Goal: Contribute content

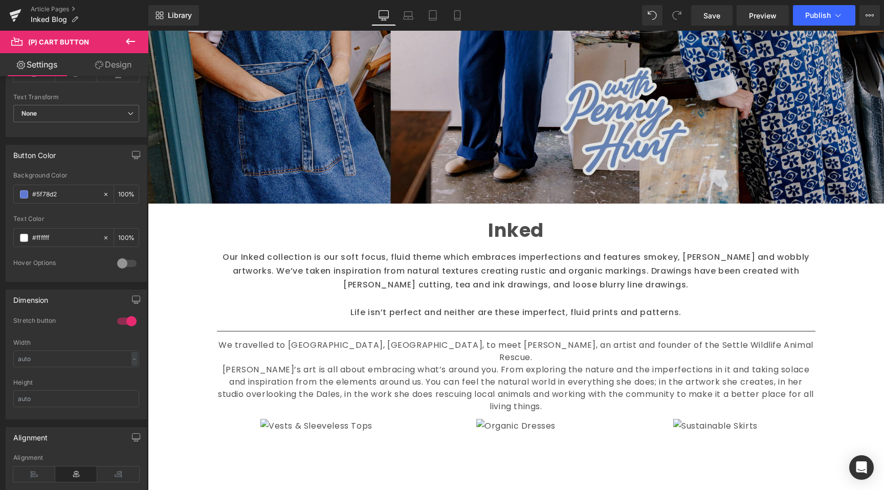
scroll to position [753, 0]
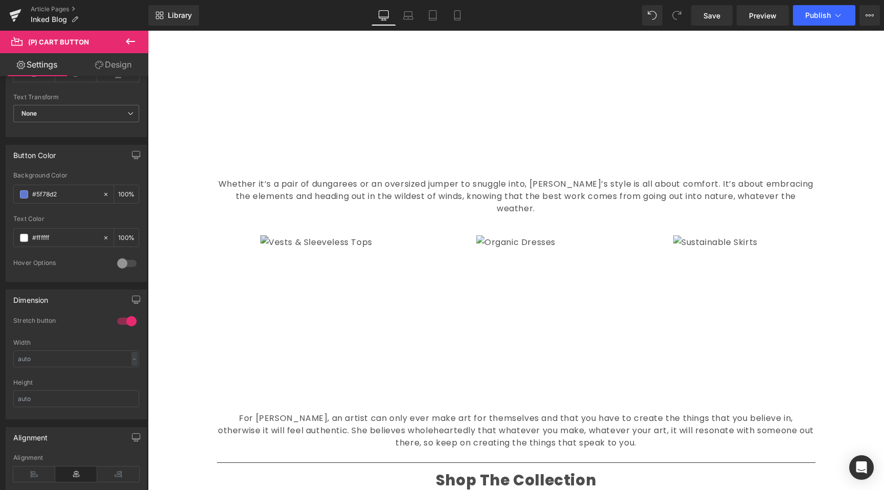
click at [356, 261] on img at bounding box center [316, 319] width 112 height 168
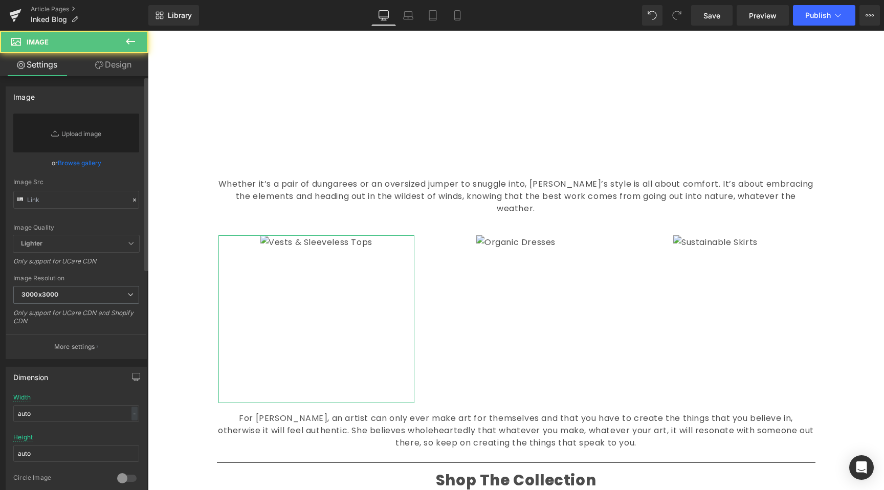
click at [80, 167] on link "Browse gallery" at bounding box center [79, 163] width 43 height 18
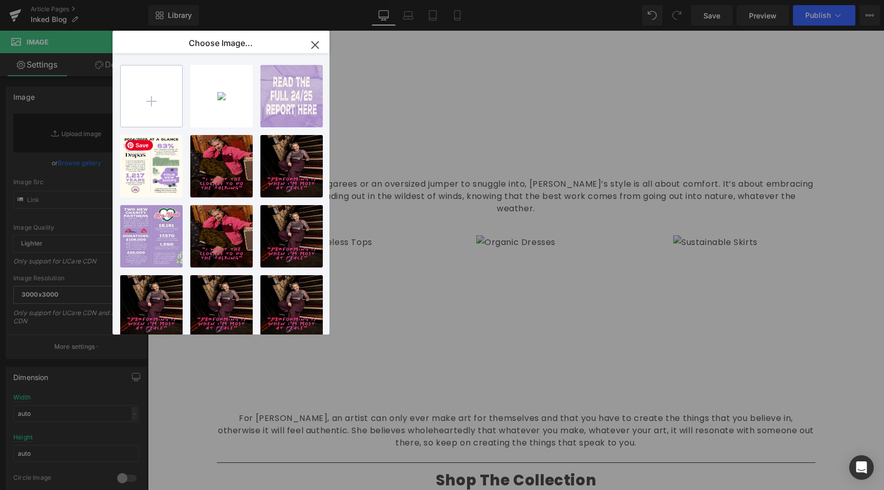
click at [160, 117] on input "file" at bounding box center [151, 95] width 61 height 61
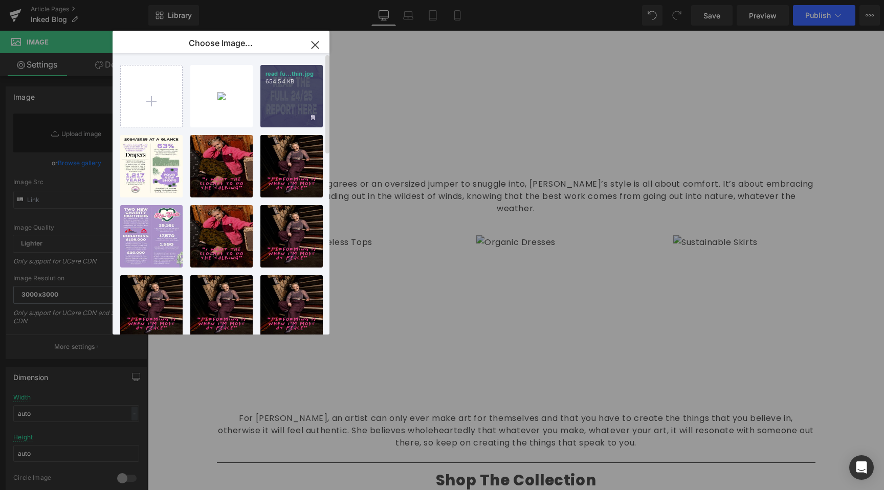
type input "C:\fakepath\Artboard 5.jpg"
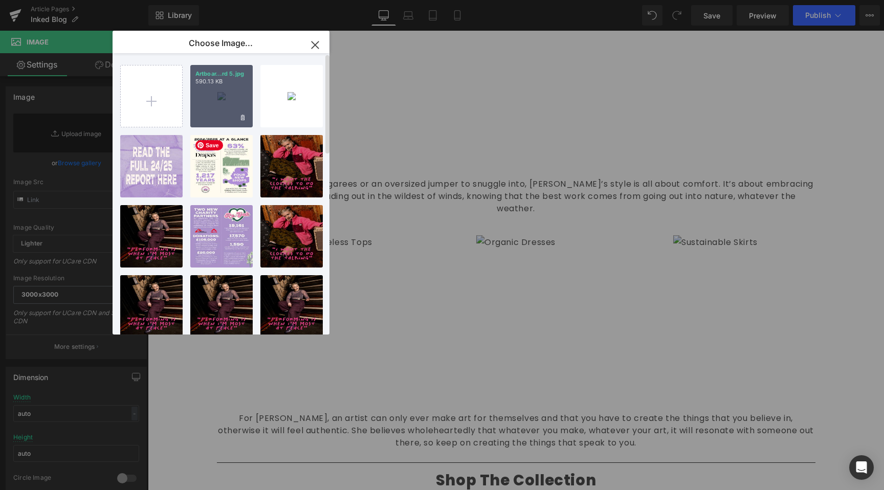
click at [233, 91] on div "Artboar...rd 5.jpg 590.13 KB" at bounding box center [221, 96] width 62 height 62
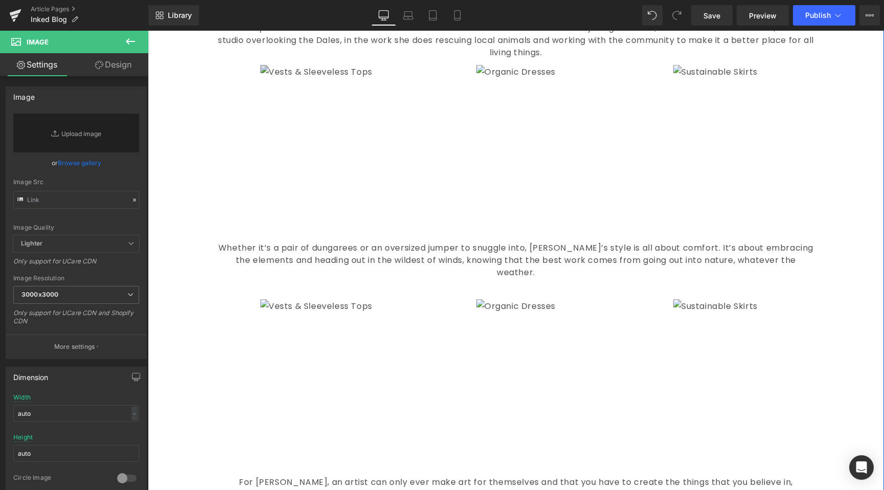
scroll to position [549, 0]
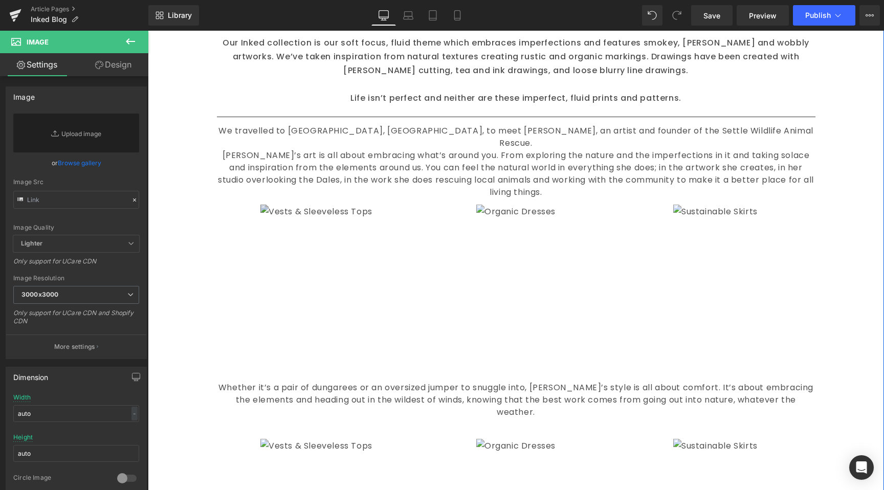
click at [352, 234] on img at bounding box center [316, 289] width 112 height 168
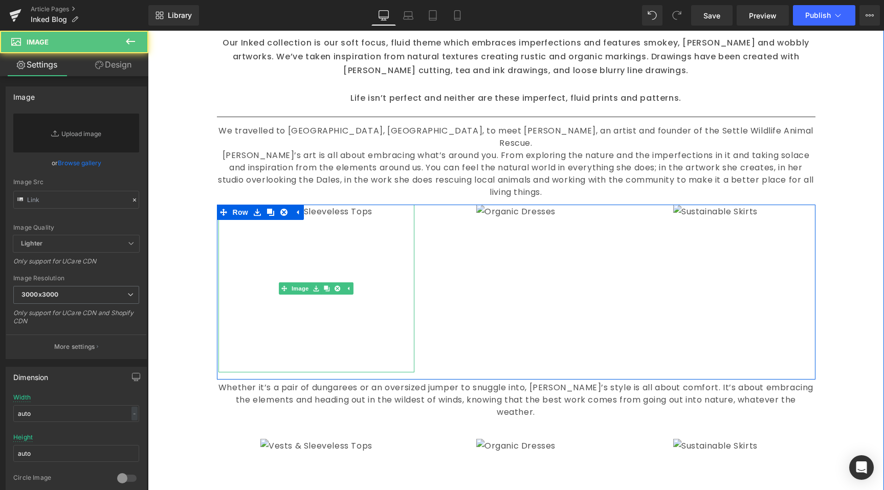
drag, startPoint x: 361, startPoint y: 227, endPoint x: 299, endPoint y: 231, distance: 62.0
click at [361, 226] on img at bounding box center [316, 289] width 112 height 168
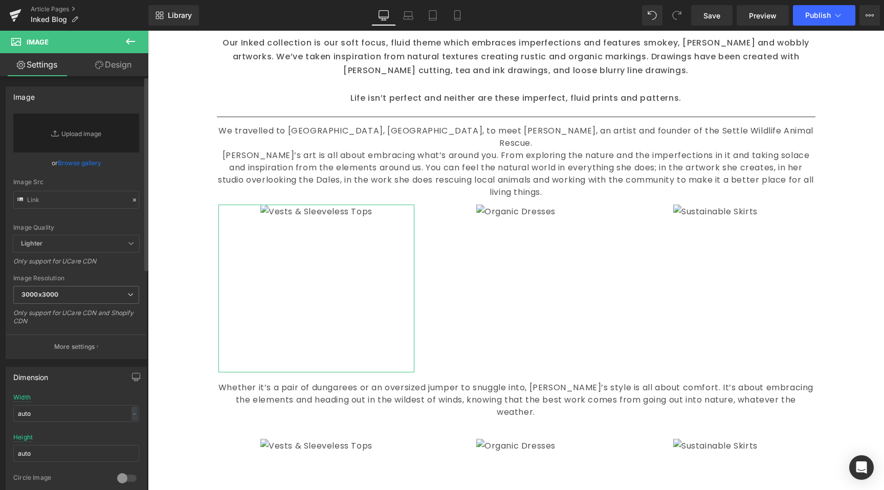
click at [84, 156] on link "Browse gallery" at bounding box center [79, 163] width 43 height 18
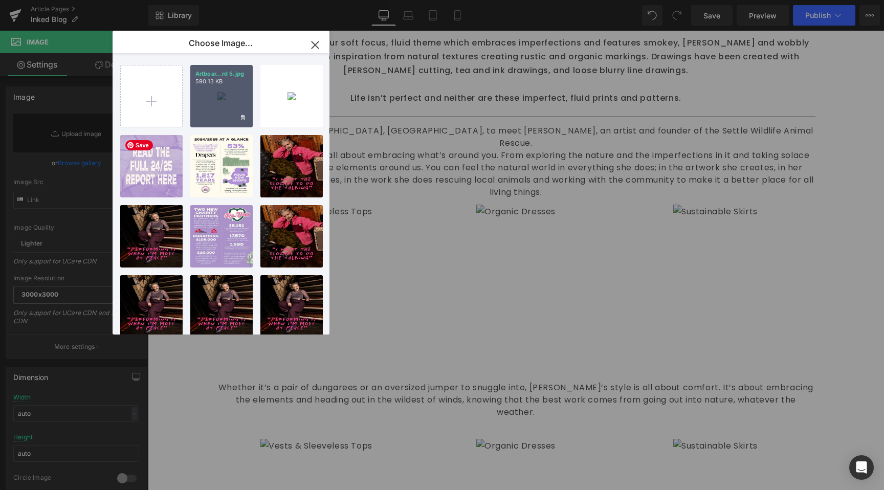
click at [234, 100] on div "Artboar...rd 5.jpg 590.13 KB" at bounding box center [221, 96] width 62 height 62
type input "[URL][DOMAIN_NAME]"
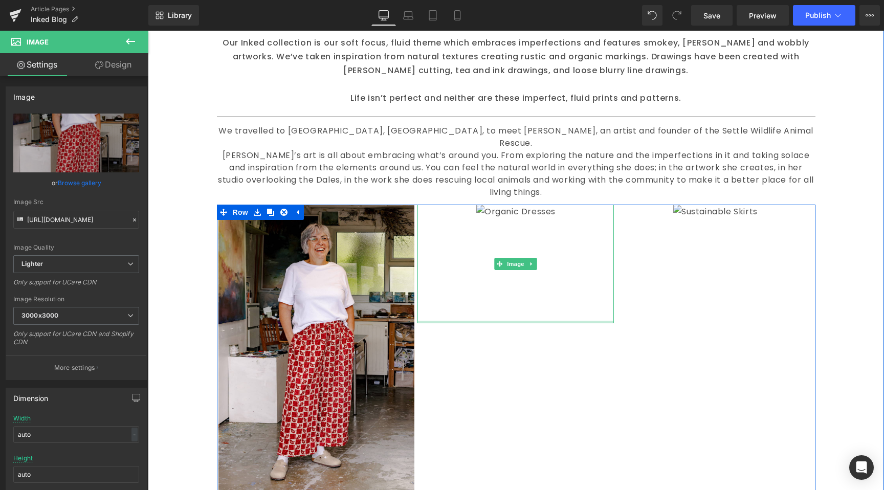
click at [566, 321] on div at bounding box center [515, 322] width 196 height 3
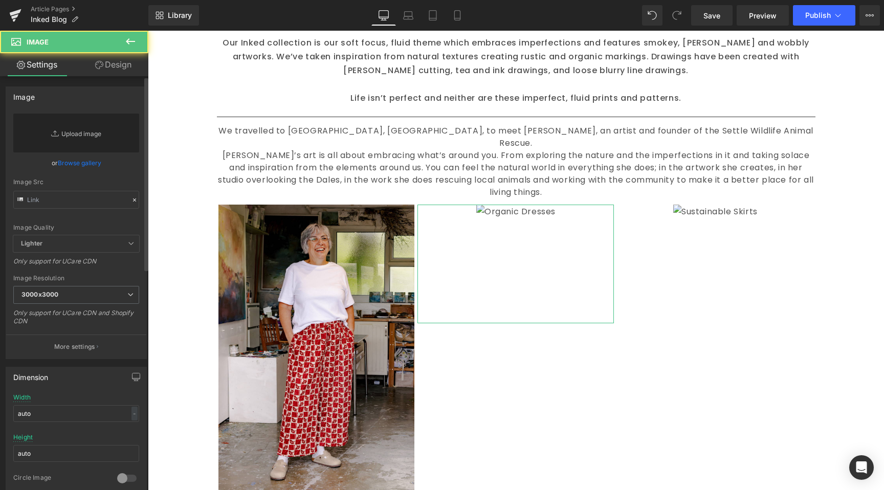
click at [79, 134] on link "Replace Image" at bounding box center [76, 133] width 126 height 39
type input "C:\fakepath\Artboard 8.jpg"
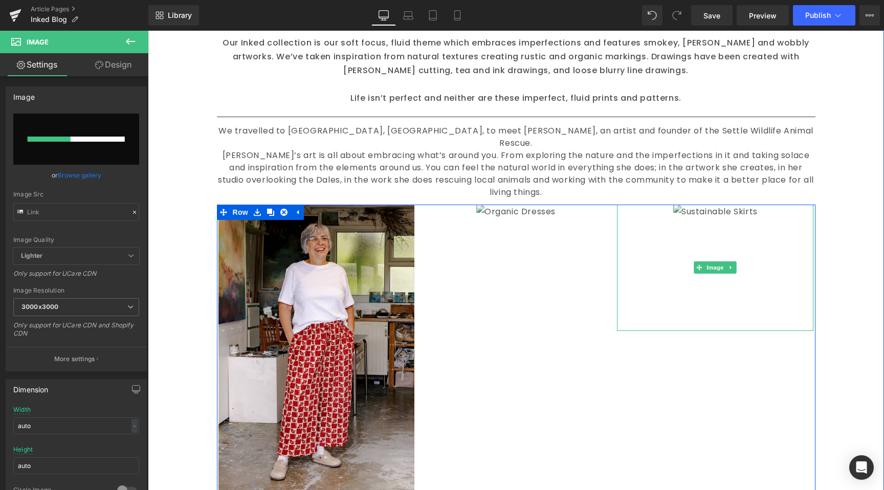
click at [781, 229] on div at bounding box center [715, 268] width 196 height 126
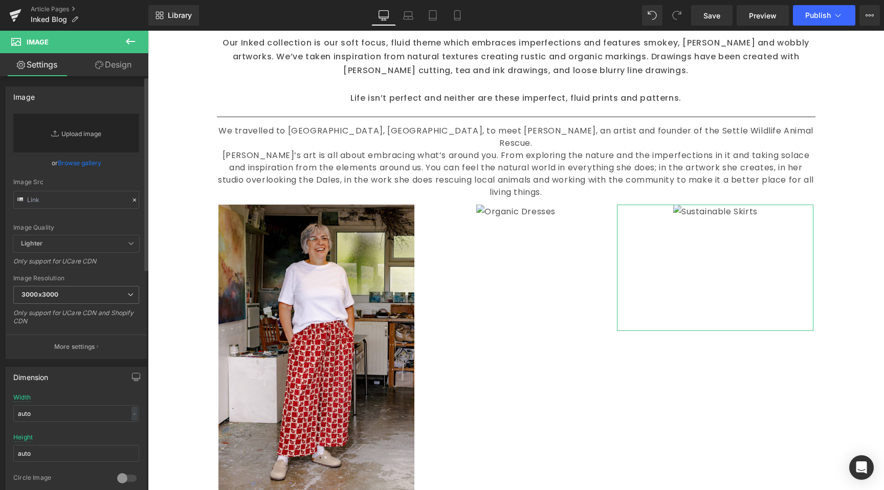
click at [85, 143] on link "Replace Image" at bounding box center [76, 133] width 126 height 39
type input "C:\fakepath\Artboard 4.jpg"
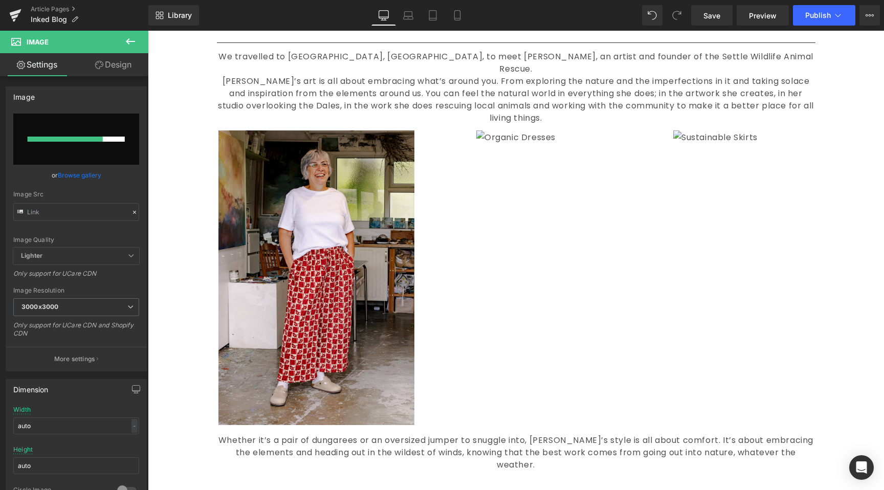
scroll to position [620, 0]
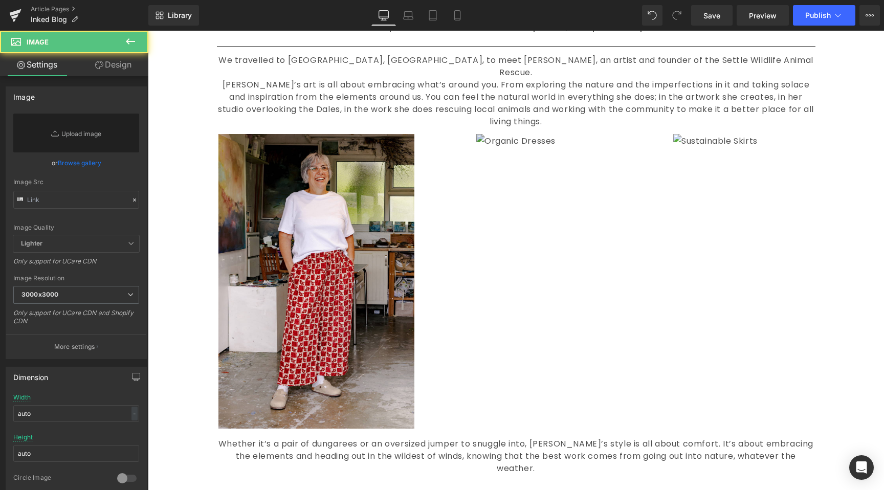
click at [518, 205] on img at bounding box center [515, 193] width 79 height 119
click at [77, 157] on link "Browse gallery" at bounding box center [79, 163] width 43 height 18
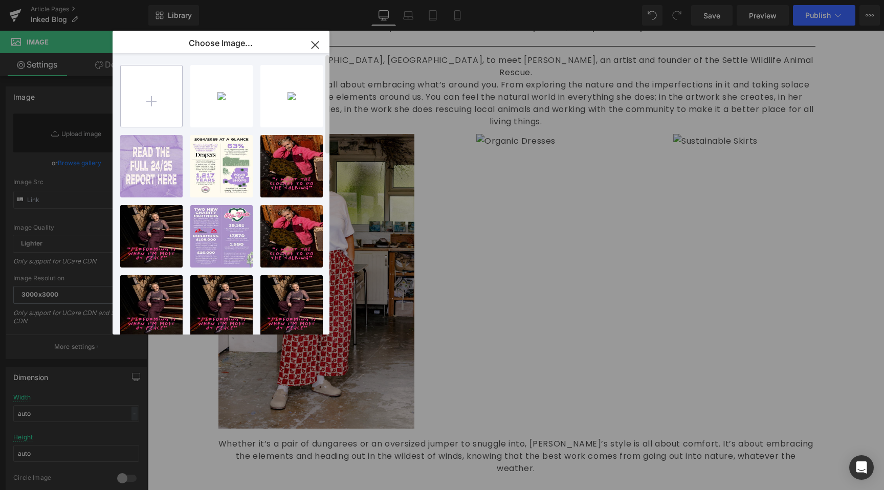
click at [137, 82] on input "file" at bounding box center [151, 95] width 61 height 61
type input "C:\fakepath\Artboard 8.jpg"
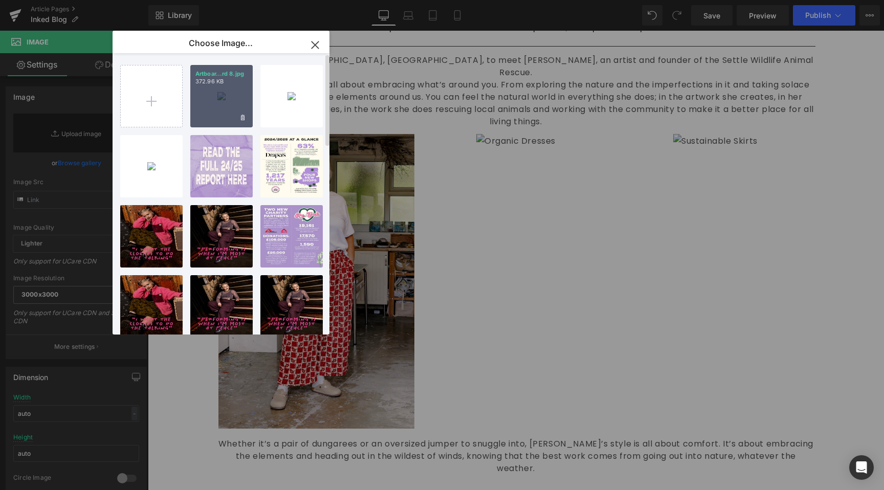
click at [213, 92] on div "Artboar...rd 8.jpg 372.96 KB" at bounding box center [221, 96] width 62 height 62
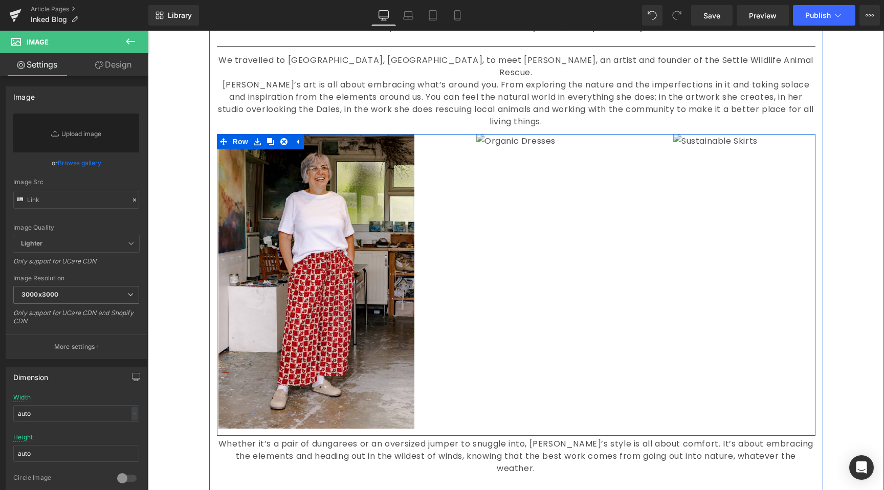
click at [521, 281] on div "Image Image Image Row" at bounding box center [516, 285] width 598 height 302
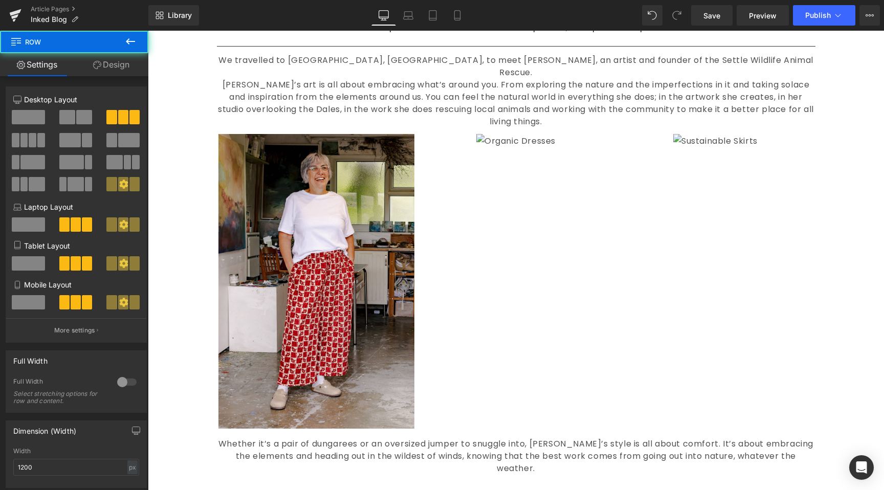
click at [563, 180] on link at bounding box center [515, 193] width 196 height 119
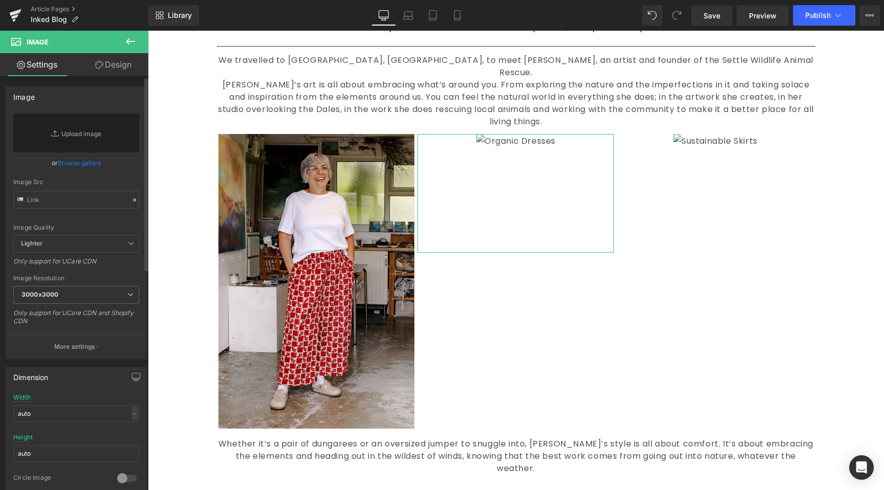
click at [81, 159] on link "Browse gallery" at bounding box center [79, 163] width 43 height 18
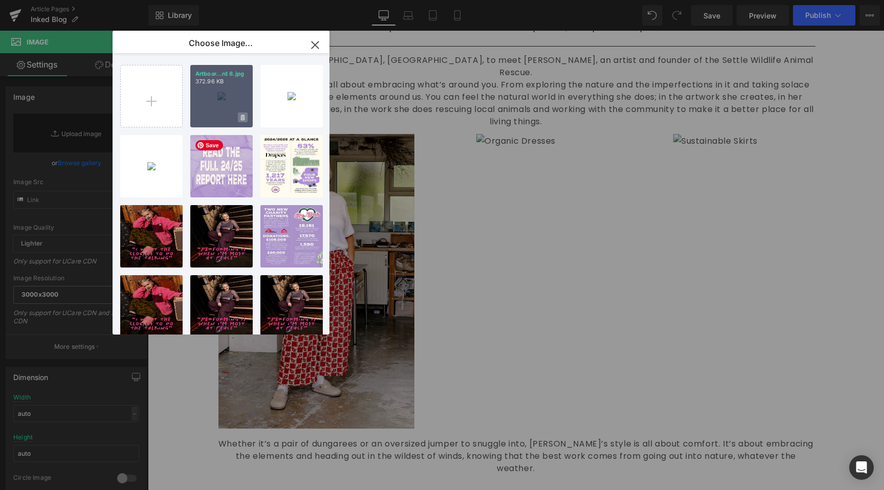
click at [239, 113] on span at bounding box center [243, 118] width 10 height 10
click at [219, 87] on div "Delete image? Yes No" at bounding box center [221, 96] width 62 height 62
type input "[URL][DOMAIN_NAME]"
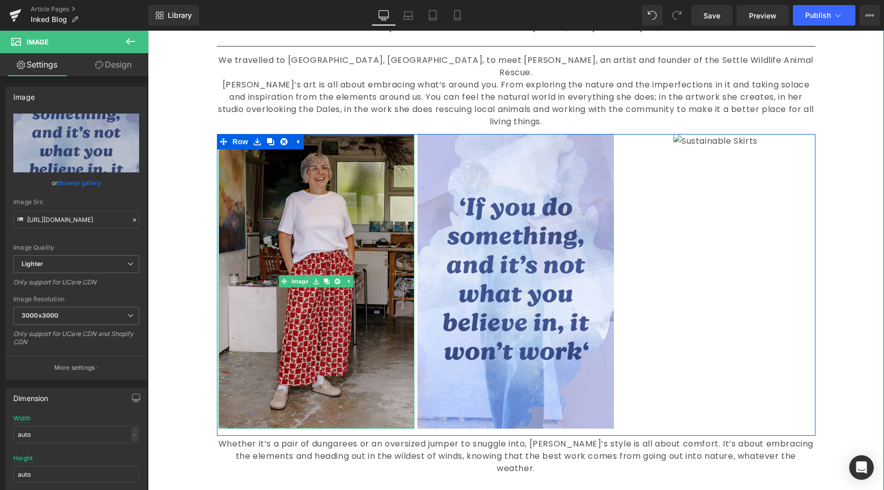
click at [281, 259] on img at bounding box center [316, 281] width 196 height 295
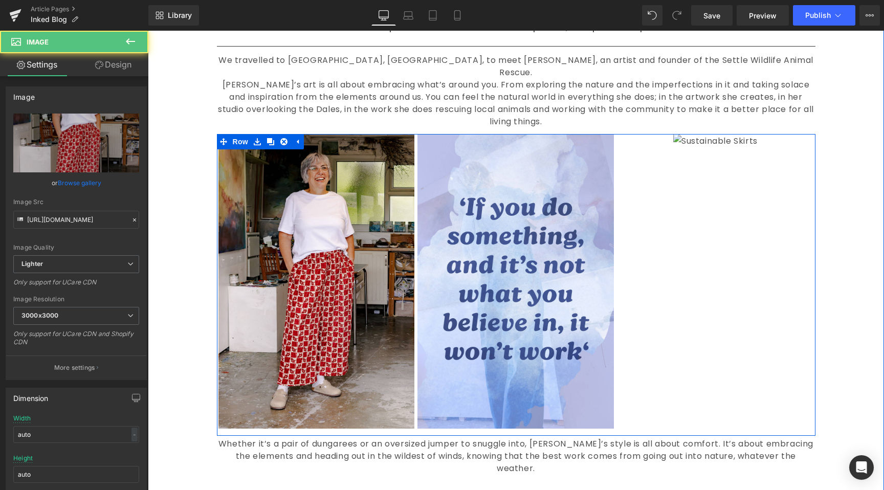
click at [790, 241] on div at bounding box center [715, 197] width 196 height 126
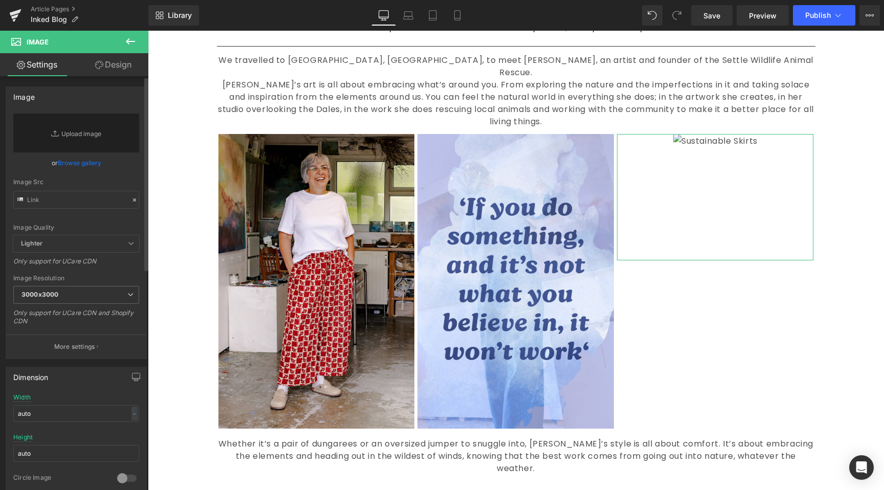
click at [81, 156] on link "Browse gallery" at bounding box center [79, 163] width 43 height 18
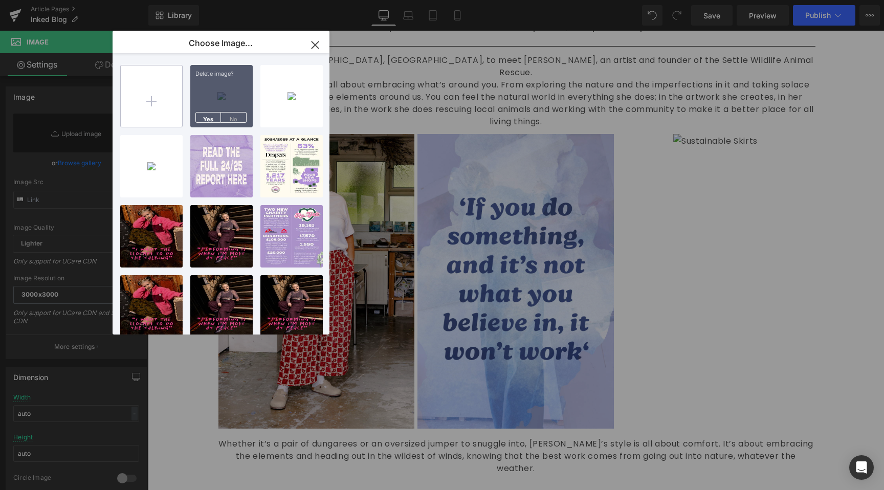
click at [137, 87] on input "file" at bounding box center [151, 95] width 61 height 61
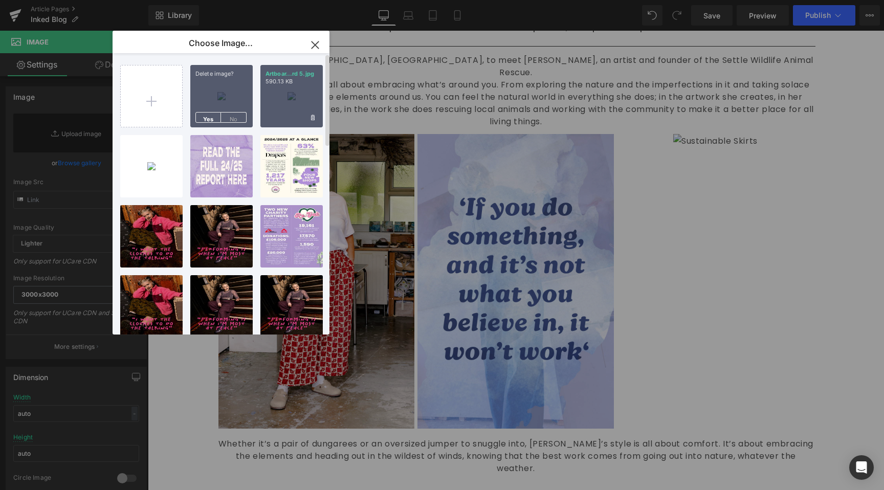
type input "C:\fakepath\Artboard 4.jpg"
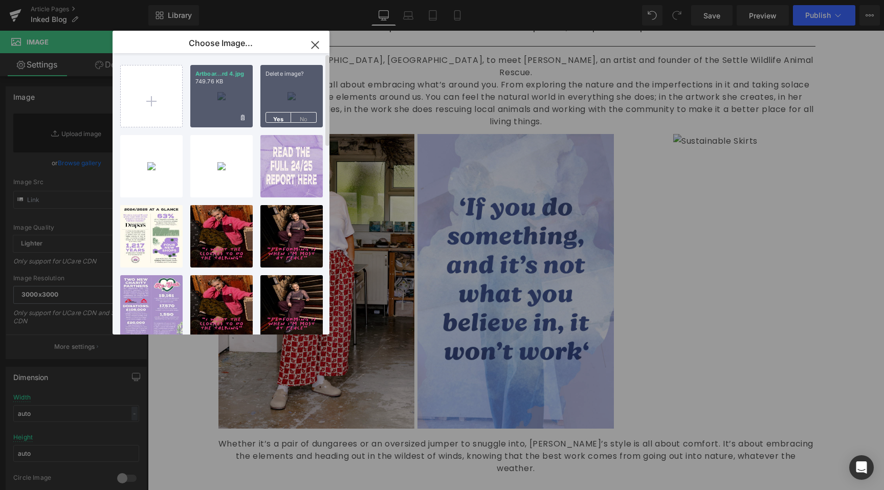
drag, startPoint x: 212, startPoint y: 94, endPoint x: 198, endPoint y: 93, distance: 13.8
click at [212, 94] on div "Artboar...rd 4.jpg 749.76 KB" at bounding box center [221, 96] width 62 height 62
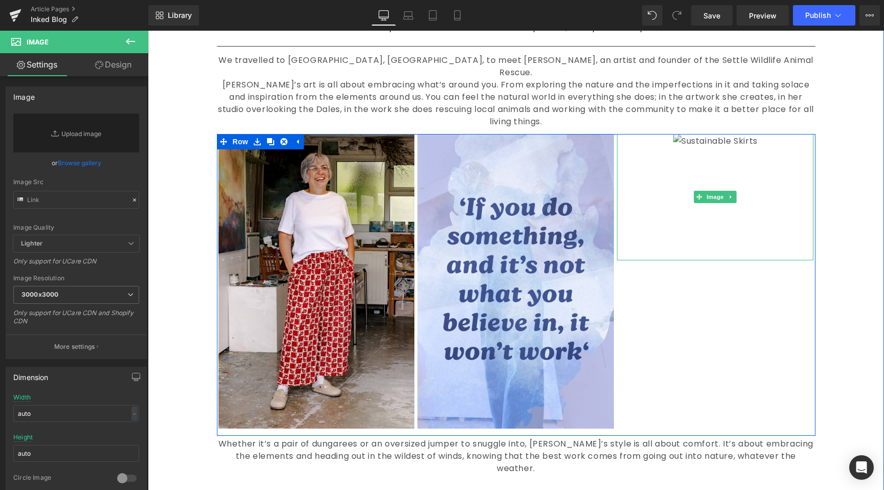
click at [644, 184] on div at bounding box center [715, 197] width 196 height 126
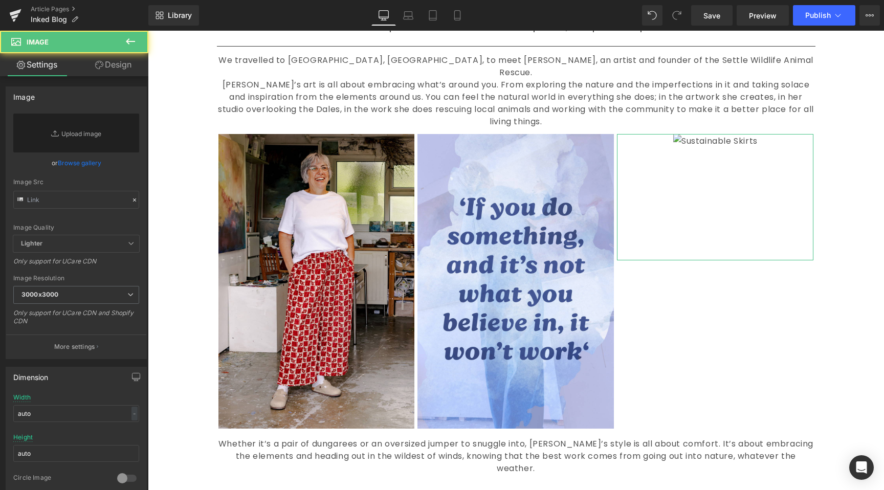
click at [76, 157] on link "Browse gallery" at bounding box center [79, 163] width 43 height 18
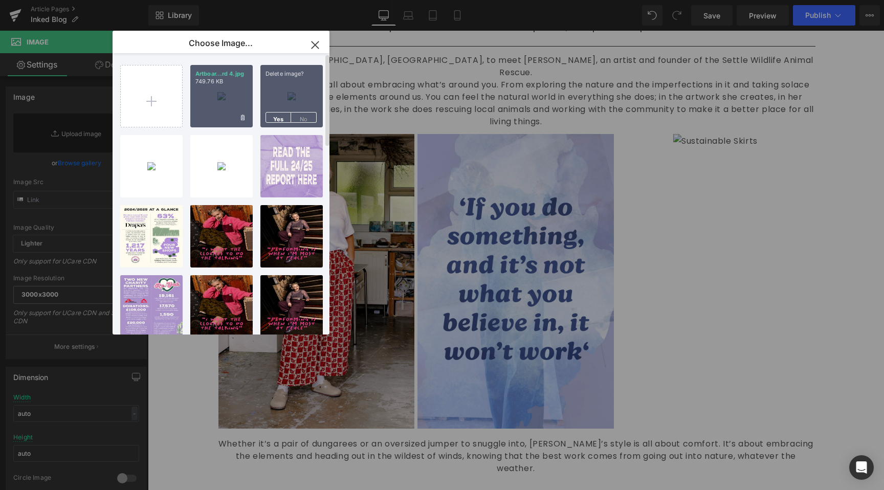
click at [226, 91] on div "Artboar...rd 4.jpg 749.76 KB" at bounding box center [221, 96] width 62 height 62
type input "[URL][DOMAIN_NAME]"
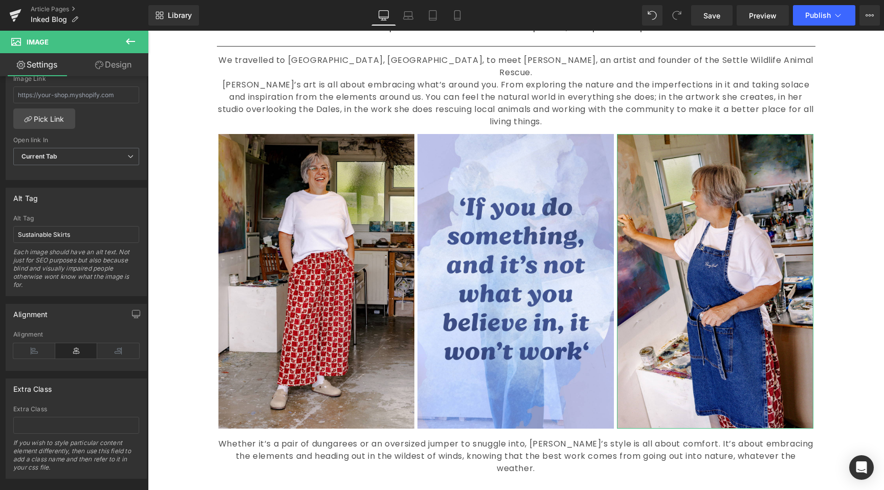
scroll to position [476, 0]
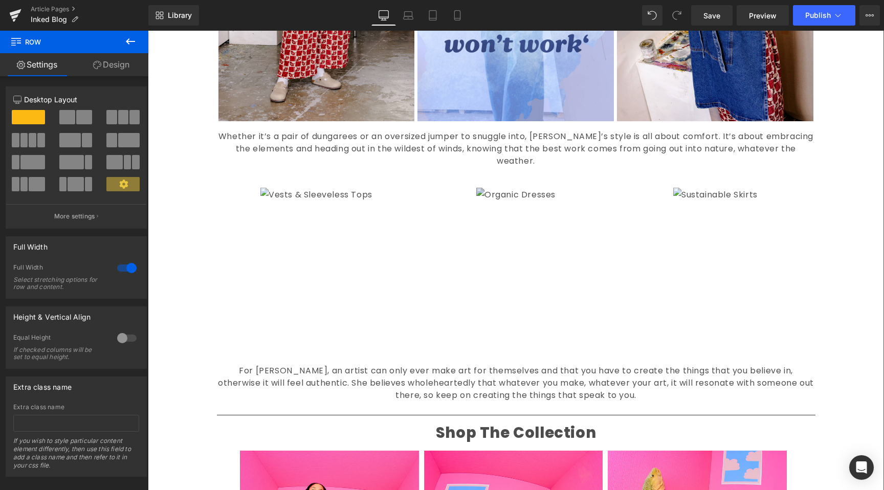
scroll to position [930, 0]
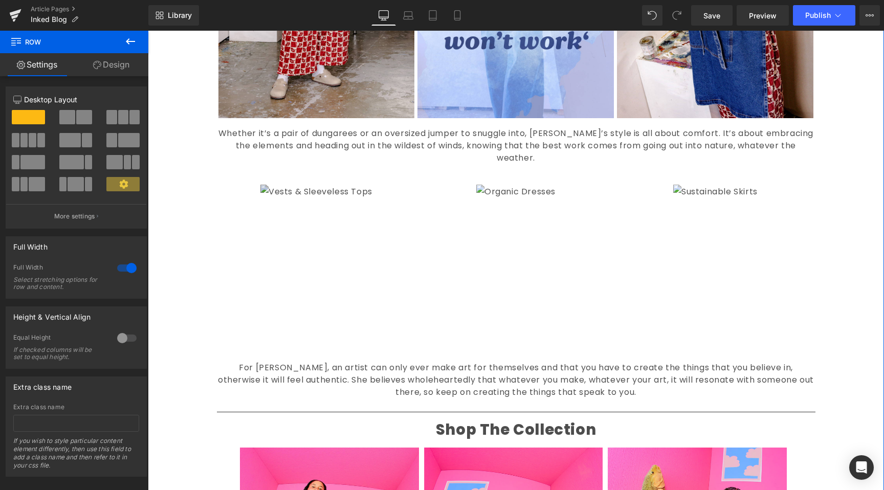
click at [351, 187] on img at bounding box center [316, 269] width 112 height 168
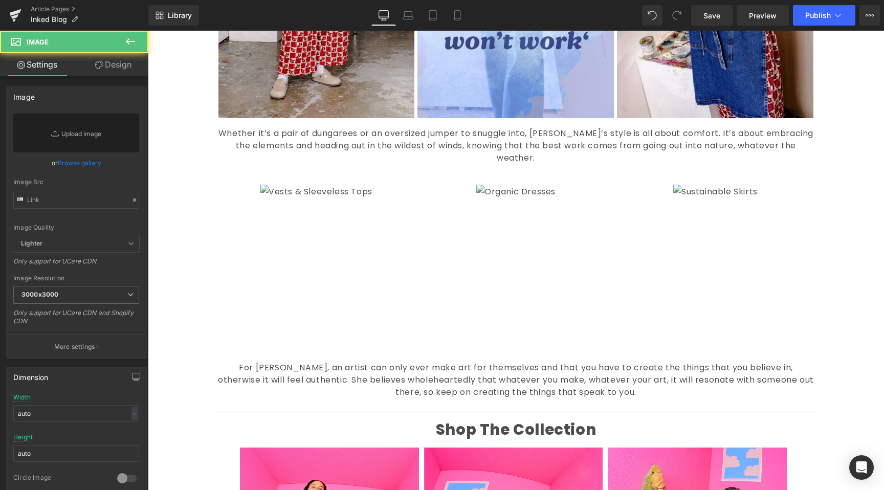
click at [562, 224] on link at bounding box center [515, 244] width 196 height 119
click at [83, 162] on link "Browse gallery" at bounding box center [79, 163] width 43 height 18
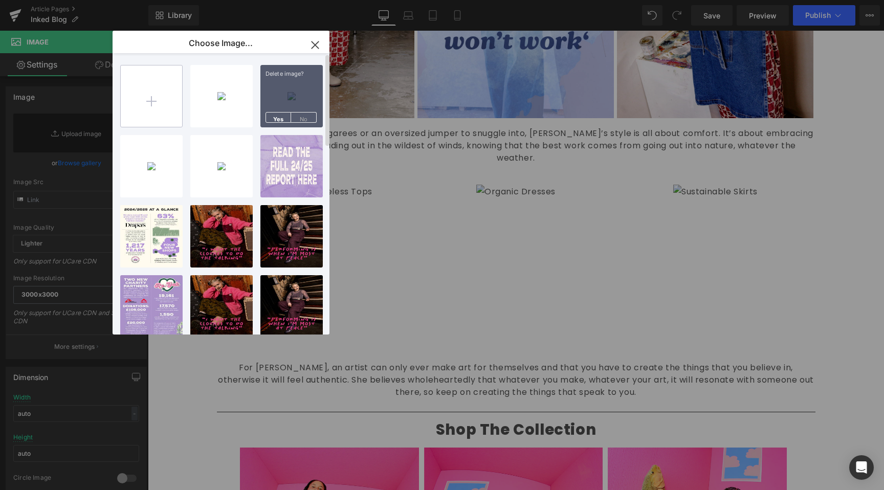
click at [158, 102] on input "file" at bounding box center [151, 95] width 61 height 61
type input "C:\fakepath\Artboard 9.jpg"
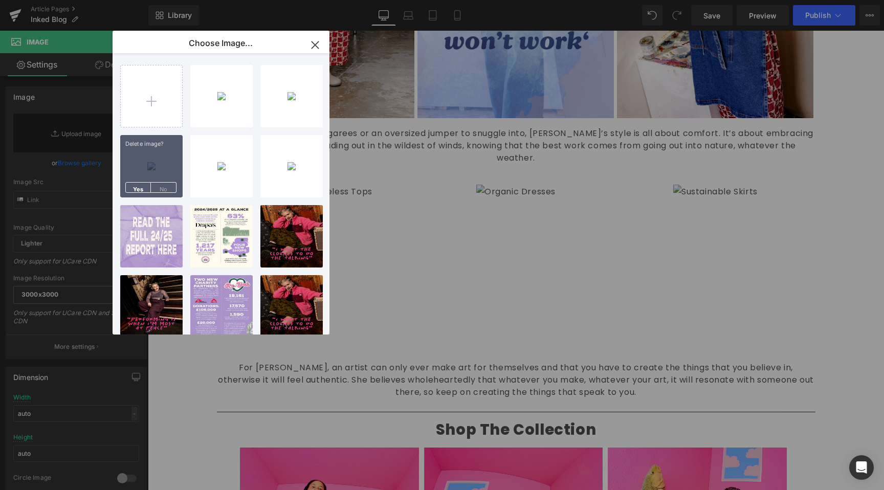
click at [121, 65] on input "file" at bounding box center [151, 95] width 61 height 61
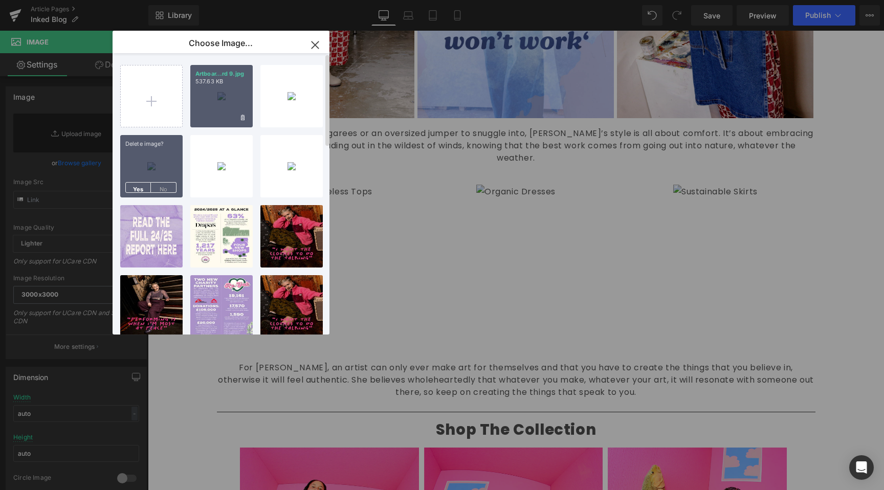
click at [230, 93] on div "Artboar...rd 9.jpg 537.63 KB" at bounding box center [221, 96] width 62 height 62
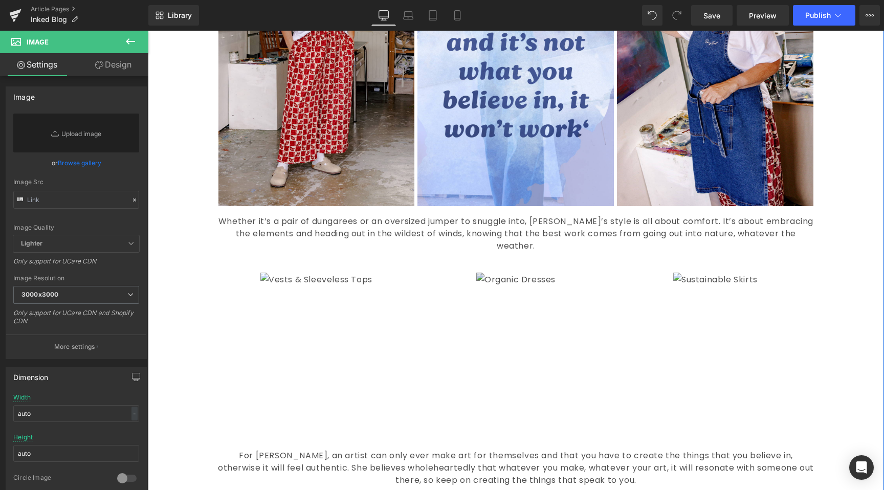
scroll to position [843, 0]
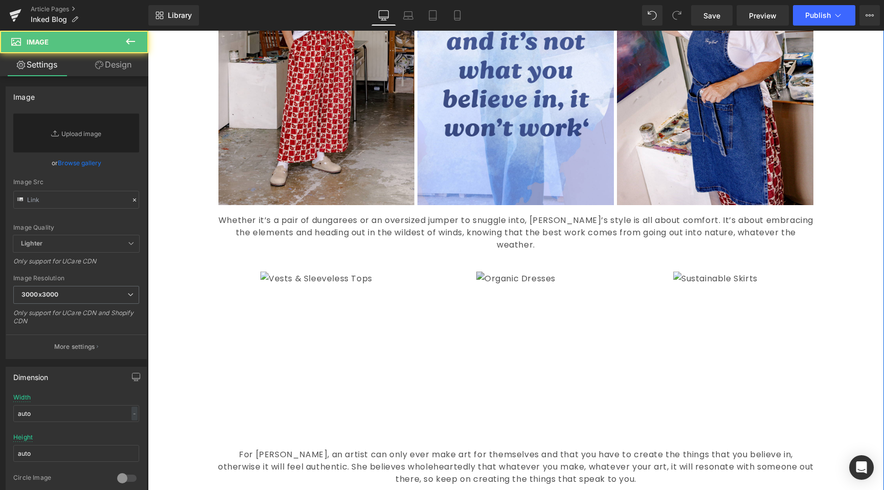
click at [540, 303] on img at bounding box center [515, 331] width 79 height 119
click at [76, 166] on link "Browse gallery" at bounding box center [79, 163] width 43 height 18
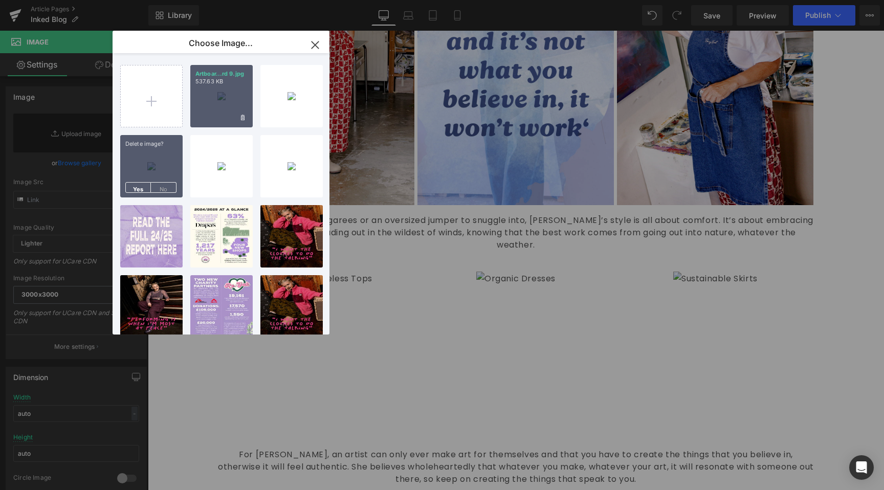
click at [224, 101] on div "Artboar...rd 9.jpg 537.63 KB" at bounding box center [221, 96] width 62 height 62
type input "[URL][DOMAIN_NAME]"
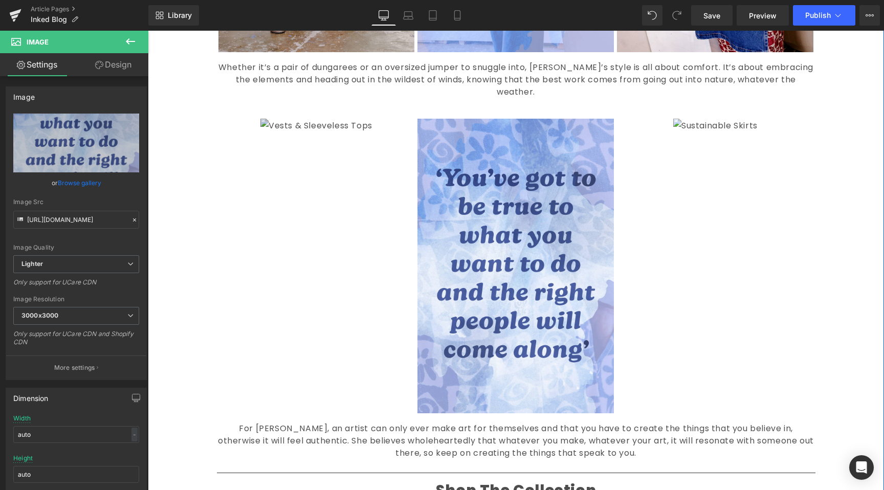
scroll to position [997, 0]
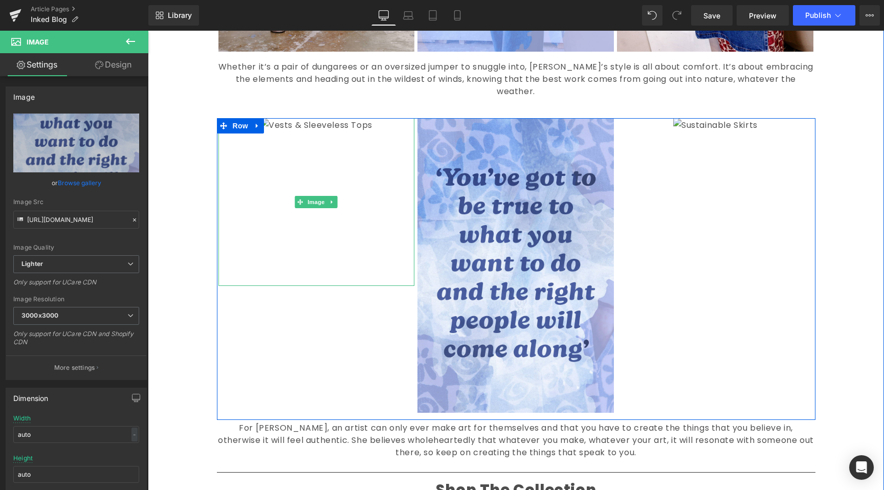
click at [218, 183] on link at bounding box center [316, 202] width 196 height 168
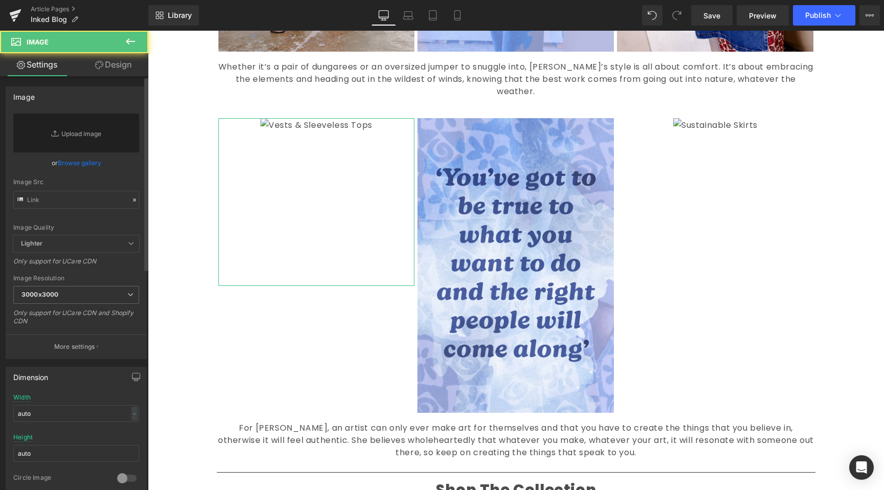
click at [83, 156] on link "Browse gallery" at bounding box center [79, 163] width 43 height 18
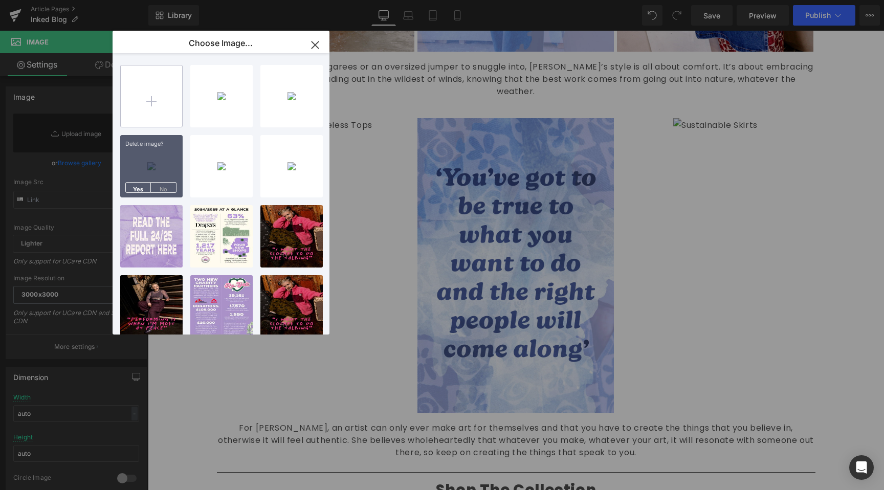
click at [145, 87] on input "file" at bounding box center [151, 95] width 61 height 61
type input "C:\fakepath\Artboard 6.jpg"
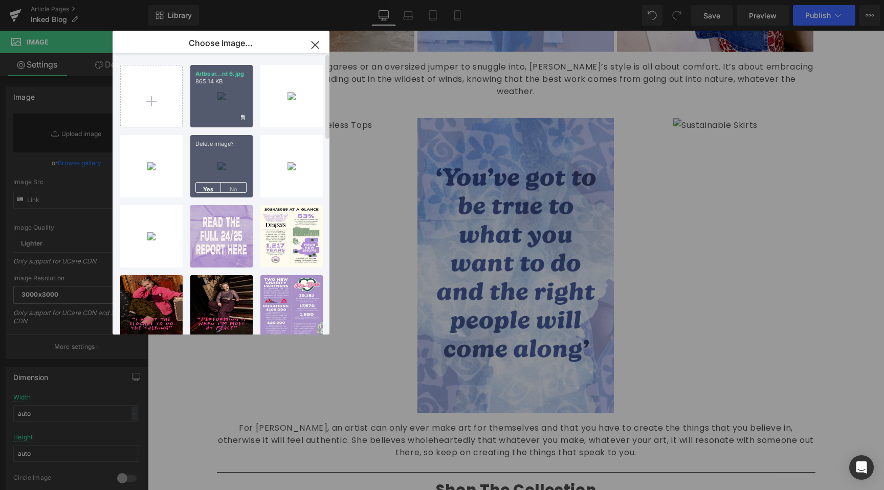
click at [232, 87] on div "Artboar...rd 6.jpg 865.14 KB" at bounding box center [221, 96] width 62 height 62
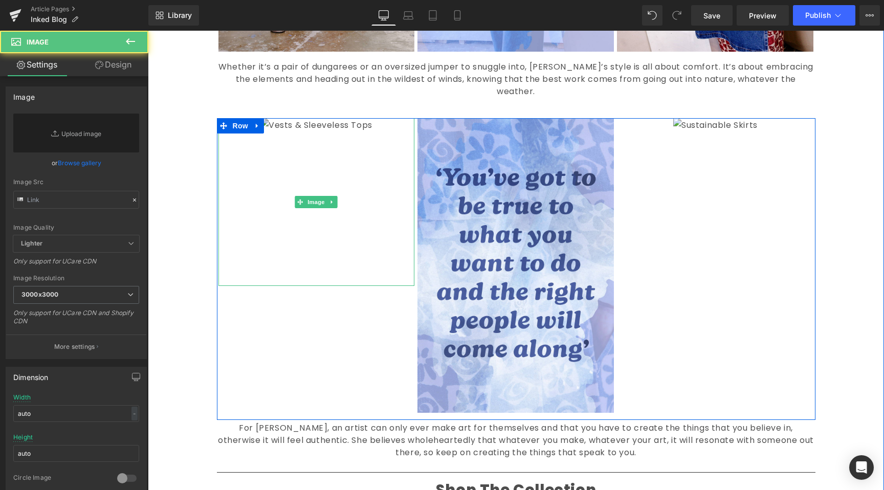
drag, startPoint x: 305, startPoint y: 169, endPoint x: 235, endPoint y: 198, distance: 75.9
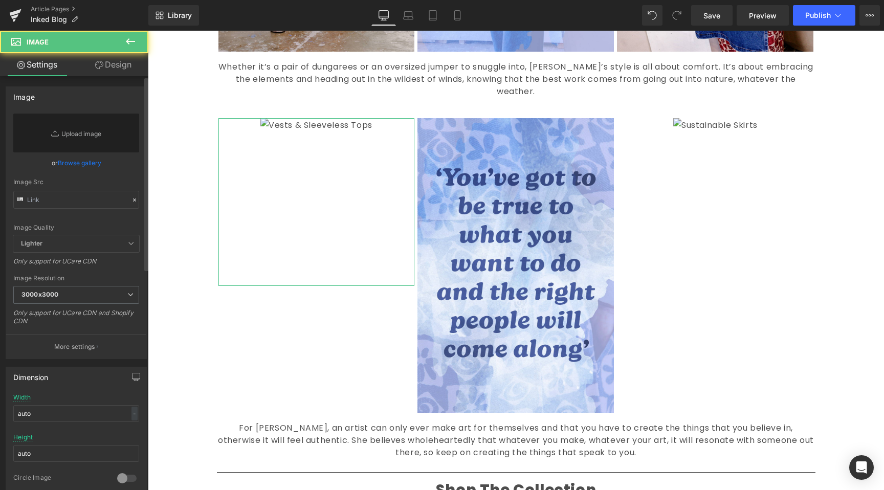
drag, startPoint x: 83, startPoint y: 182, endPoint x: 88, endPoint y: 177, distance: 6.5
click at [83, 179] on div "Image Src" at bounding box center [76, 182] width 126 height 7
click at [90, 166] on link "Browse gallery" at bounding box center [79, 163] width 43 height 18
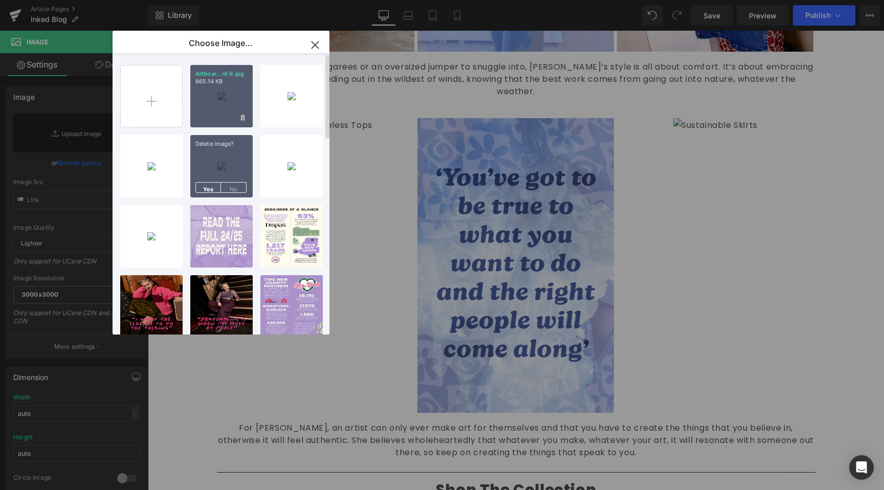
click at [229, 102] on div "Artboar...rd 6.jpg 865.14 KB" at bounding box center [221, 96] width 62 height 62
type input "[URL][DOMAIN_NAME]"
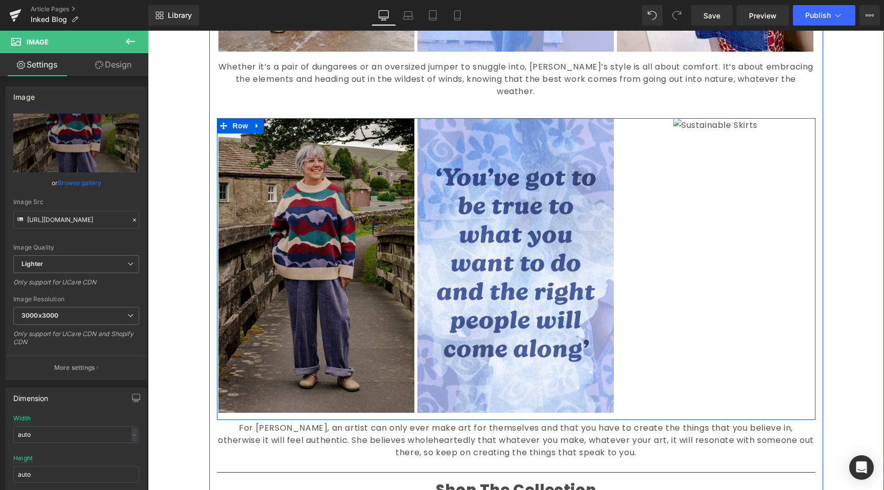
click at [691, 247] on div "Image Image Image Row" at bounding box center [516, 269] width 598 height 302
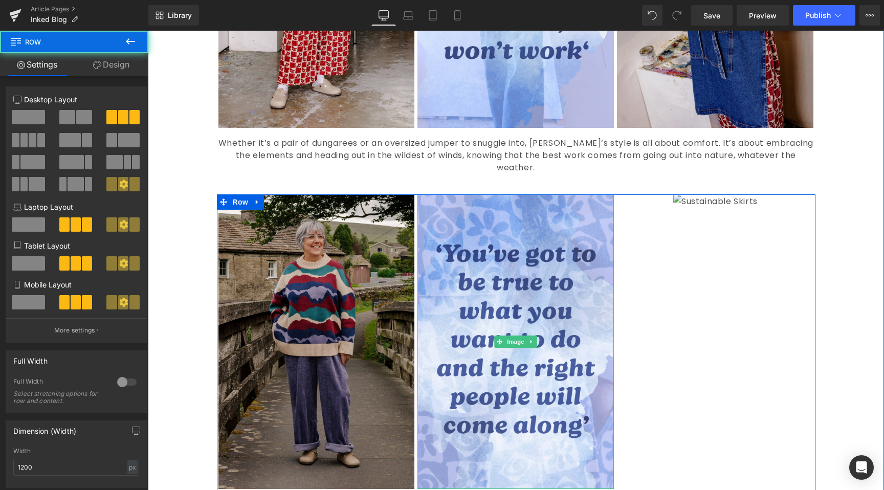
scroll to position [627, 0]
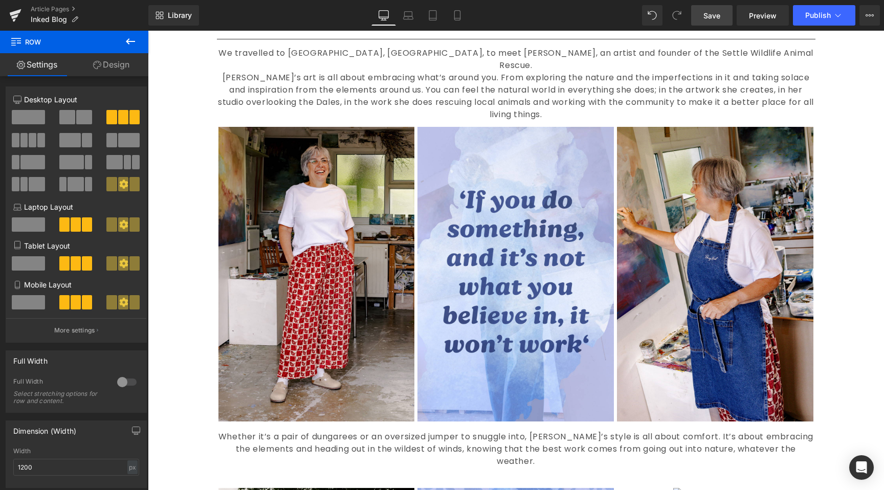
click at [714, 23] on link "Save" at bounding box center [711, 15] width 41 height 20
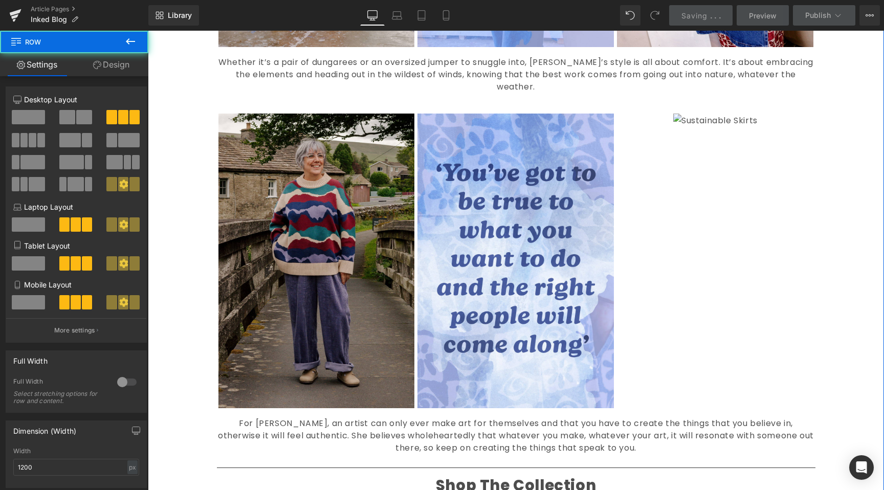
click at [711, 280] on div "Image Image Image Row" at bounding box center [516, 265] width 598 height 302
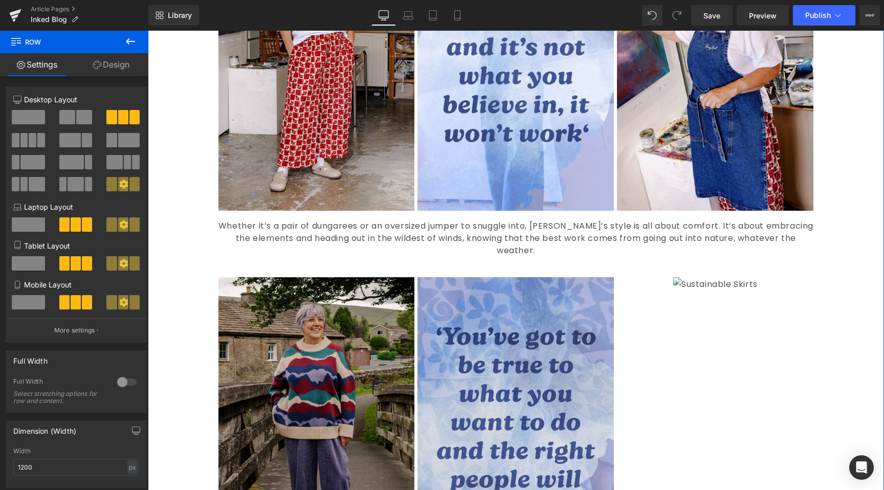
scroll to position [1031, 0]
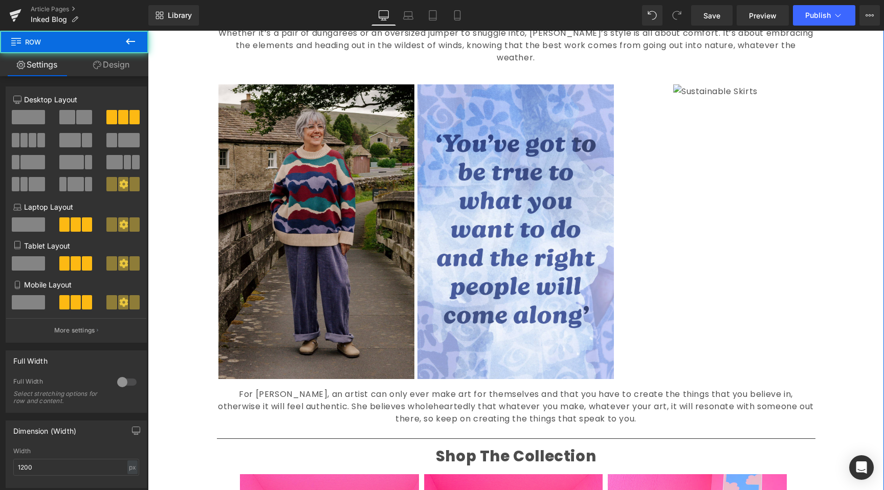
click at [742, 271] on div "Image Image Image Row" at bounding box center [516, 235] width 598 height 302
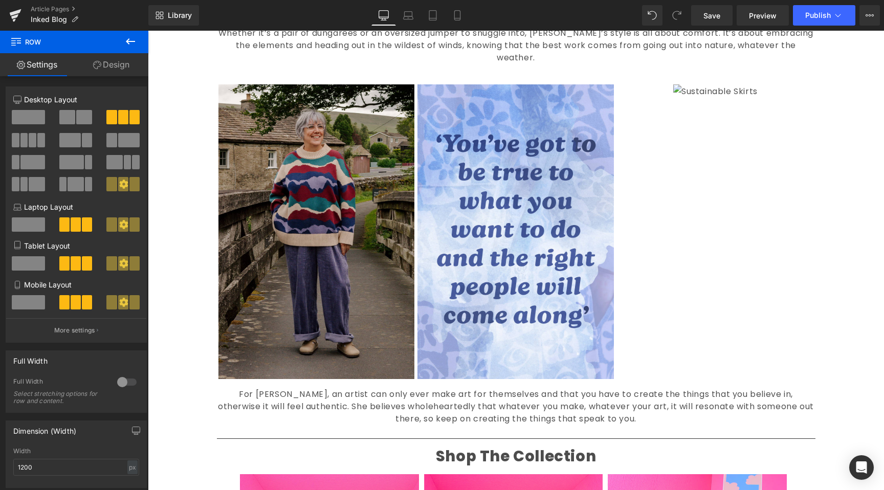
click at [192, 75] on div "Liquid Image Inked Text Block Our Inked collection is our soft focus, fluid the…" at bounding box center [516, 303] width 736 height 2418
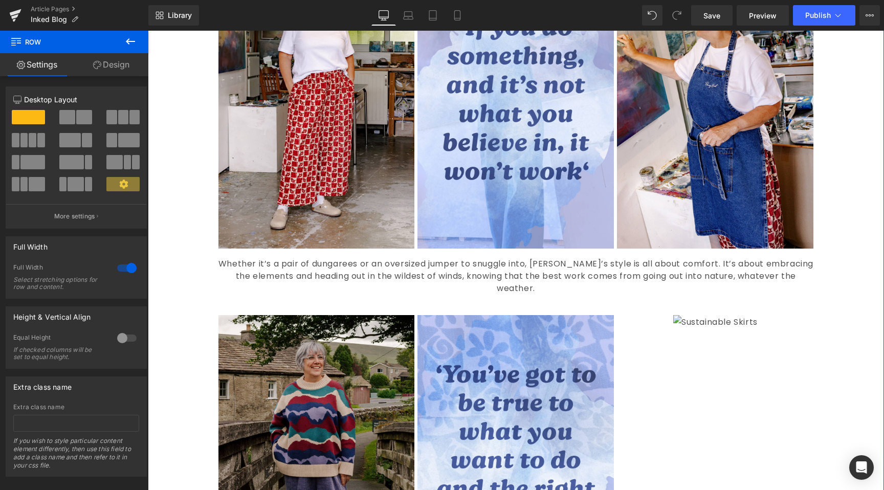
scroll to position [943, 0]
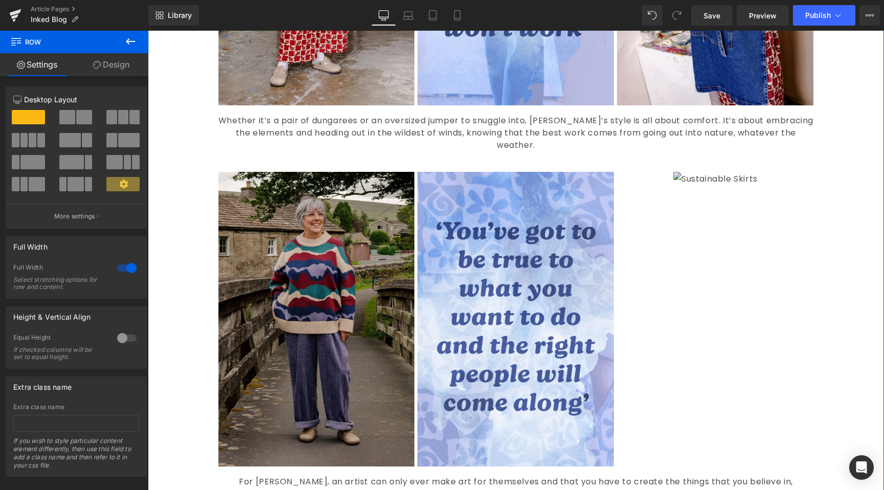
click at [739, 270] on img at bounding box center [715, 235] width 84 height 126
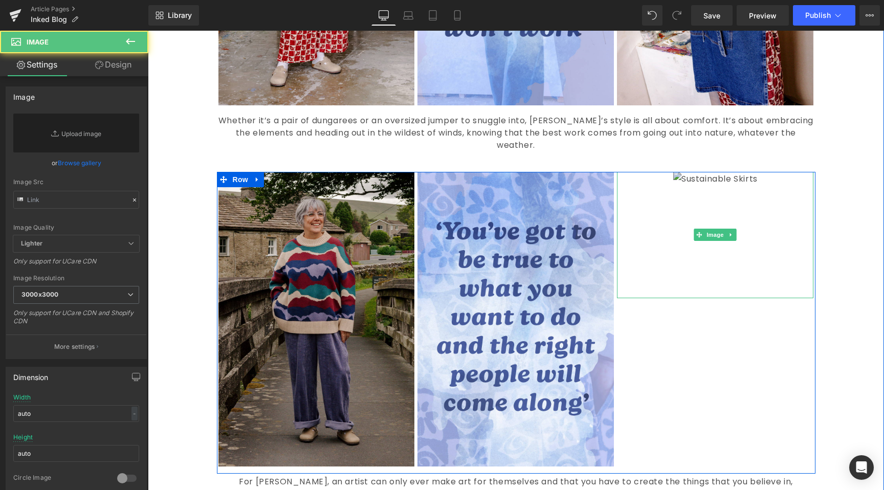
click at [717, 221] on img at bounding box center [715, 235] width 84 height 126
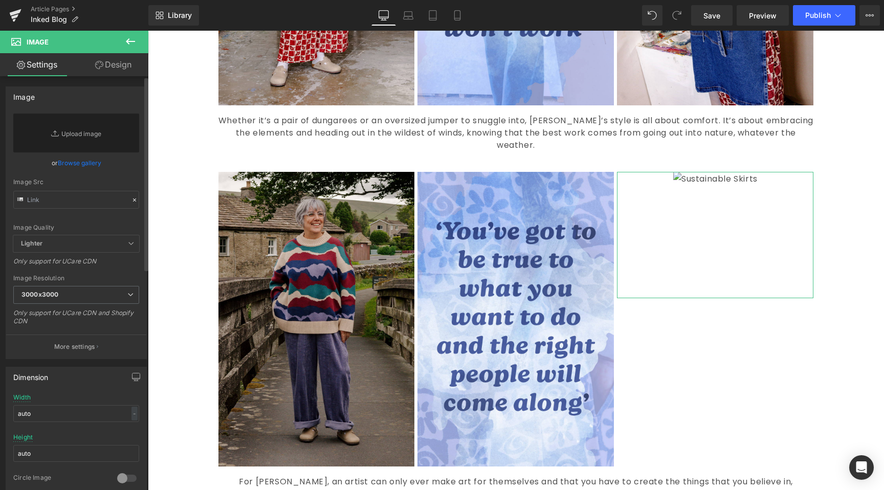
click at [72, 165] on link "Browse gallery" at bounding box center [79, 163] width 43 height 18
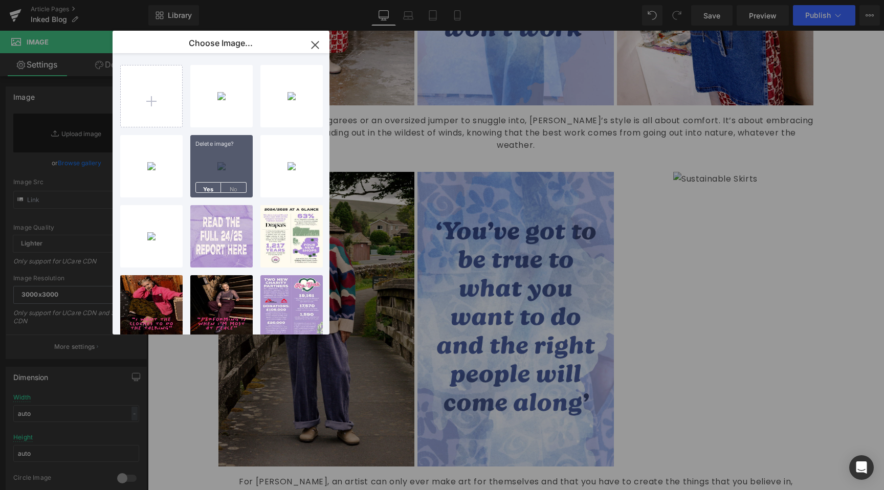
click at [57, 0] on div "(P) Cart Button You are previewing how the will restyle your page. You can not …" at bounding box center [442, 0] width 884 height 0
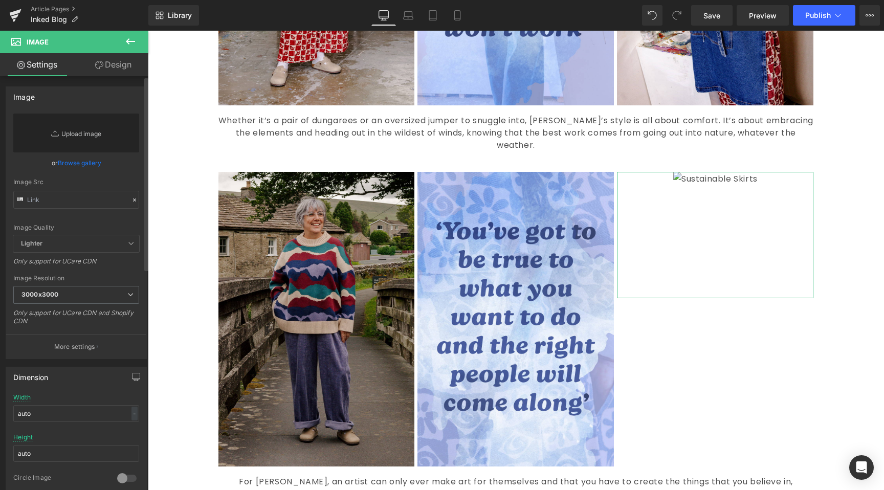
click at [62, 125] on link "Replace Image" at bounding box center [76, 133] width 126 height 39
type input "C:\fakepath\Artboard 2.jpg"
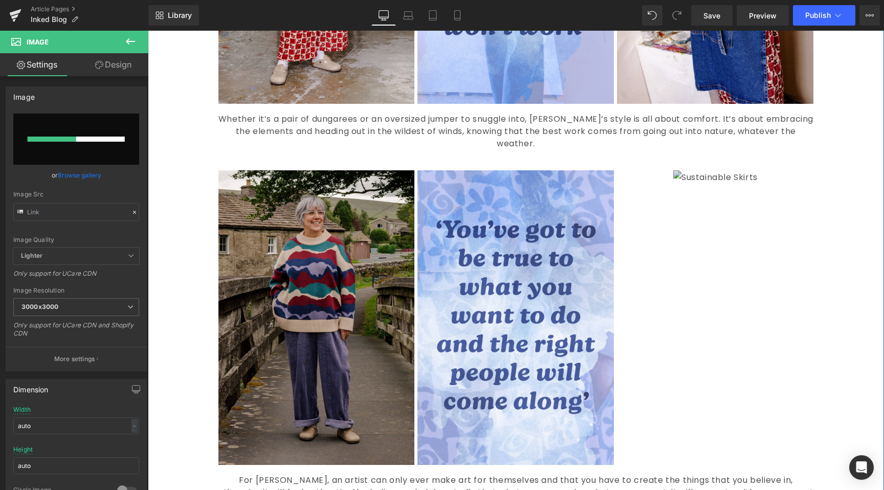
scroll to position [947, 0]
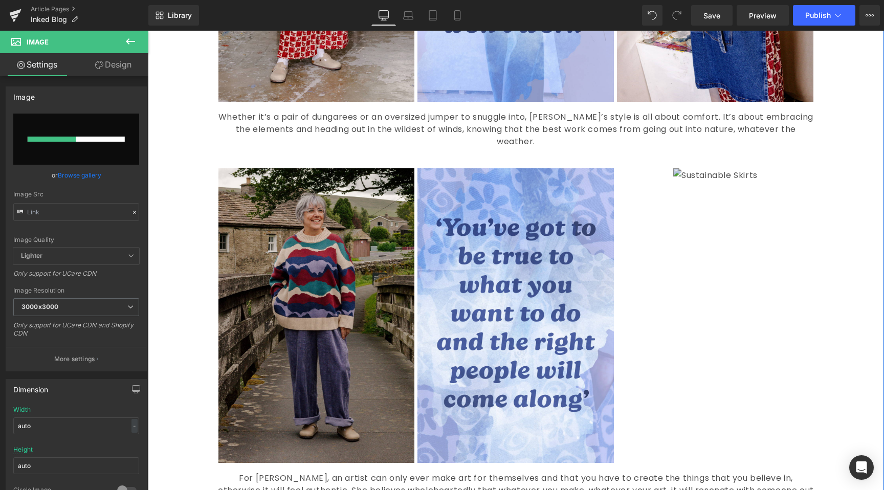
click at [678, 261] on img at bounding box center [715, 231] width 84 height 126
drag, startPoint x: 74, startPoint y: 182, endPoint x: 80, endPoint y: 174, distance: 10.2
click at [74, 182] on link "Browse gallery" at bounding box center [79, 175] width 43 height 18
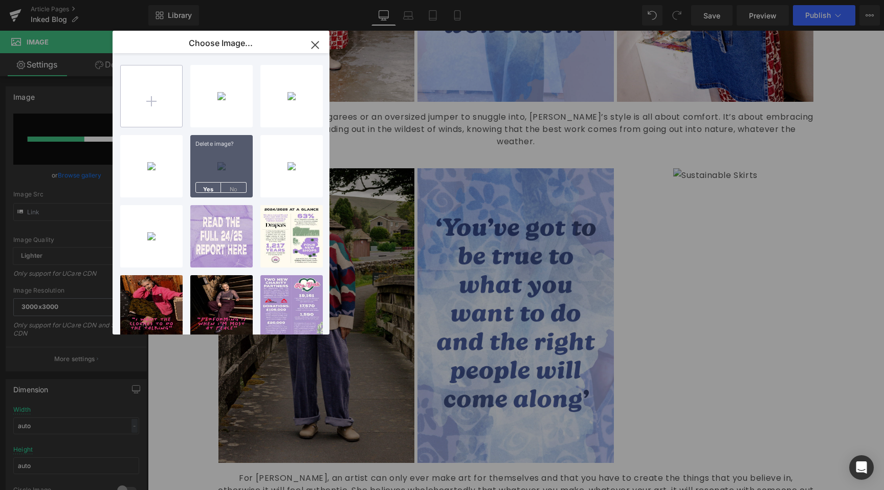
click at [144, 121] on input "file" at bounding box center [151, 95] width 61 height 61
type input "[URL][DOMAIN_NAME]"
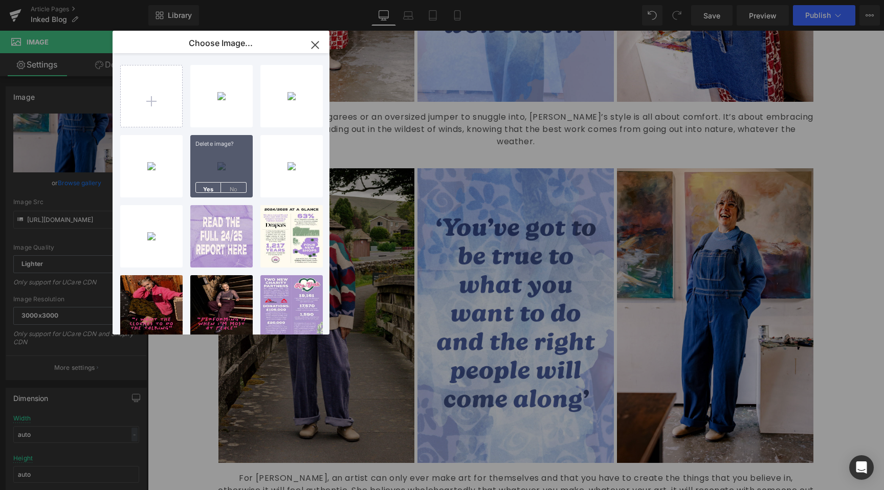
type input "C:\fakepath\MWMY_PENNY_HUNT_0608250409.jpg"
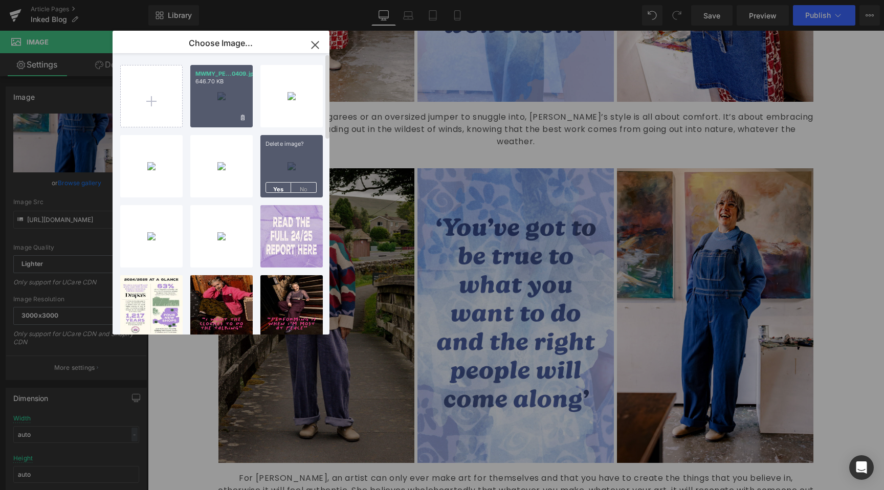
click at [219, 100] on div "MWMY_PE...0409.jpg 646.70 KB" at bounding box center [221, 96] width 62 height 62
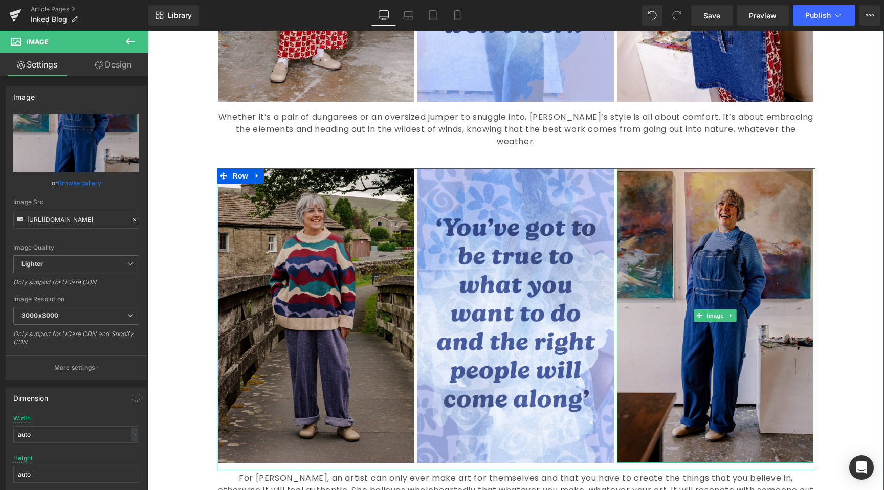
click at [643, 319] on img at bounding box center [715, 315] width 196 height 295
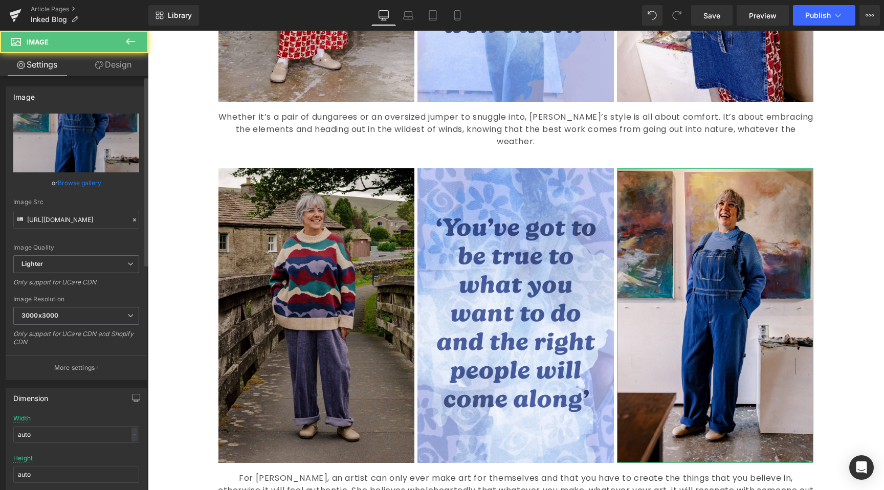
click at [73, 188] on link "Browse gallery" at bounding box center [79, 183] width 43 height 18
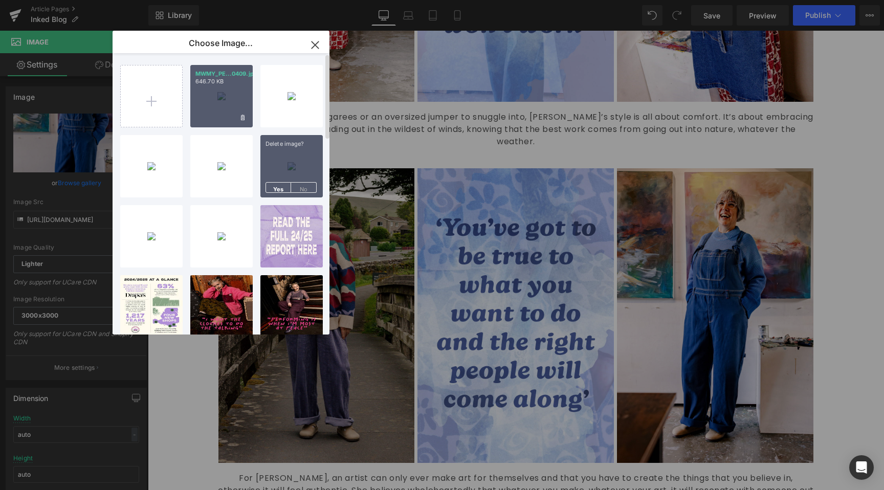
click at [240, 99] on div "MWMY_PE...0409.jpg 646.70 KB" at bounding box center [221, 96] width 62 height 62
type input "[URL][DOMAIN_NAME]"
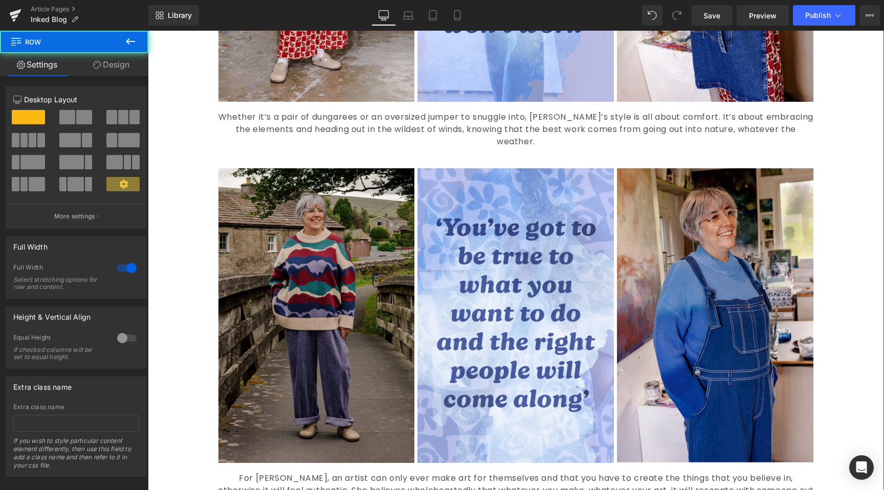
click at [850, 311] on div "Liquid Image Inked Text Block Our Inked collection is our soft focus, fluid the…" at bounding box center [516, 387] width 736 height 2418
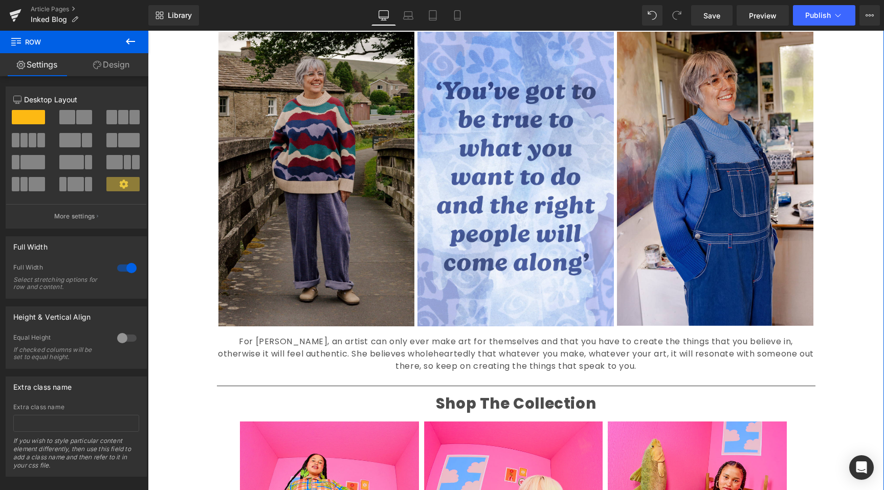
click at [850, 271] on div "Liquid Image Inked Text Block Our Inked collection is our soft focus, fluid the…" at bounding box center [516, 250] width 736 height 2418
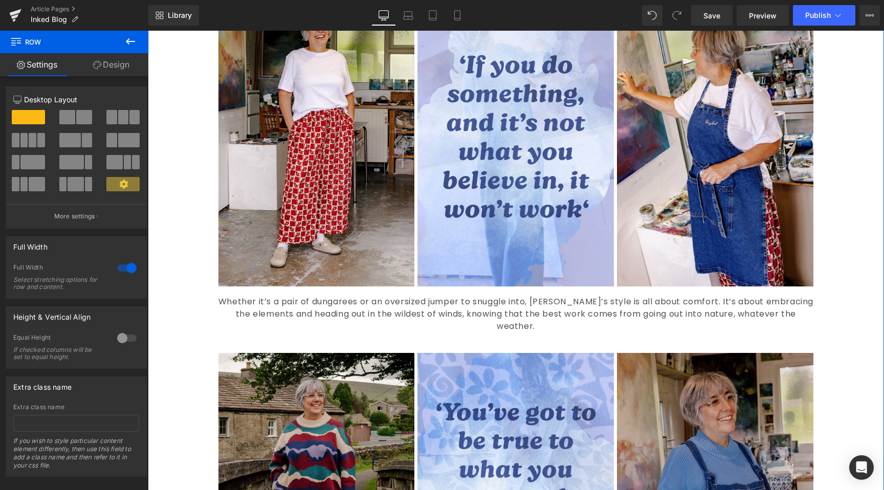
scroll to position [952, 0]
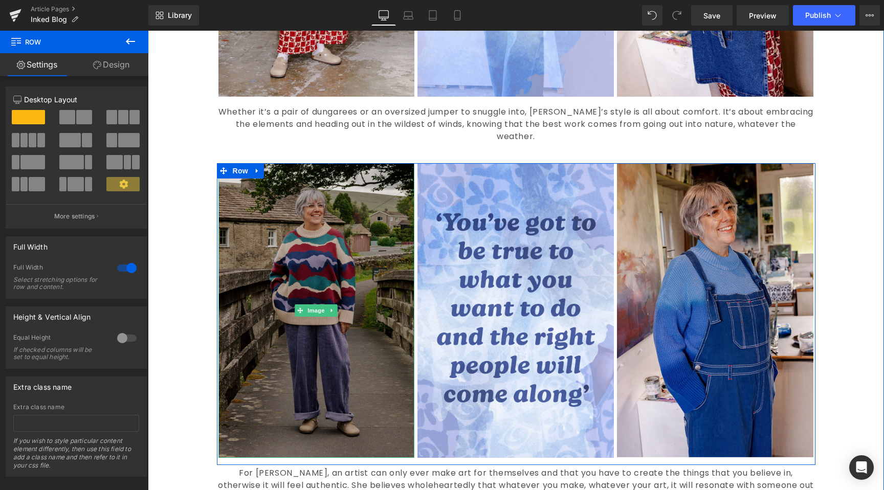
click at [305, 254] on img at bounding box center [316, 310] width 196 height 295
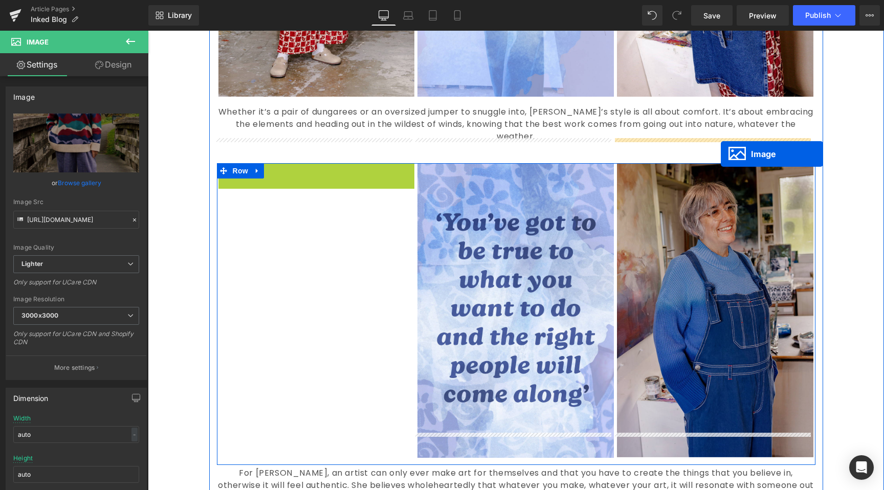
drag, startPoint x: 396, startPoint y: 238, endPoint x: 721, endPoint y: 153, distance: 335.6
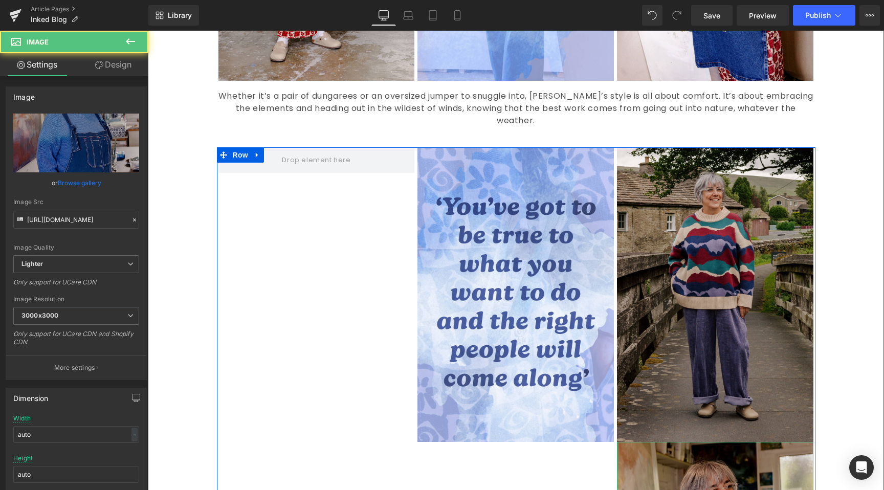
scroll to position [1229, 0]
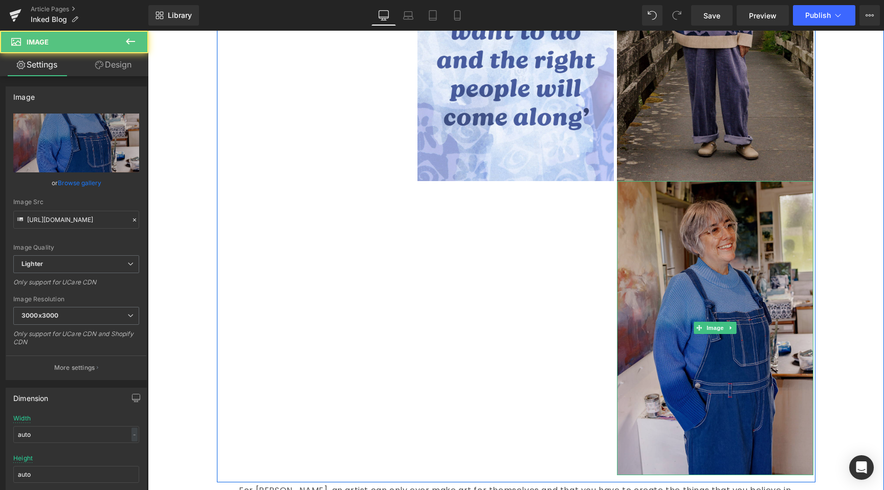
click at [680, 320] on img at bounding box center [715, 328] width 196 height 295
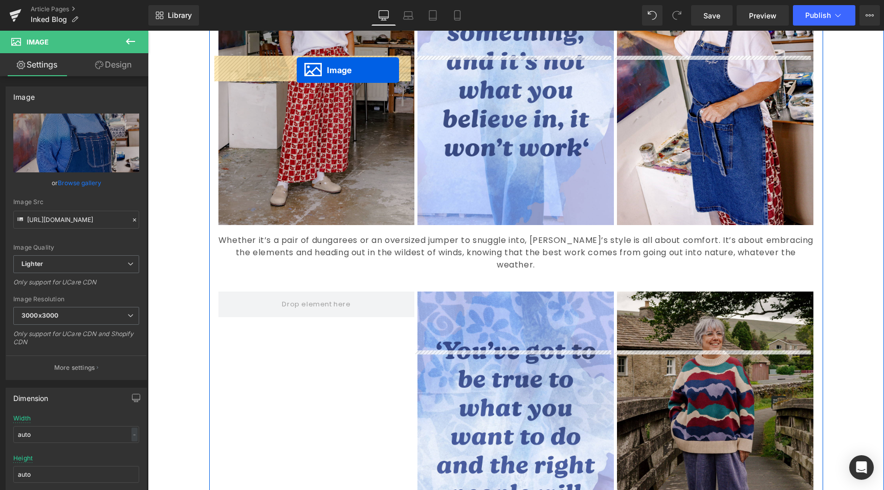
scroll to position [811, 0]
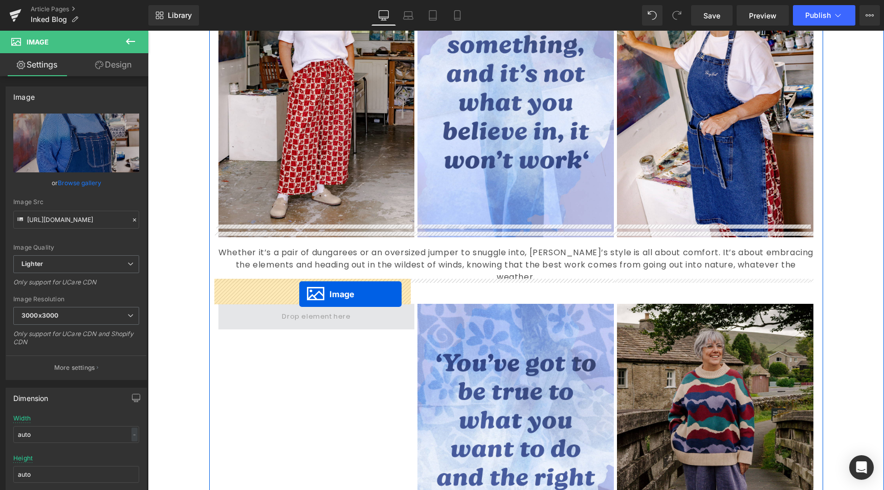
drag, startPoint x: 695, startPoint y: 306, endPoint x: 299, endPoint y: 294, distance: 396.6
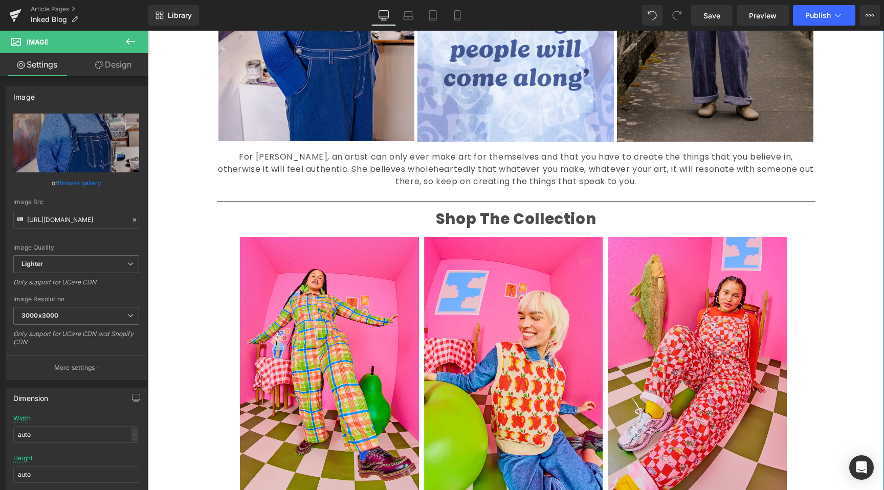
scroll to position [1260, 0]
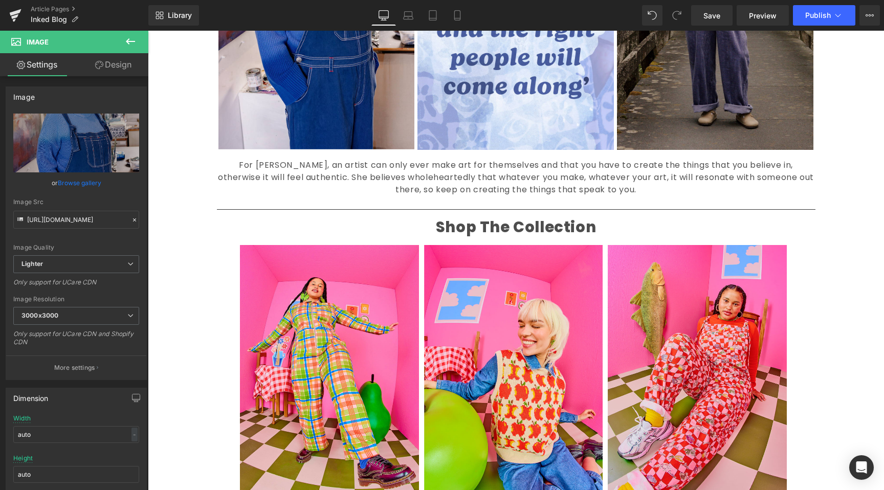
click at [136, 40] on icon at bounding box center [130, 41] width 12 height 12
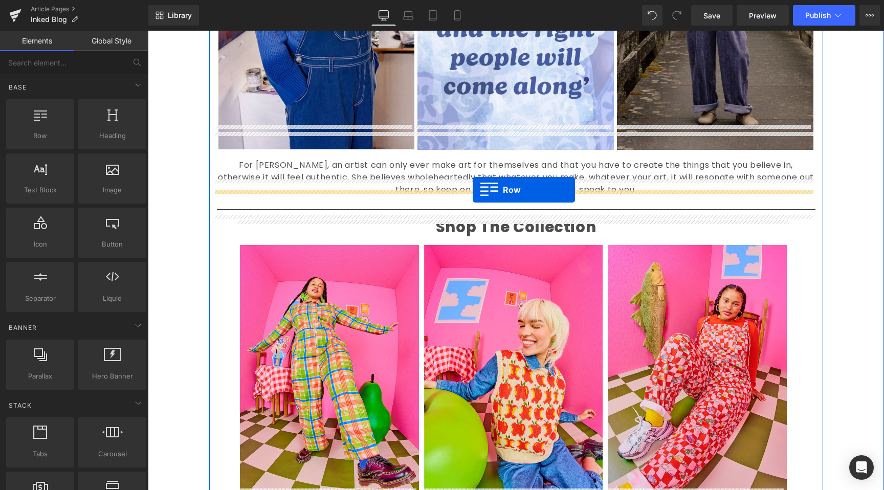
drag, startPoint x: 207, startPoint y: 156, endPoint x: 473, endPoint y: 190, distance: 267.6
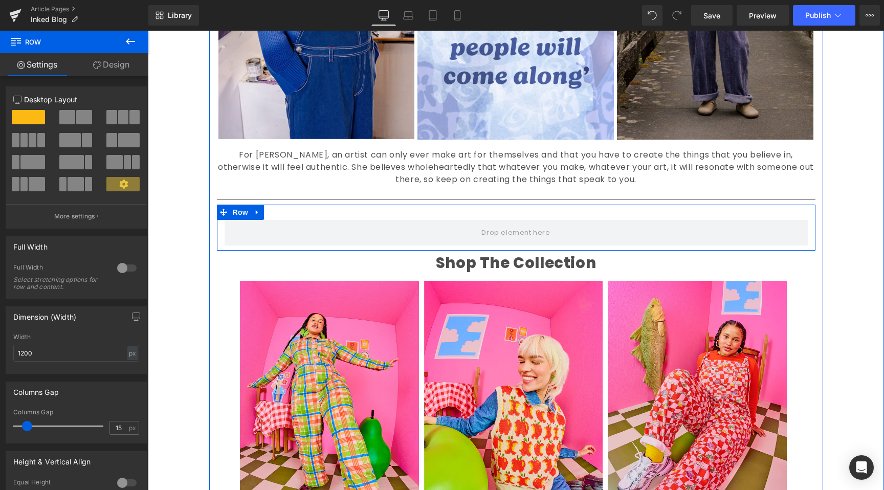
scroll to position [1331, 0]
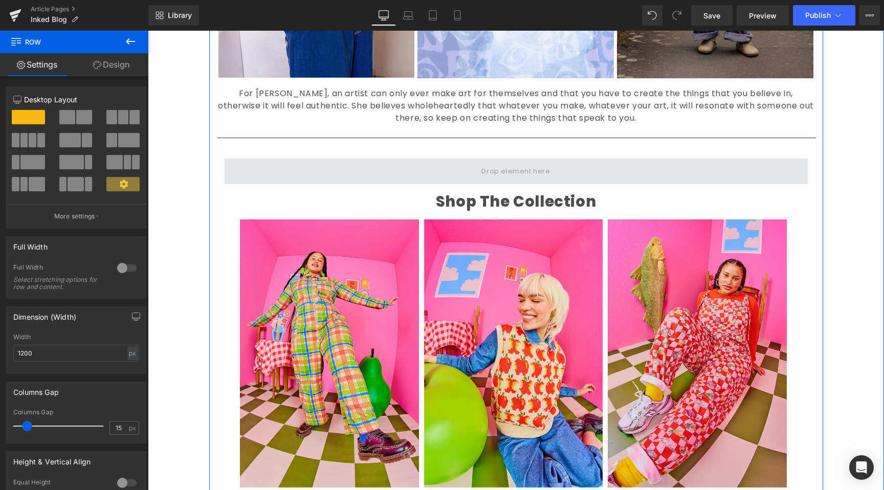
click at [478, 163] on span at bounding box center [516, 171] width 76 height 17
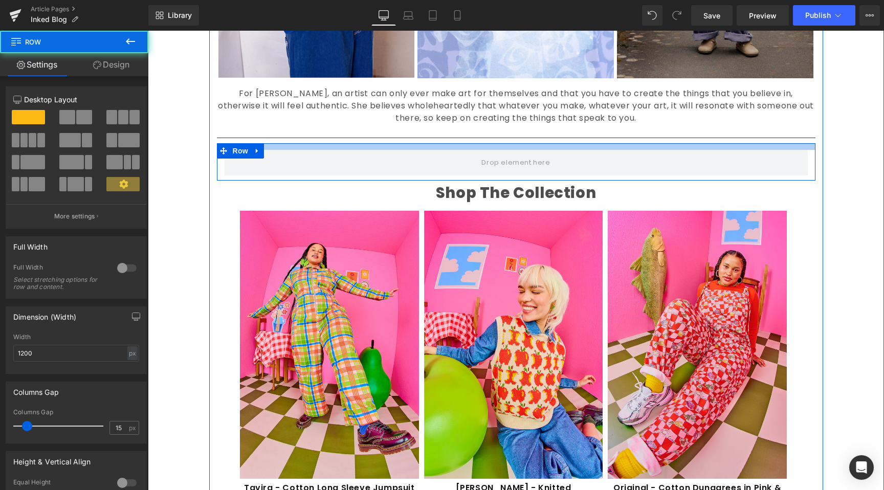
drag, startPoint x: 425, startPoint y: 123, endPoint x: 427, endPoint y: 114, distance: 8.9
click at [427, 114] on div "Inked Text Block Our Inked collection is our soft focus, fluid theme which embr…" at bounding box center [516, 232] width 614 height 2029
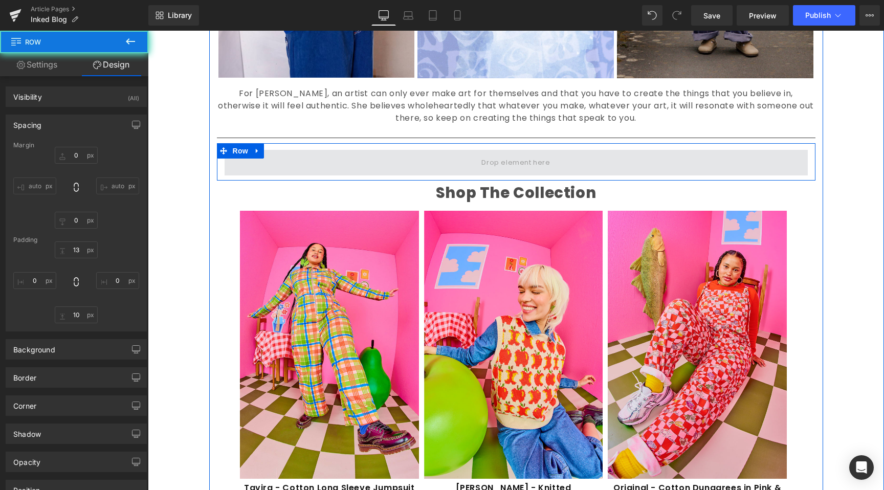
click at [424, 150] on span at bounding box center [516, 163] width 583 height 26
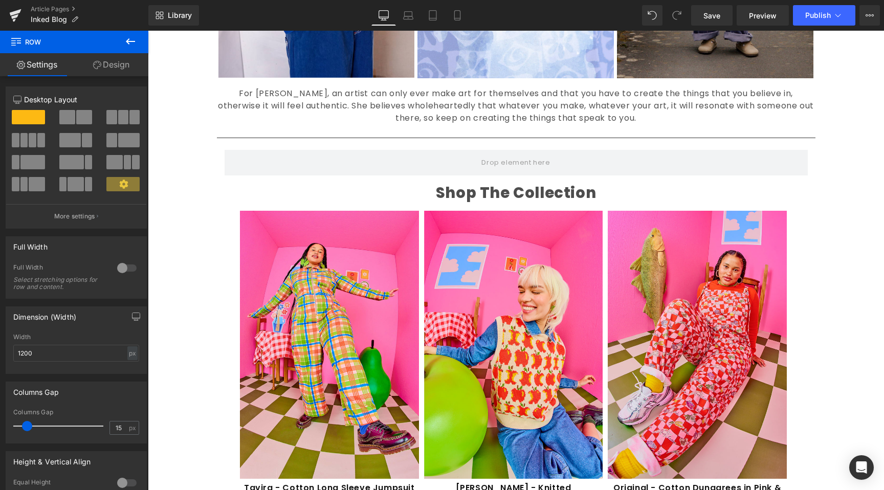
click at [140, 37] on button at bounding box center [131, 42] width 36 height 23
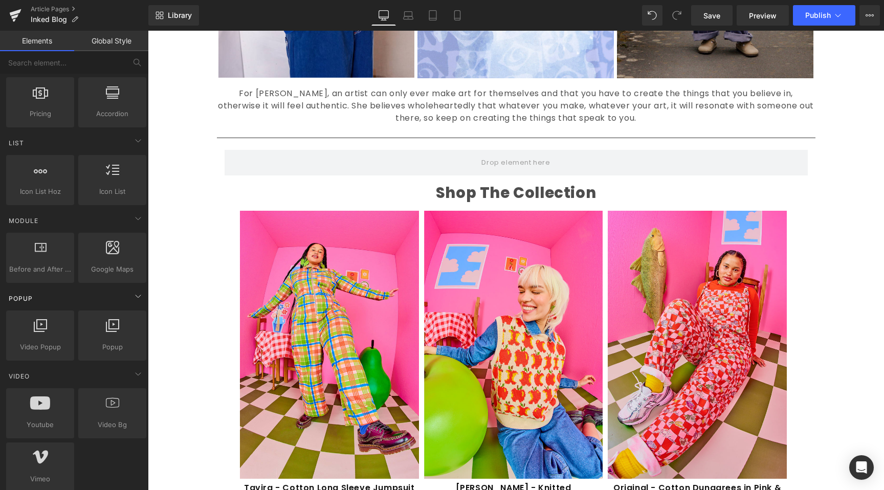
scroll to position [396, 0]
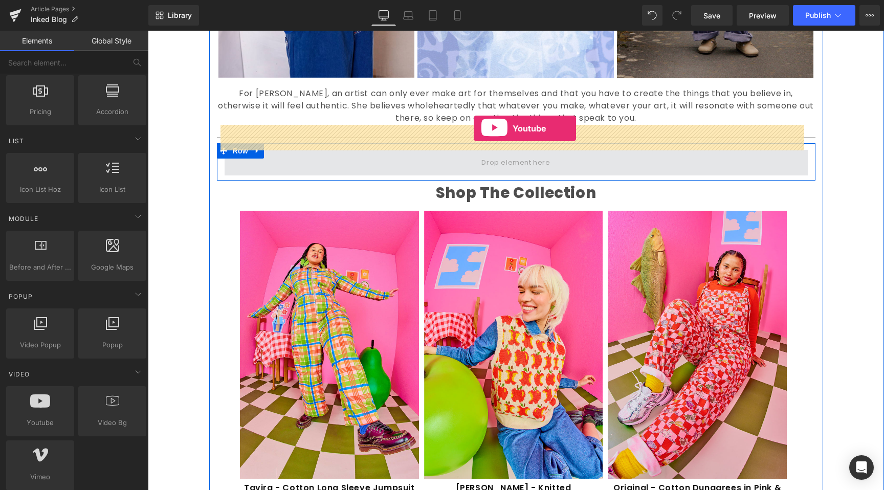
drag, startPoint x: 192, startPoint y: 449, endPoint x: 474, endPoint y: 129, distance: 426.2
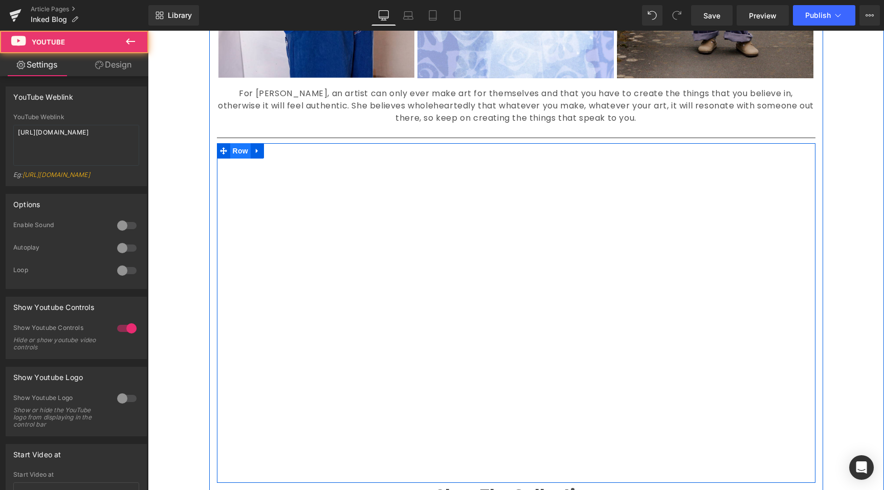
click at [231, 143] on span "Row" at bounding box center [240, 150] width 20 height 15
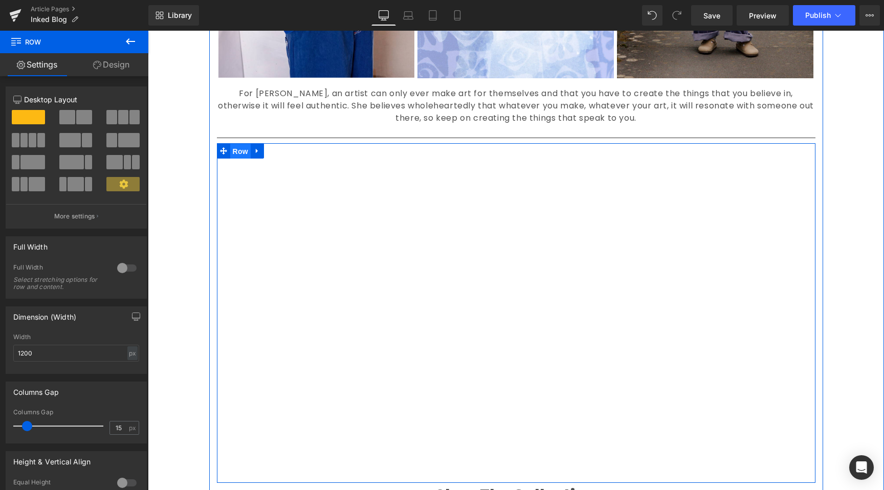
click at [242, 144] on span "Row" at bounding box center [240, 151] width 20 height 15
click at [218, 165] on div "Youtube" at bounding box center [516, 314] width 598 height 328
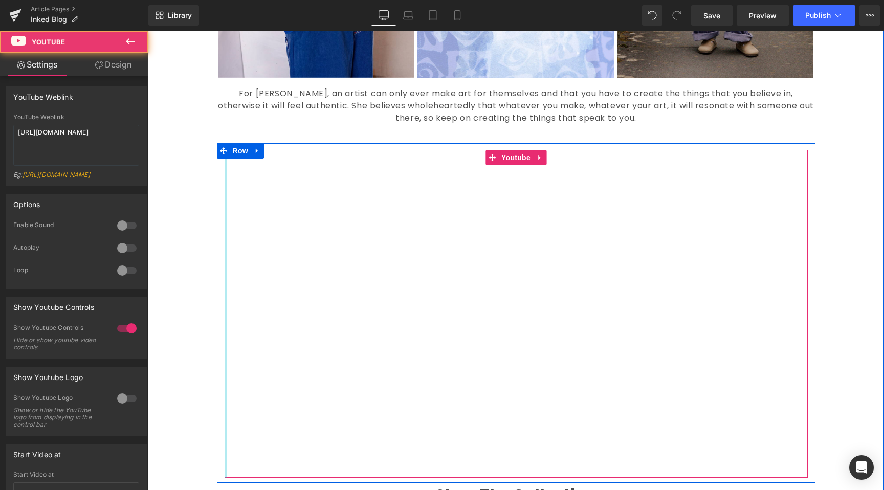
click at [225, 169] on div "Youtube" at bounding box center [516, 314] width 583 height 328
click at [217, 169] on div "Youtube" at bounding box center [516, 314] width 598 height 328
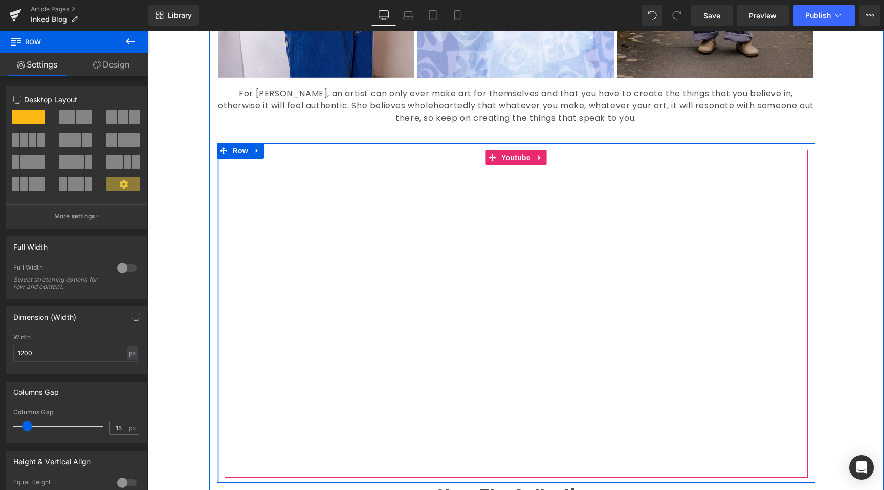
drag, startPoint x: 214, startPoint y: 172, endPoint x: 132, endPoint y: 170, distance: 81.4
drag, startPoint x: 8, startPoint y: 167, endPoint x: 103, endPoint y: 181, distance: 95.6
click at [8, 167] on div at bounding box center [29, 166] width 48 height 22
drag, startPoint x: 115, startPoint y: 227, endPoint x: 108, endPoint y: 227, distance: 6.7
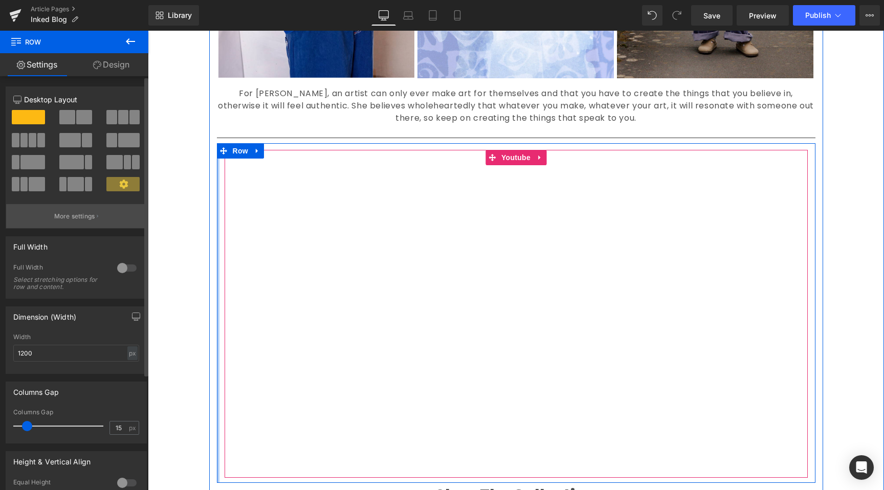
click at [108, 227] on button "More settings" at bounding box center [76, 216] width 140 height 24
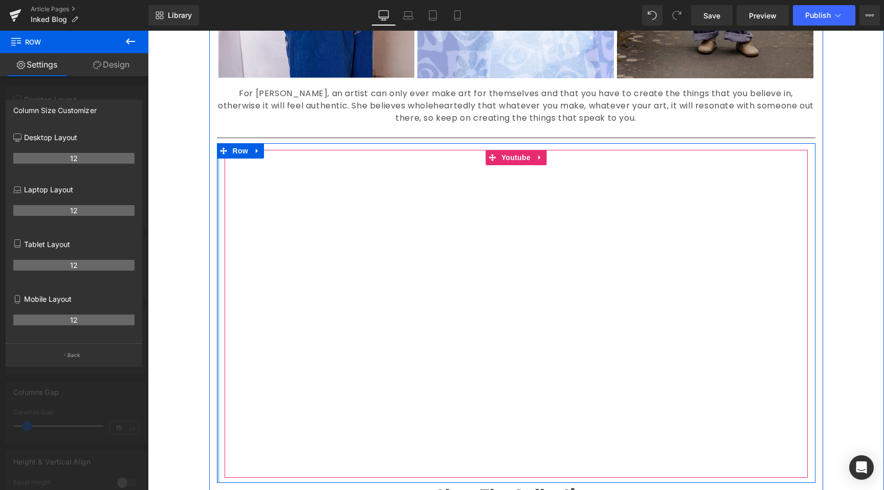
click at [184, 226] on body "Skip to content Your cart is empty Continue shopping Have an account? Log in to…" at bounding box center [516, 396] width 736 height 3394
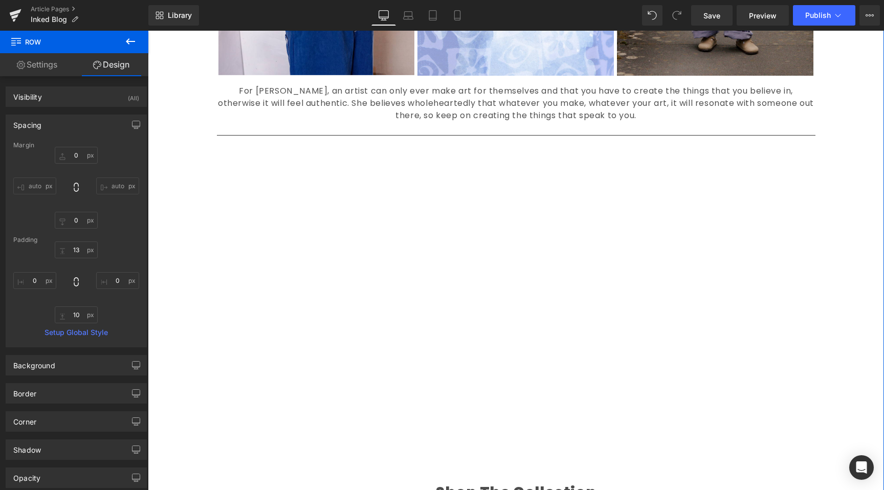
scroll to position [1296, 0]
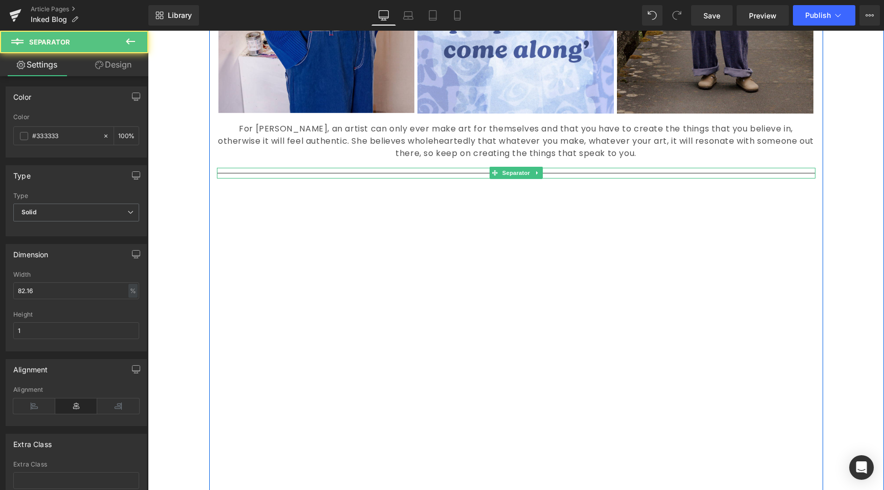
click at [391, 168] on div at bounding box center [516, 173] width 598 height 11
click at [535, 170] on icon at bounding box center [538, 173] width 6 height 6
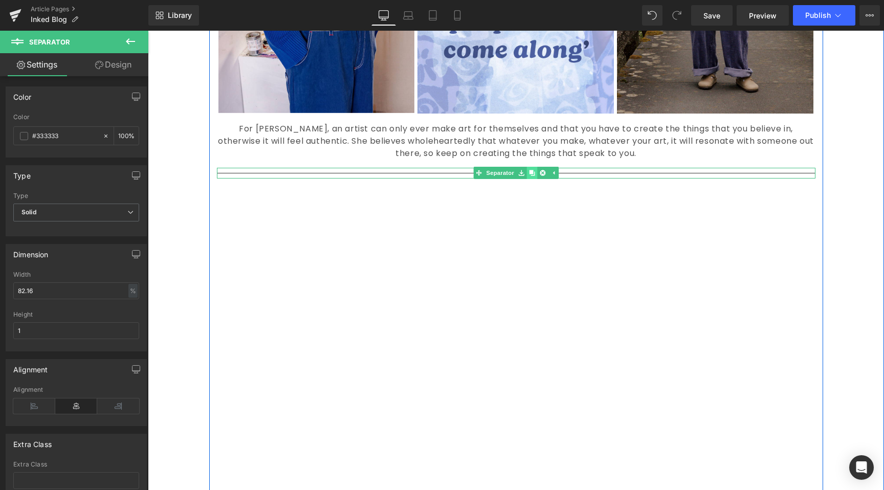
click at [526, 167] on link at bounding box center [531, 173] width 11 height 12
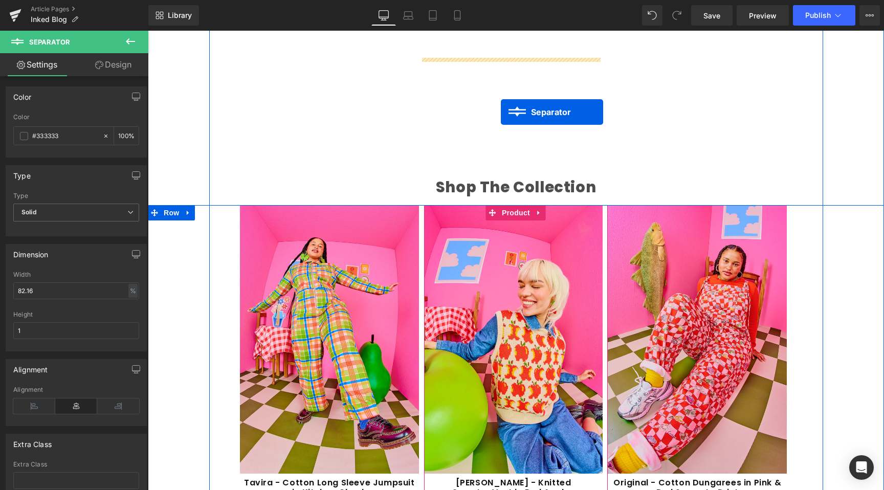
scroll to position [1503, 0]
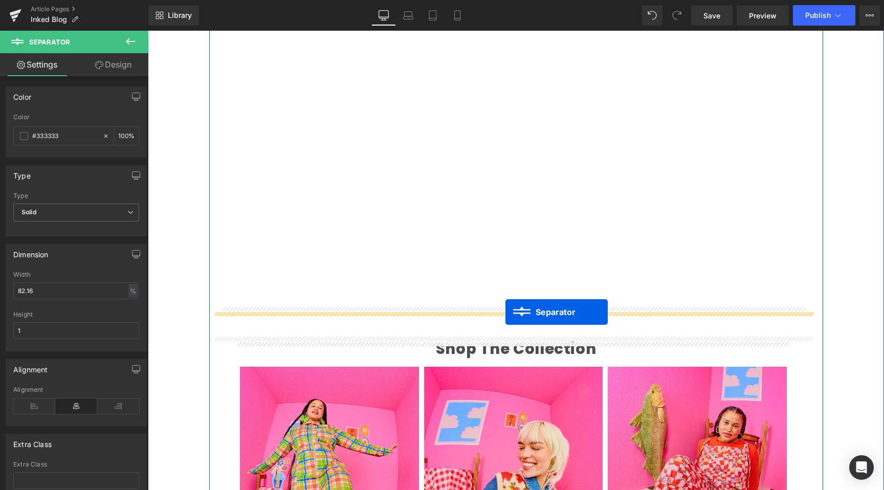
drag, startPoint x: 487, startPoint y: 158, endPoint x: 505, endPoint y: 312, distance: 154.5
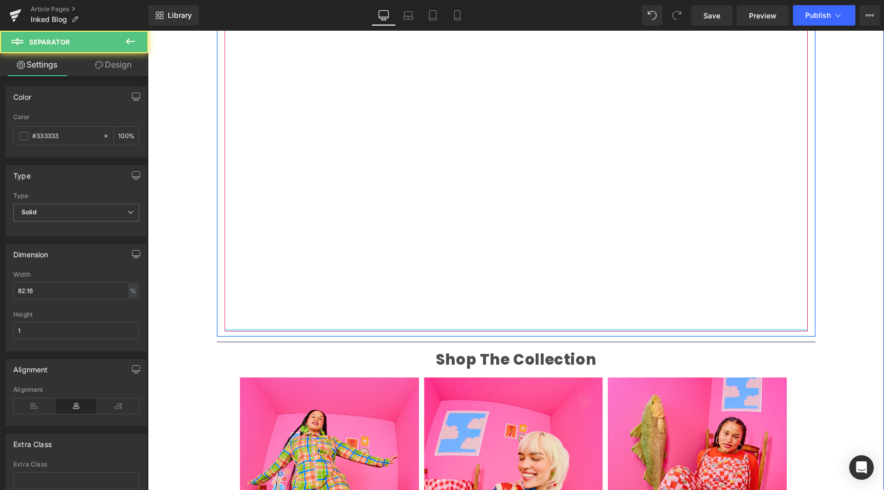
scroll to position [1493, 0]
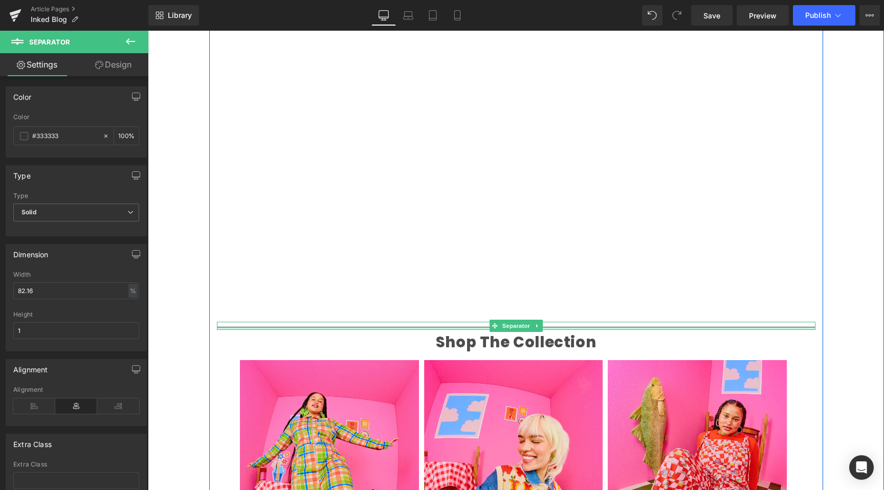
click at [468, 327] on div at bounding box center [516, 328] width 598 height 3
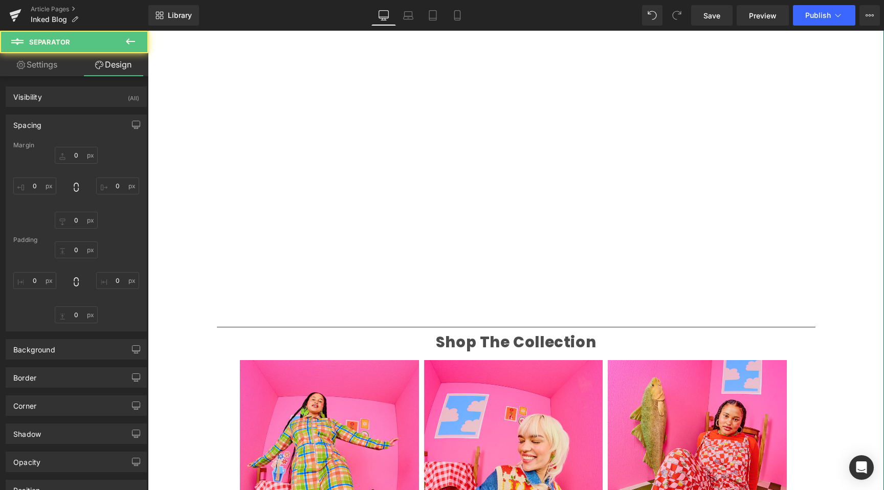
type input "0"
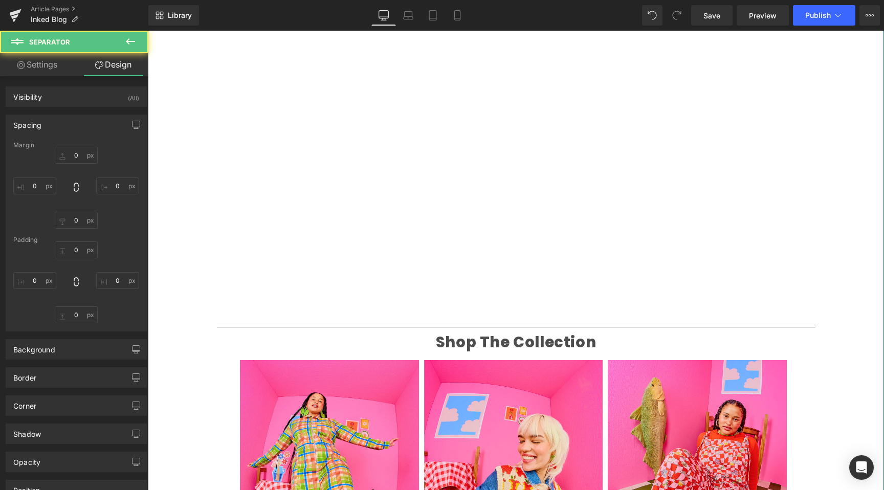
type input "0"
type input "5"
type input "0"
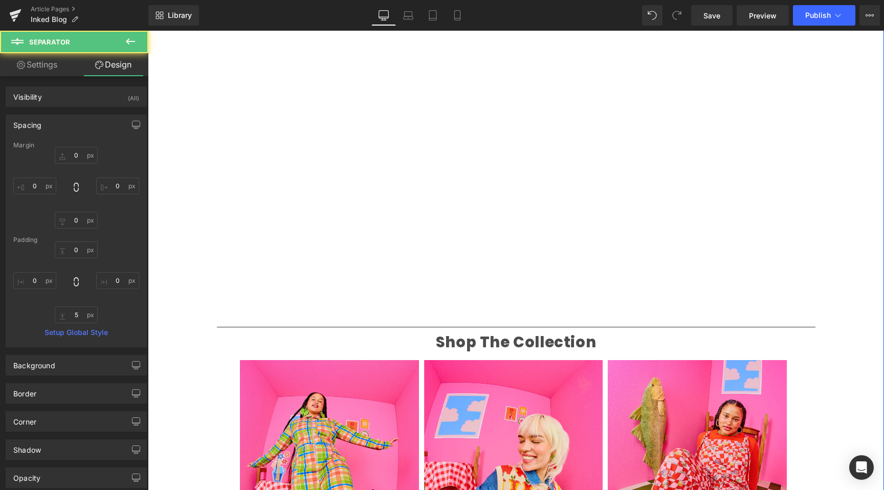
click at [190, 320] on div "Liquid Image Inked Text Block Our Inked collection is our soft focus, fluid the…" at bounding box center [516, 15] width 736 height 2767
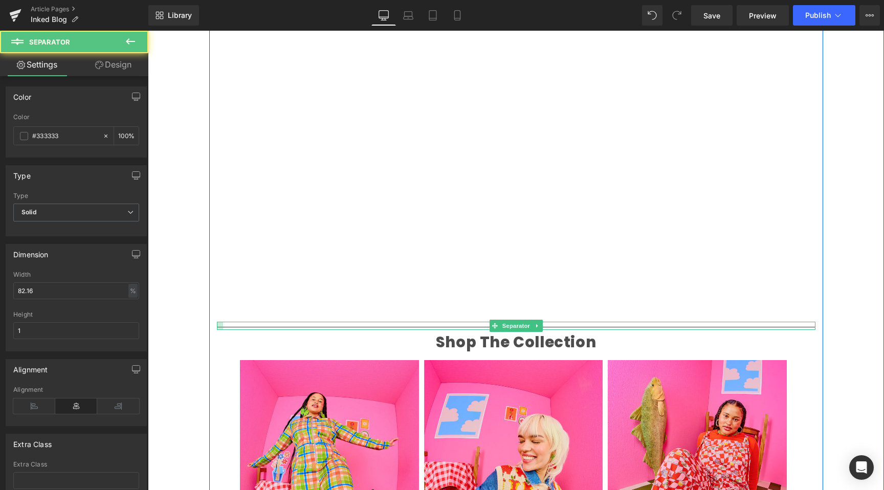
drag, startPoint x: 215, startPoint y: 302, endPoint x: 221, endPoint y: 302, distance: 6.1
click at [221, 322] on div "Separator" at bounding box center [516, 326] width 598 height 8
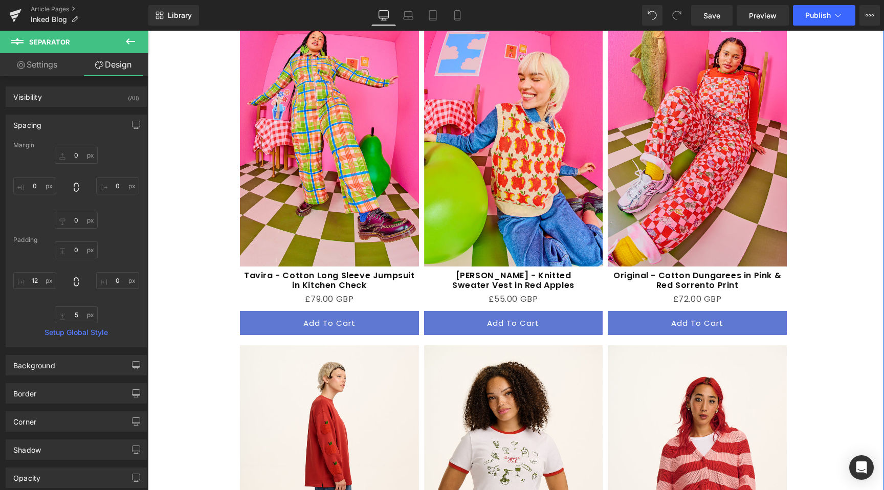
click at [363, 191] on img at bounding box center [329, 132] width 179 height 268
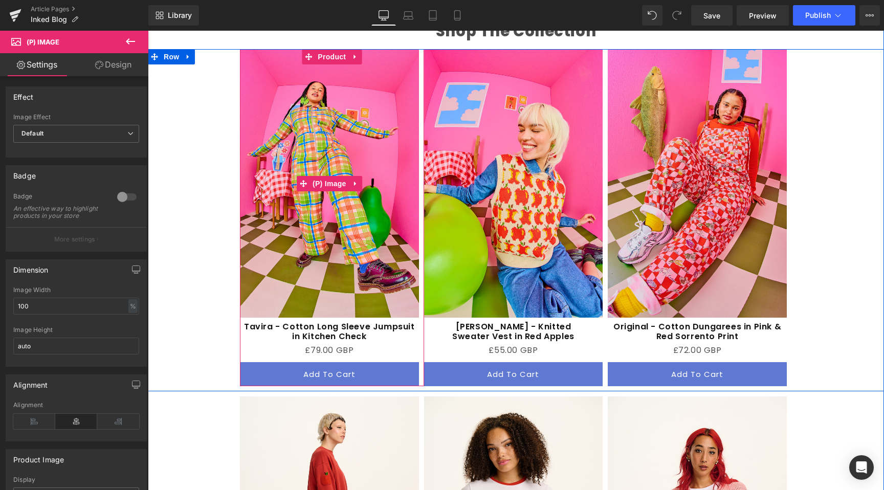
scroll to position [1759, 0]
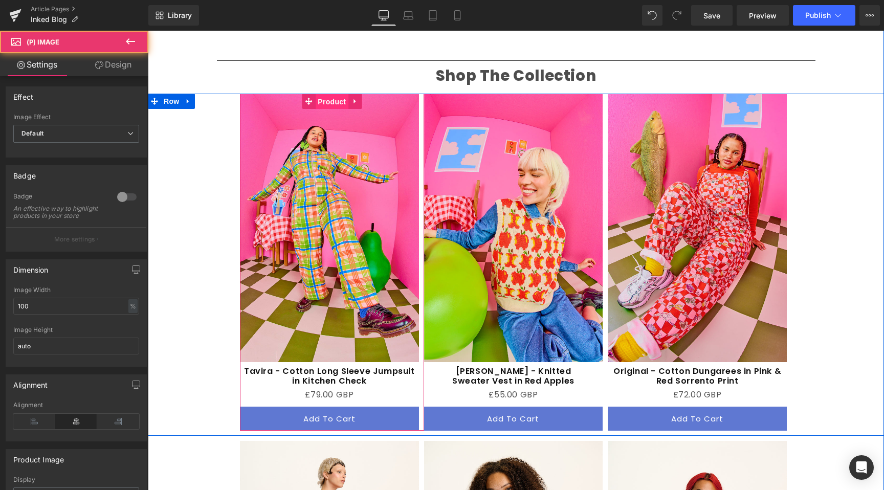
click at [337, 94] on span "Product" at bounding box center [331, 101] width 33 height 15
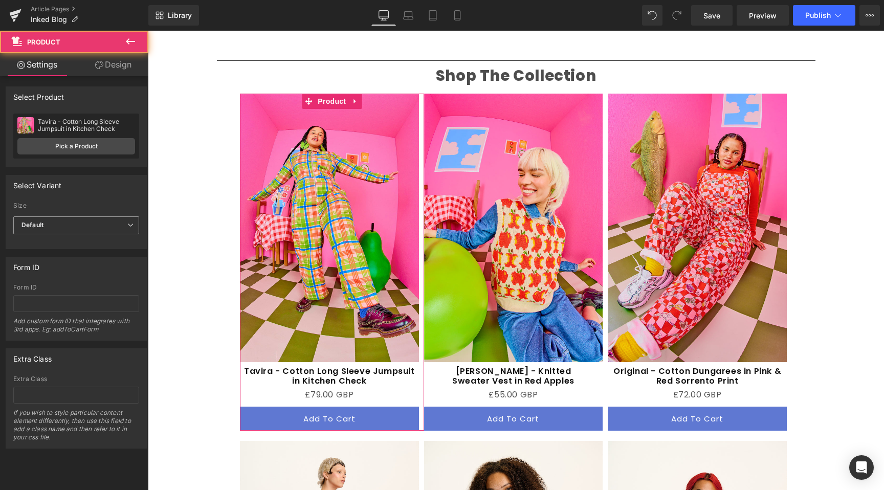
drag, startPoint x: 74, startPoint y: 221, endPoint x: 80, endPoint y: 220, distance: 6.2
click at [75, 221] on span "Default" at bounding box center [76, 225] width 126 height 18
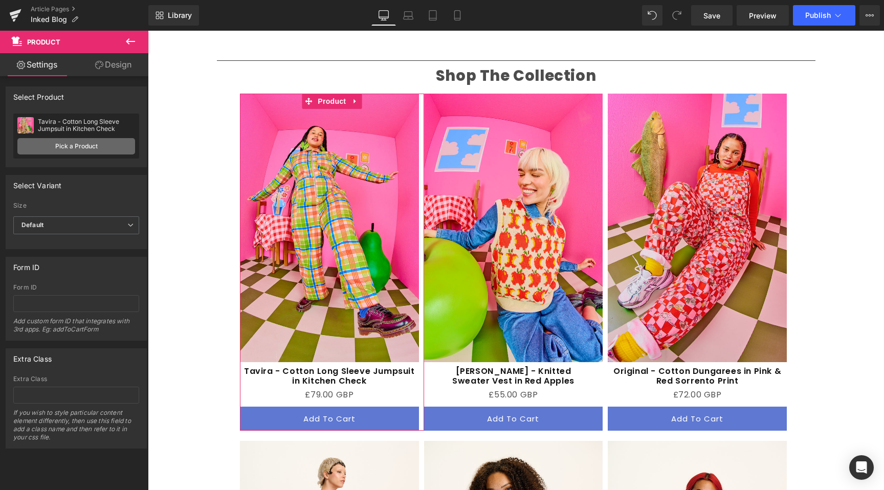
click at [92, 139] on link "Pick a Product" at bounding box center [76, 146] width 118 height 16
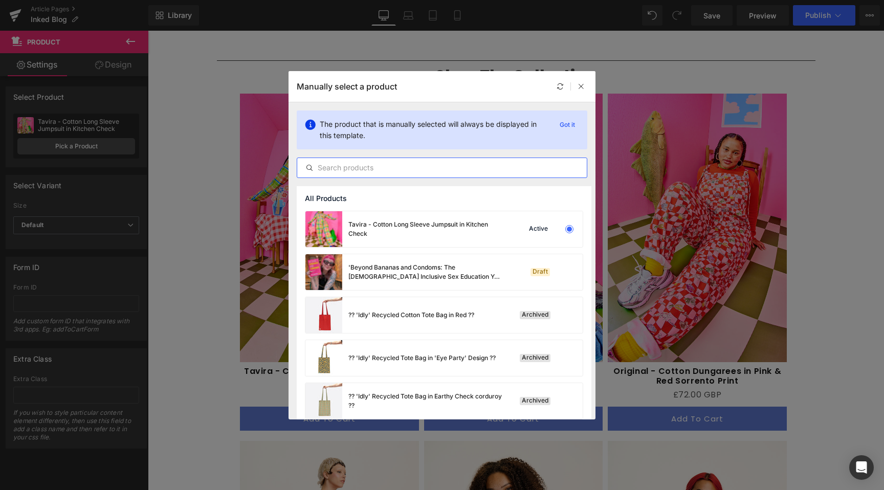
click at [442, 163] on input "text" at bounding box center [442, 168] width 290 height 12
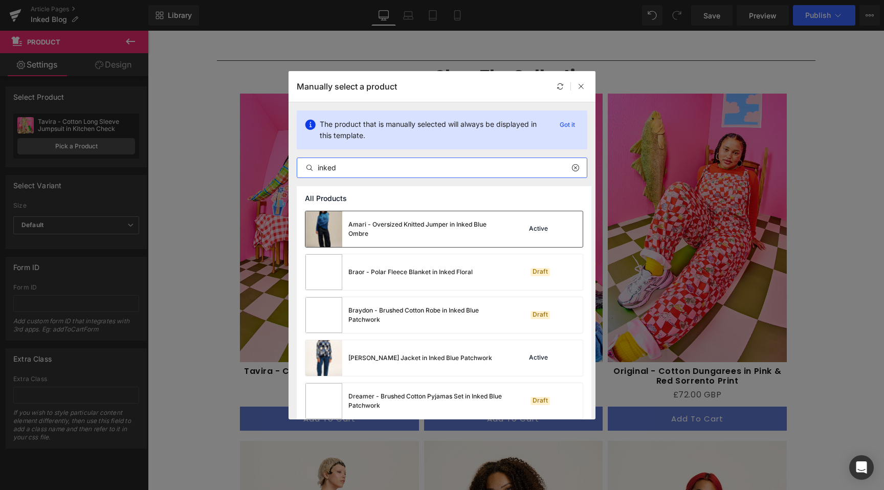
type input "inked"
click at [469, 240] on div "Amari - Oversized Knitted Jumper in Inked Blue Ombre" at bounding box center [403, 229] width 196 height 36
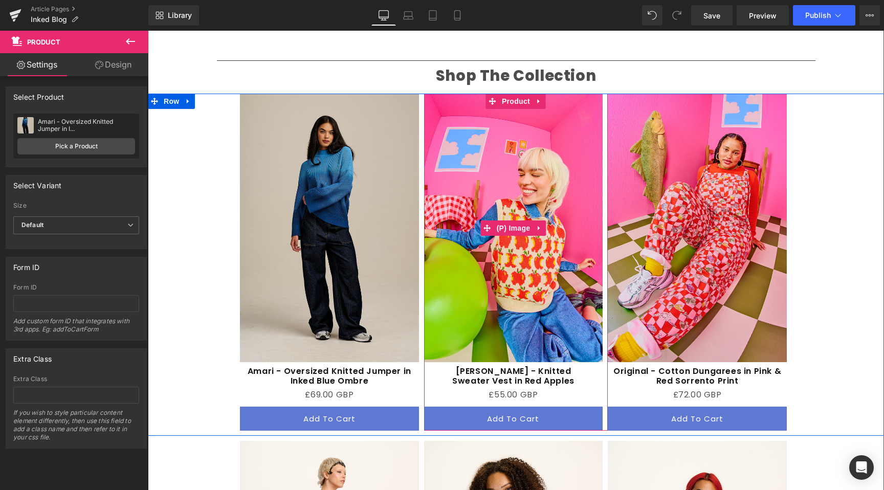
click at [479, 277] on img at bounding box center [513, 228] width 179 height 268
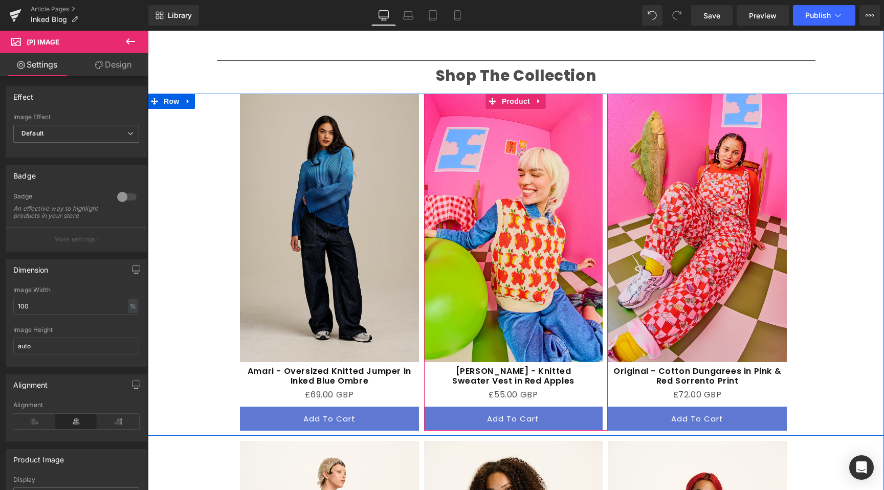
click at [504, 94] on span "Product" at bounding box center [515, 101] width 33 height 15
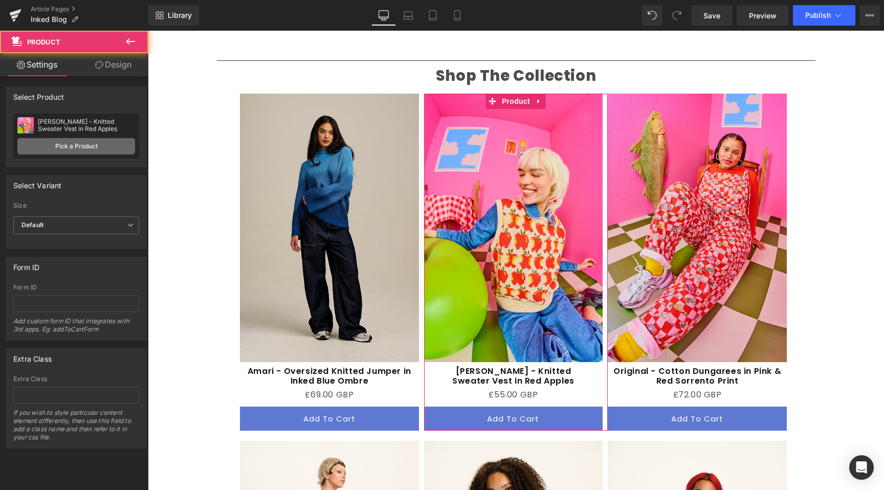
click at [107, 142] on link "Pick a Product" at bounding box center [76, 146] width 118 height 16
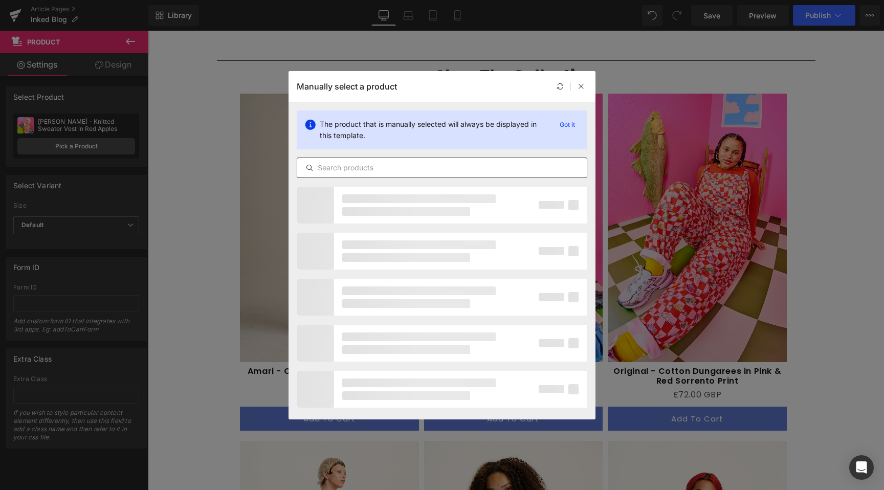
click at [400, 162] on input "text" at bounding box center [442, 168] width 290 height 12
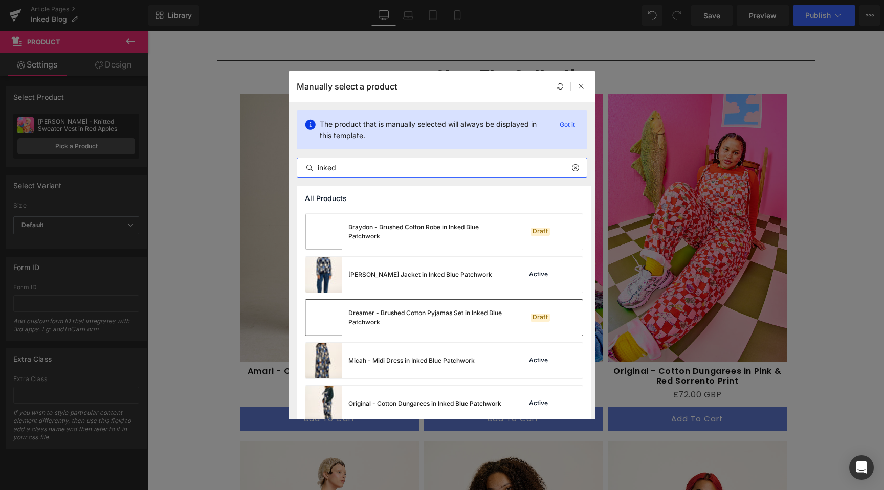
scroll to position [84, 0]
type input "inked"
drag, startPoint x: 491, startPoint y: 278, endPoint x: 462, endPoint y: 256, distance: 36.1
click at [491, 278] on div "[PERSON_NAME] Jacket in Inked Blue Patchwork Active" at bounding box center [443, 274] width 277 height 36
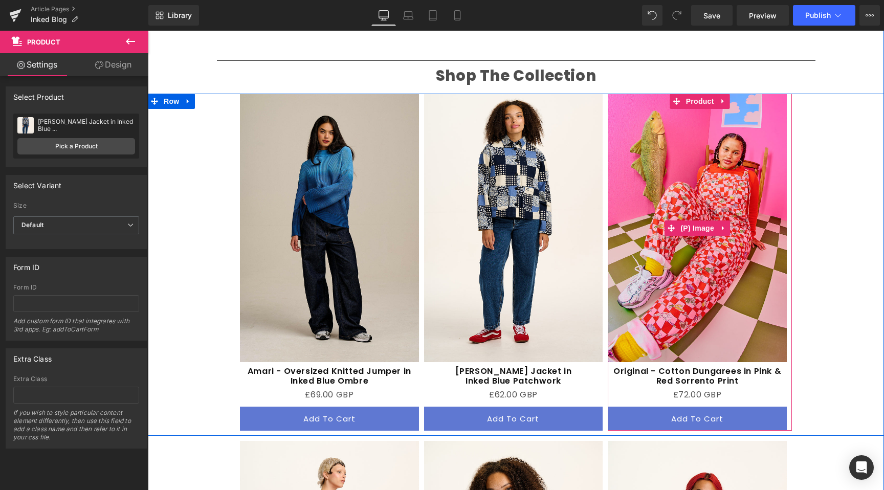
click at [692, 300] on img at bounding box center [697, 228] width 179 height 268
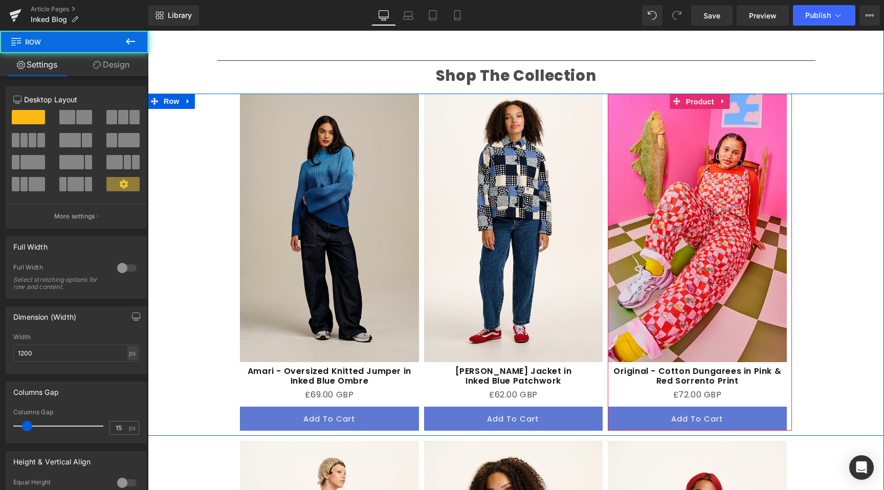
click at [688, 94] on span "Product" at bounding box center [699, 101] width 33 height 15
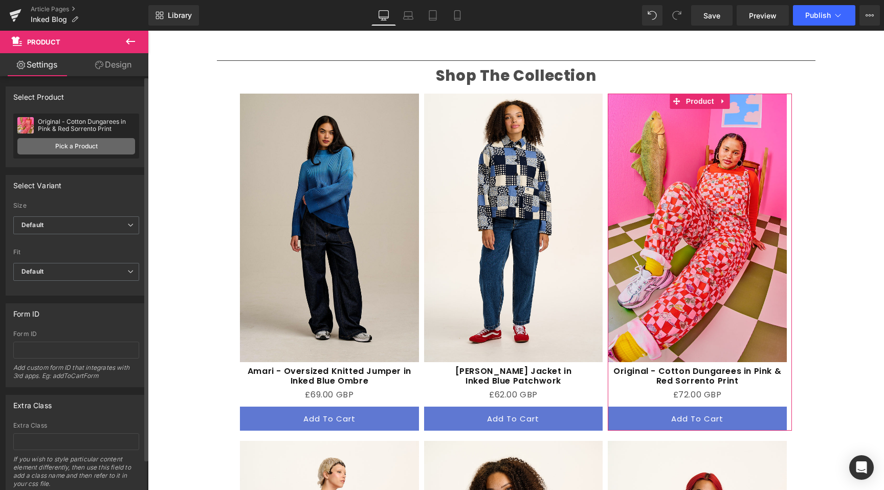
drag, startPoint x: 89, startPoint y: 157, endPoint x: 91, endPoint y: 152, distance: 5.5
click at [88, 158] on div "Original - Cotton Dungarees in Pink & Red Sorrento Print Original - Cotton Dung…" at bounding box center [76, 136] width 126 height 45
click at [90, 149] on link "Pick a Product" at bounding box center [76, 146] width 118 height 16
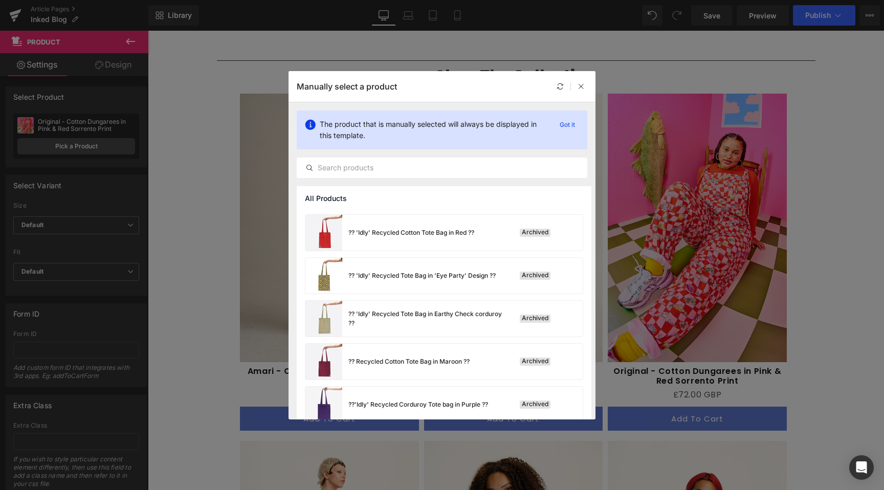
scroll to position [84, 0]
click at [379, 172] on input "text" at bounding box center [442, 168] width 290 height 12
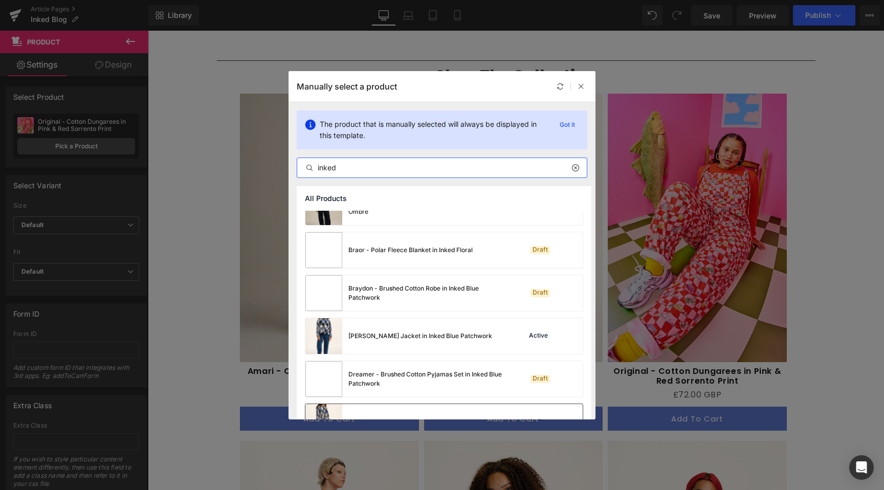
scroll to position [180, 0]
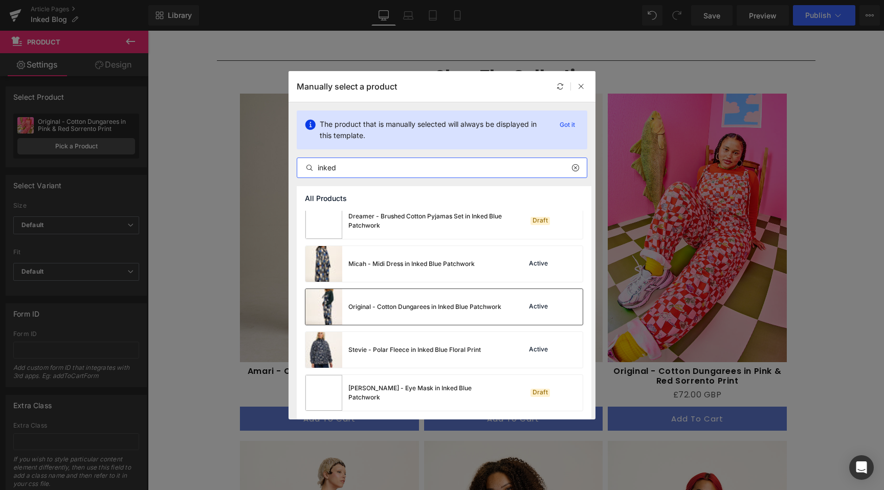
type input "inked"
click at [518, 297] on div "Original - Cotton Dungarees in Inked Blue Patchwork Active" at bounding box center [443, 307] width 277 height 36
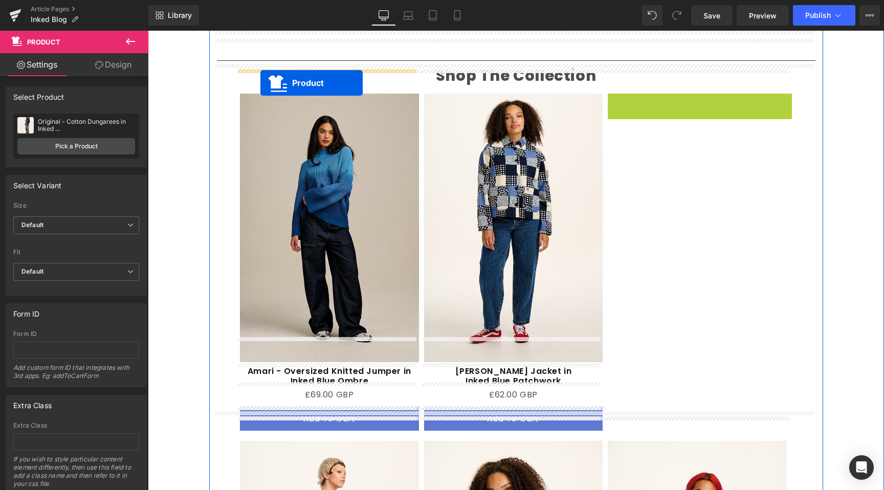
drag, startPoint x: 657, startPoint y: 77, endPoint x: 260, endPoint y: 82, distance: 396.4
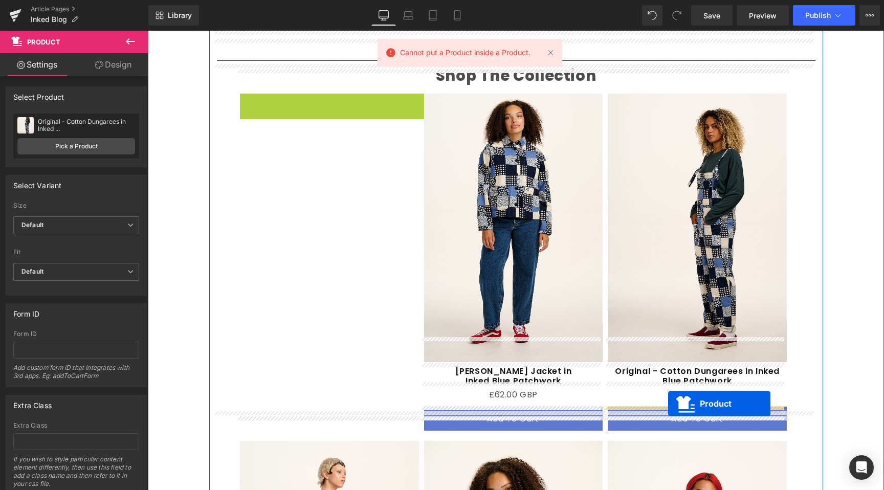
drag, startPoint x: 303, startPoint y: 83, endPoint x: 668, endPoint y: 403, distance: 485.3
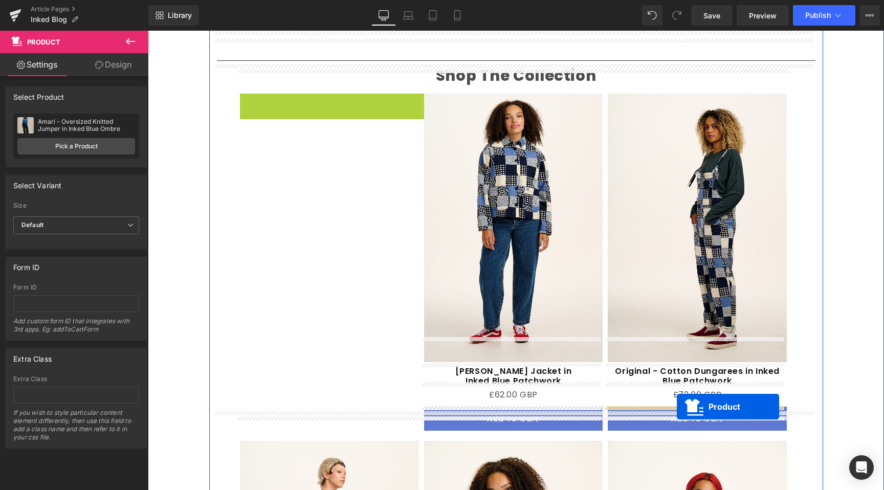
drag, startPoint x: 306, startPoint y: 80, endPoint x: 677, endPoint y: 407, distance: 494.0
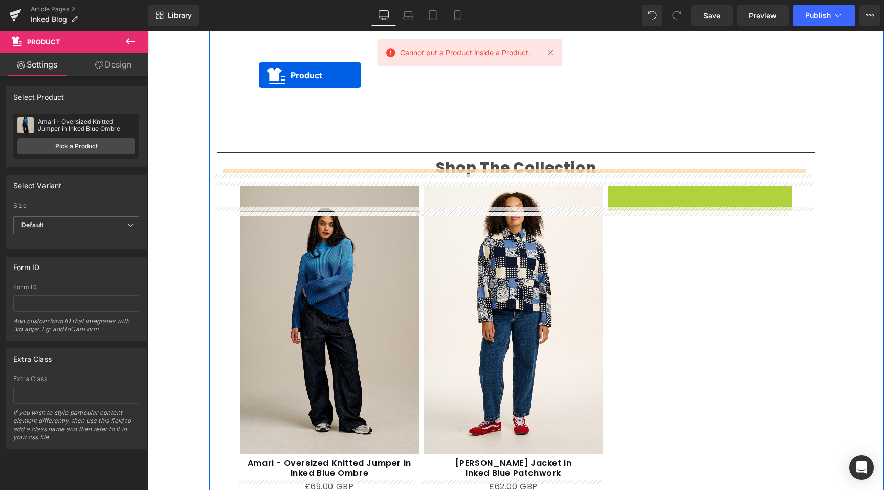
scroll to position [1585, 0]
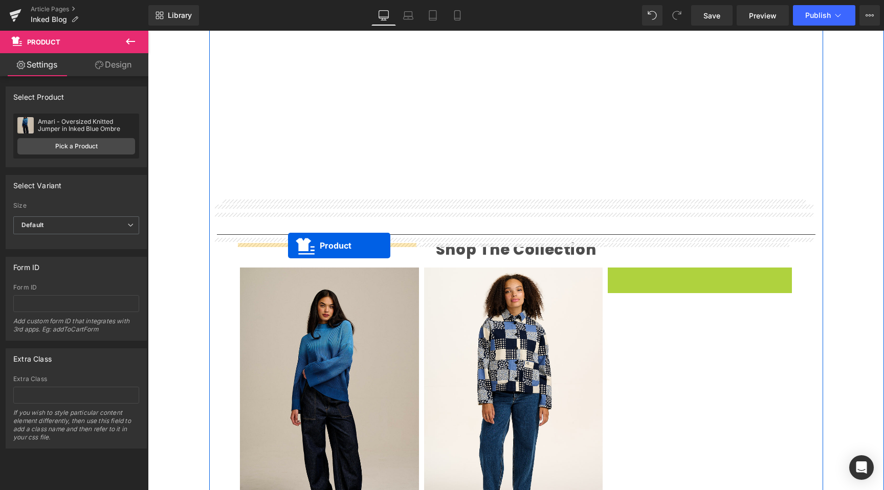
drag, startPoint x: 672, startPoint y: 77, endPoint x: 288, endPoint y: 246, distance: 419.6
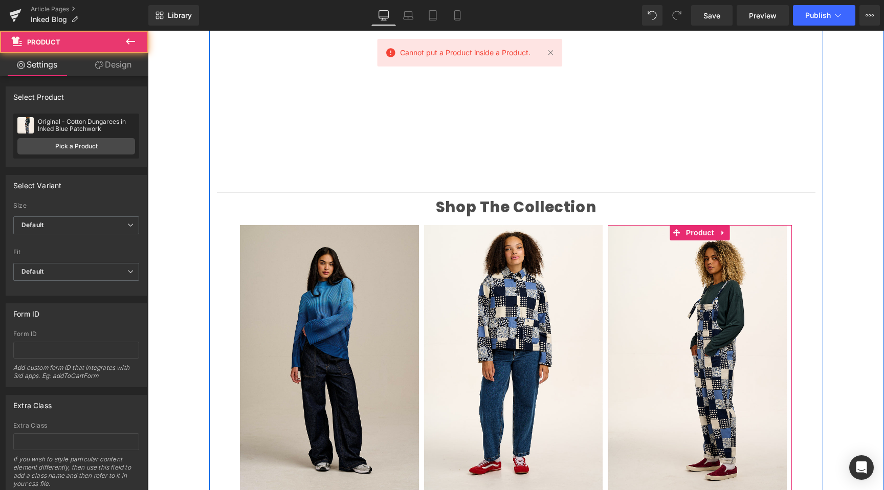
scroll to position [1749, 0]
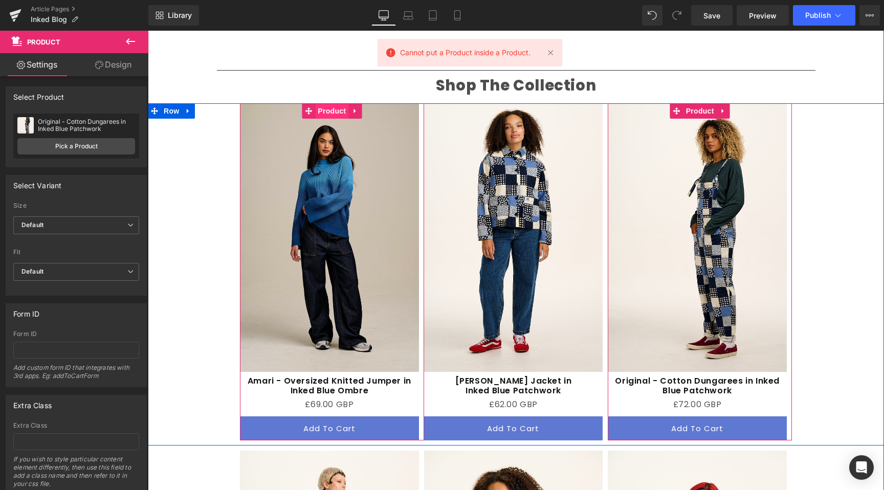
click at [325, 103] on span "Product" at bounding box center [331, 110] width 33 height 15
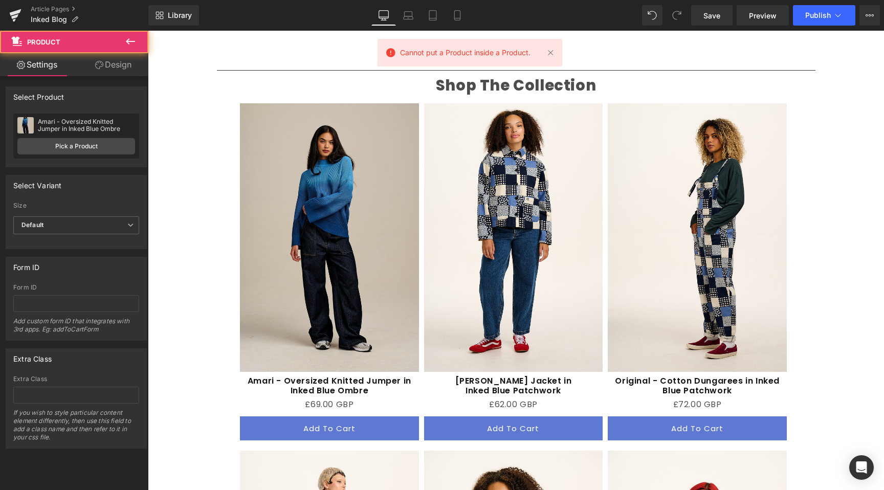
click at [782, 254] on img at bounding box center [697, 237] width 179 height 268
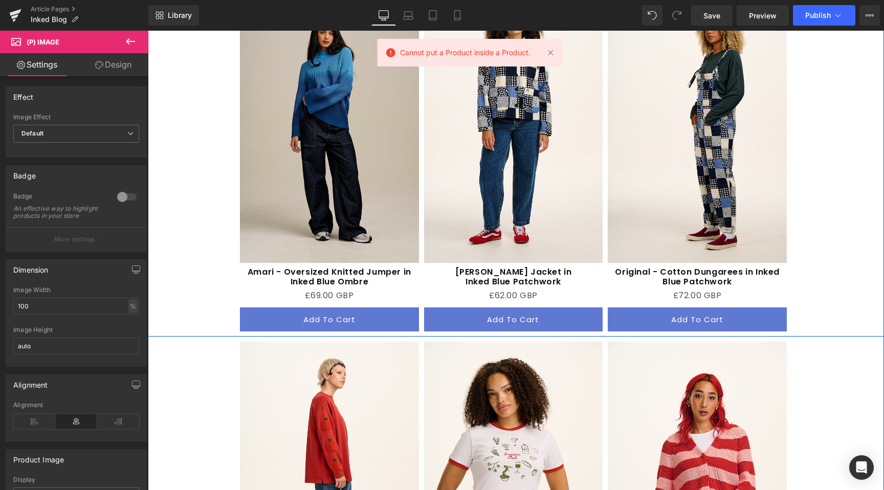
scroll to position [2100, 0]
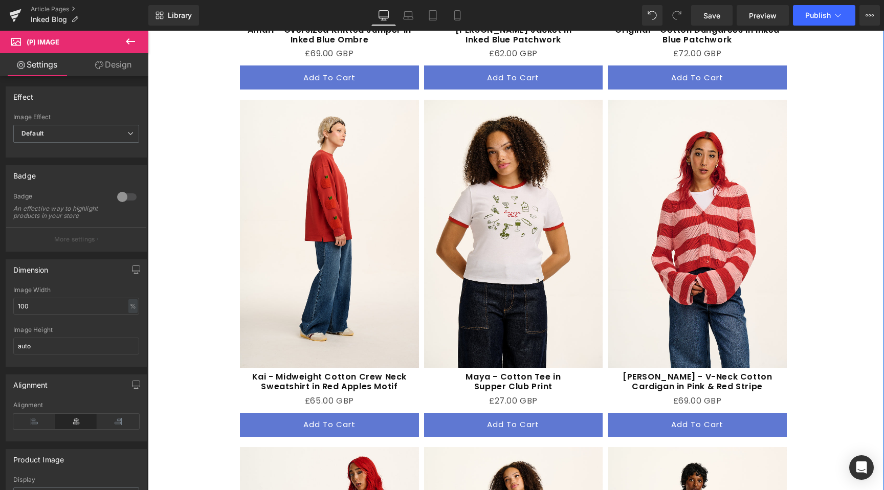
click at [308, 100] on div "Sale Off (P) Image Kai - Midweight Cotton Crew Neck Sweatshirt in Red Apples Mo…" at bounding box center [332, 268] width 184 height 337
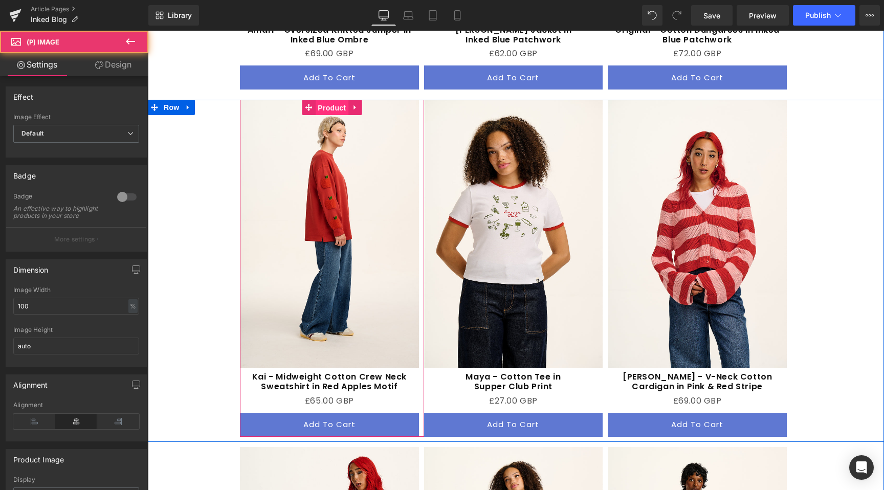
click at [328, 100] on span "Product" at bounding box center [331, 107] width 33 height 15
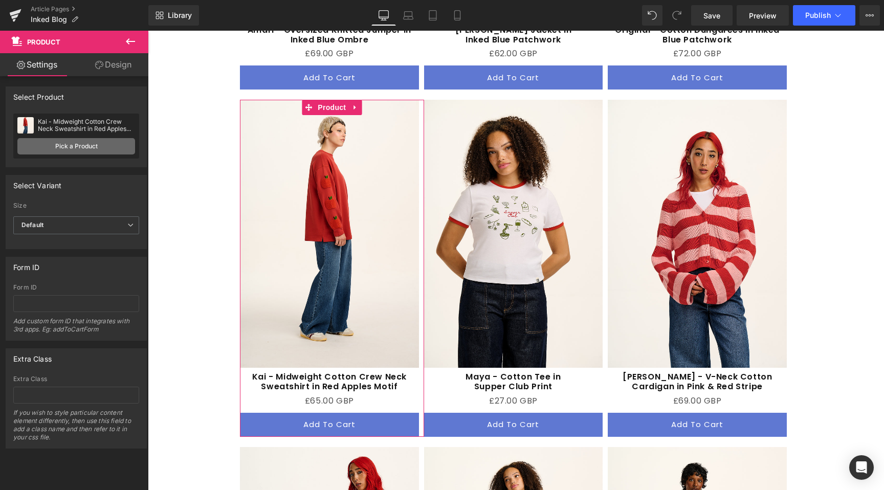
click at [74, 147] on link "Pick a Product" at bounding box center [76, 146] width 118 height 16
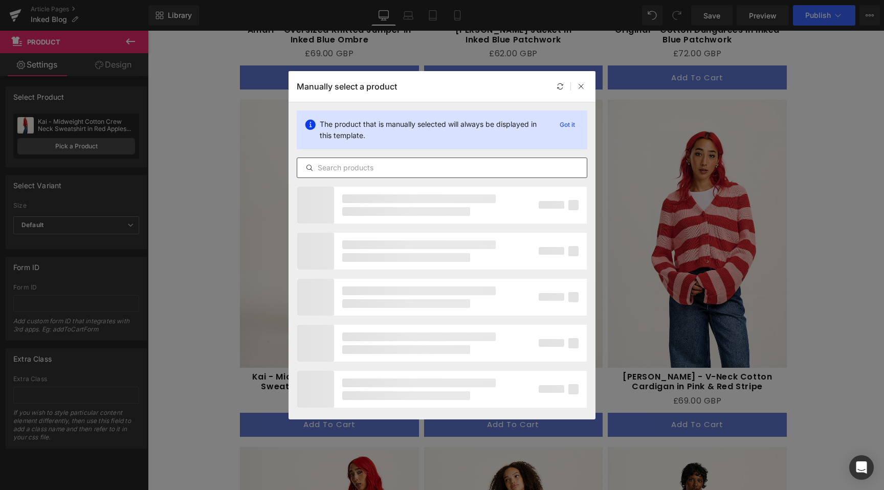
click at [424, 165] on input "text" at bounding box center [442, 168] width 290 height 12
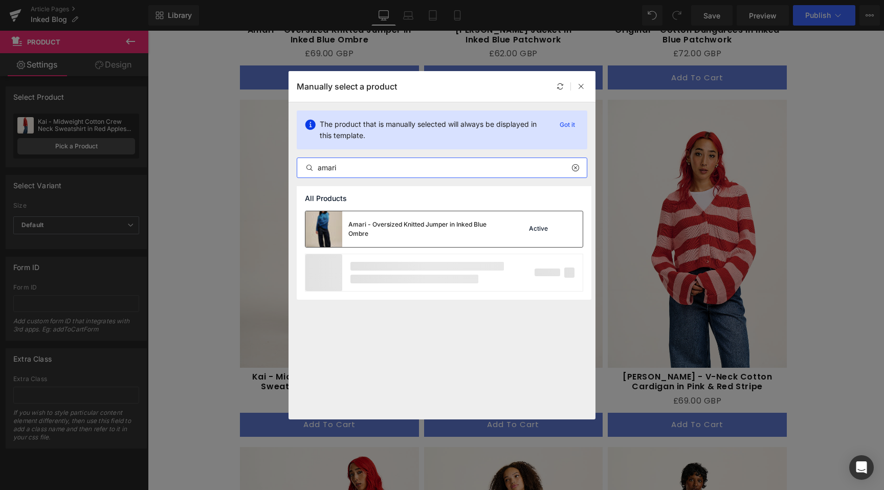
type input "amari"
click at [550, 223] on div "Active" at bounding box center [549, 229] width 70 height 14
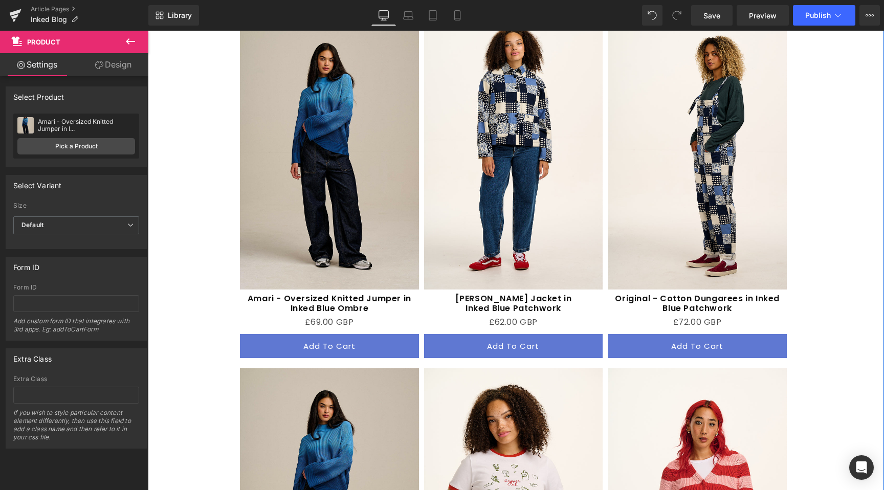
scroll to position [2009, 0]
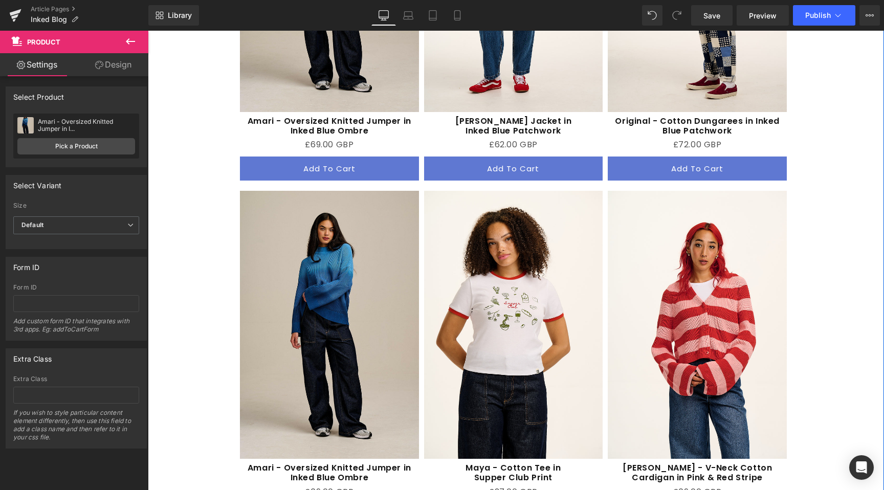
click at [354, 258] on img at bounding box center [329, 325] width 179 height 268
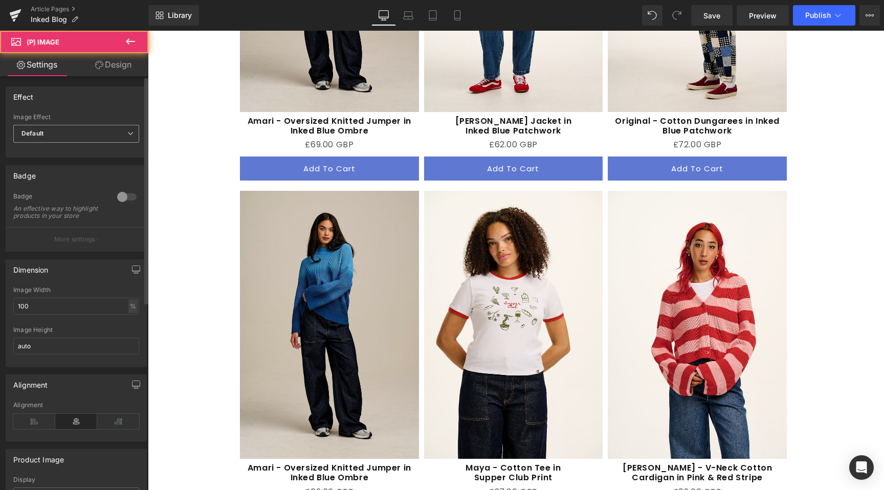
click at [47, 128] on span "Default" at bounding box center [76, 134] width 126 height 18
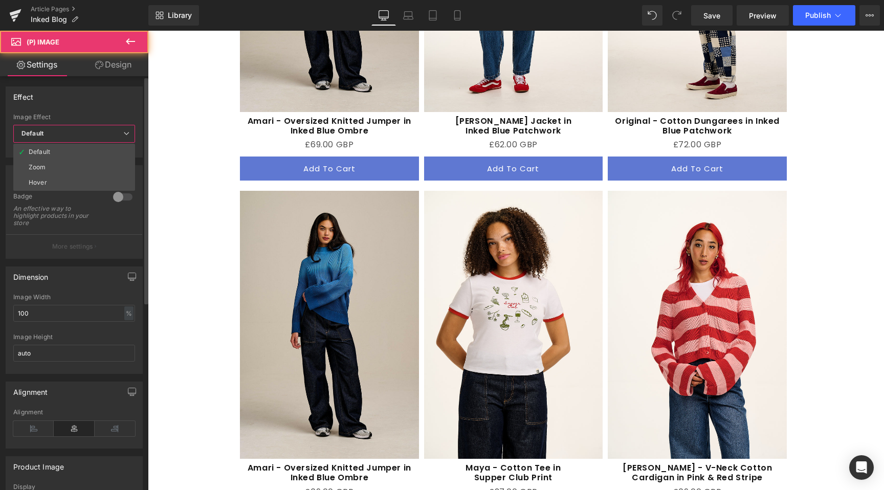
click at [49, 124] on div "Image Effect Default Default Zoom Hover" at bounding box center [74, 134] width 122 height 41
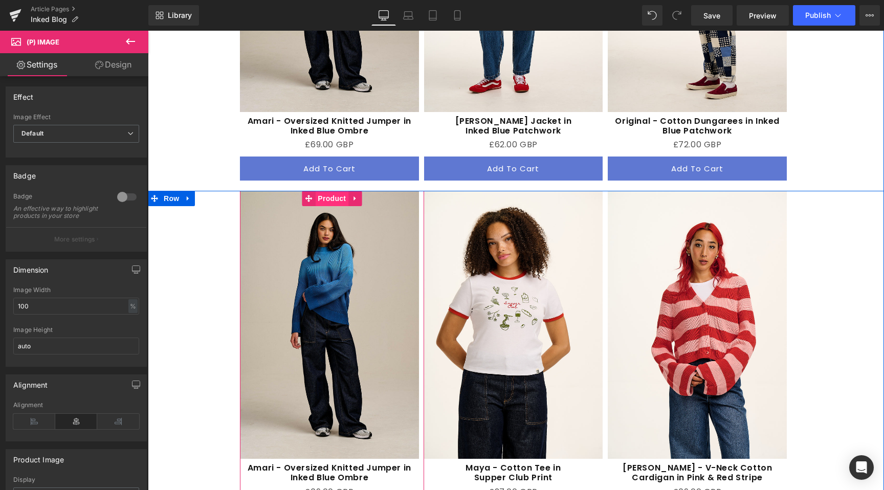
click at [330, 191] on span "Product" at bounding box center [331, 198] width 33 height 15
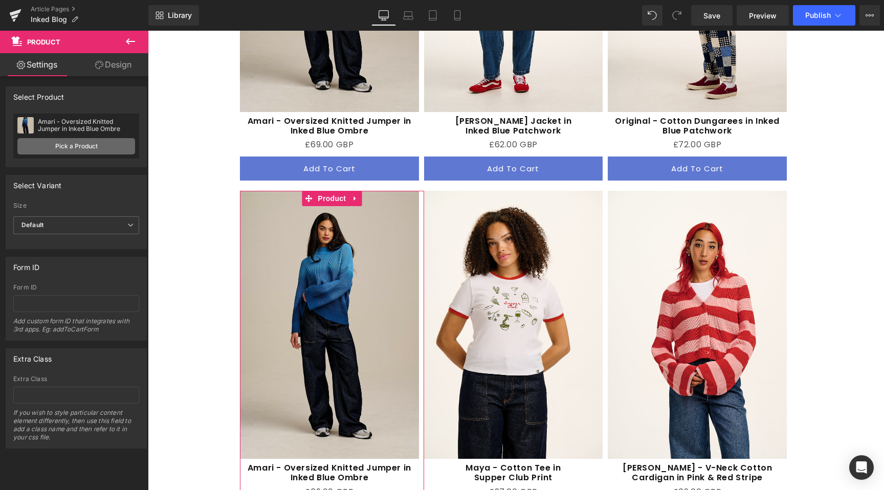
click at [51, 138] on link "Pick a Product" at bounding box center [76, 146] width 118 height 16
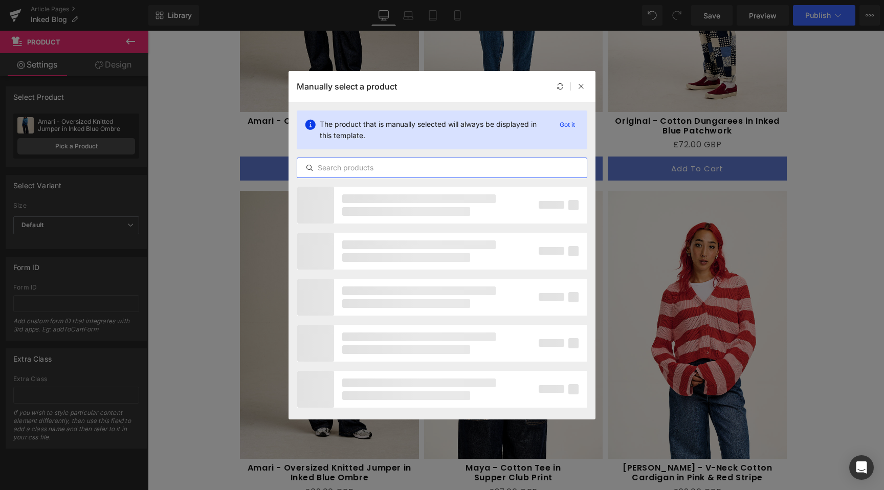
click at [437, 167] on input "text" at bounding box center [442, 168] width 290 height 12
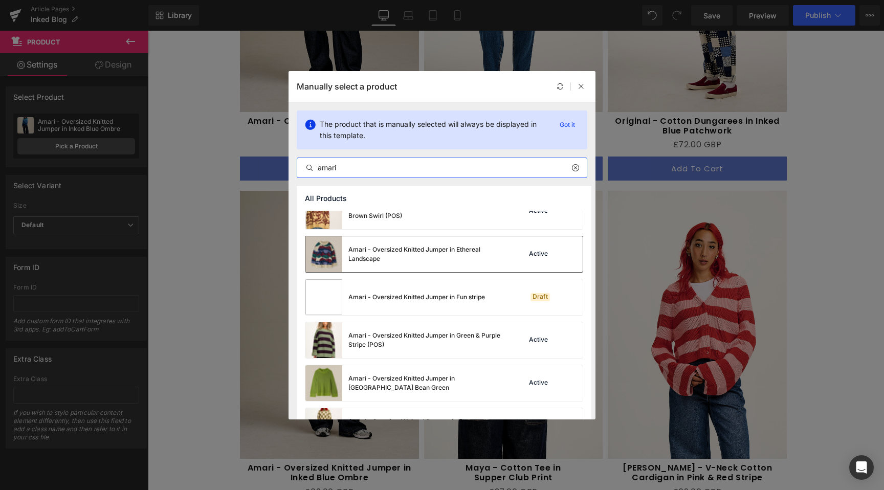
scroll to position [95, 0]
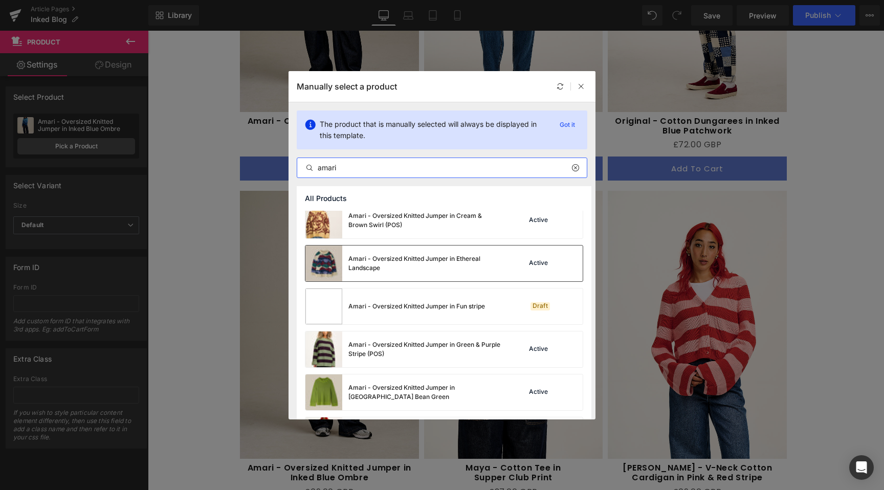
type input "amari"
click at [450, 258] on div "Amari - Oversized Knitted Jumper in Ethereal Landscape" at bounding box center [424, 263] width 153 height 18
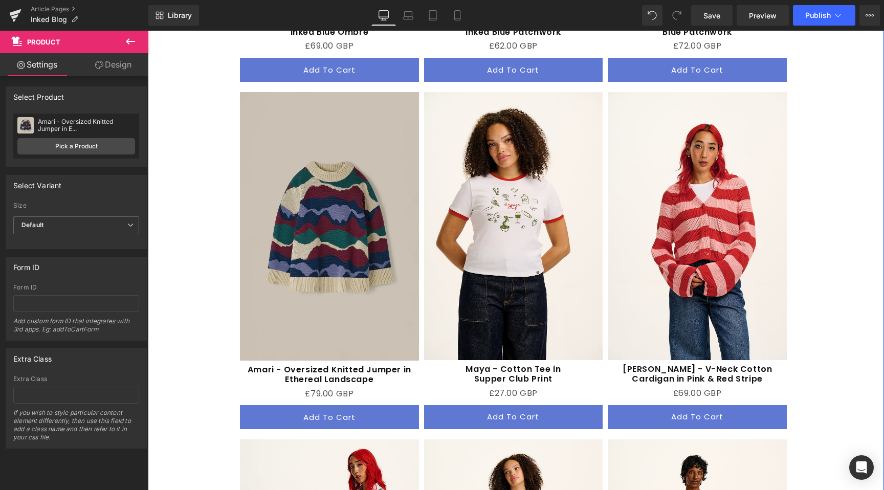
scroll to position [2069, 0]
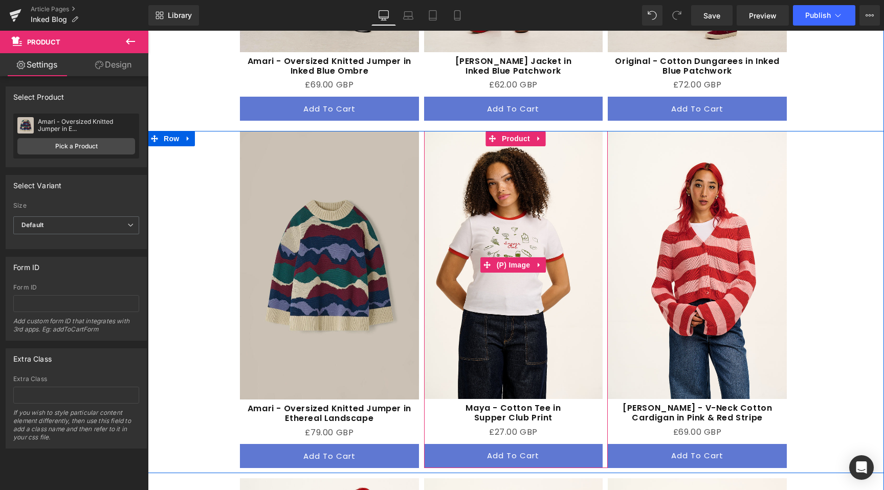
click at [451, 131] on img at bounding box center [513, 265] width 179 height 268
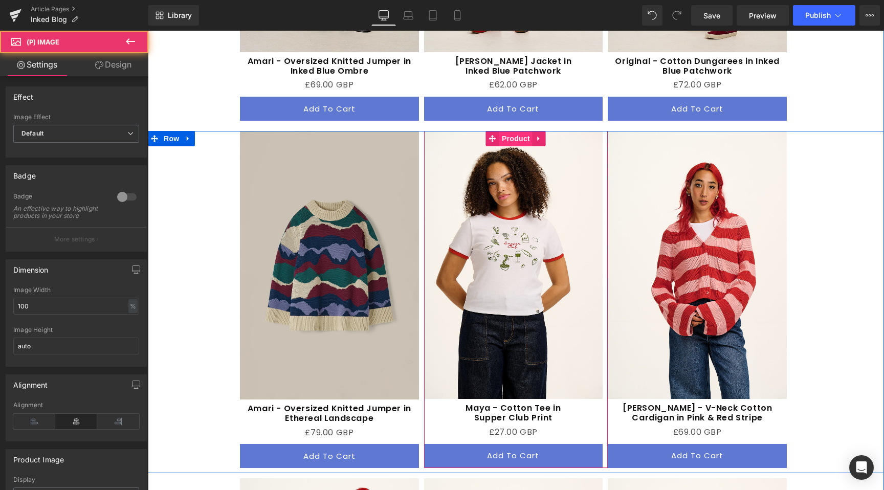
click at [502, 131] on span "Product" at bounding box center [515, 138] width 33 height 15
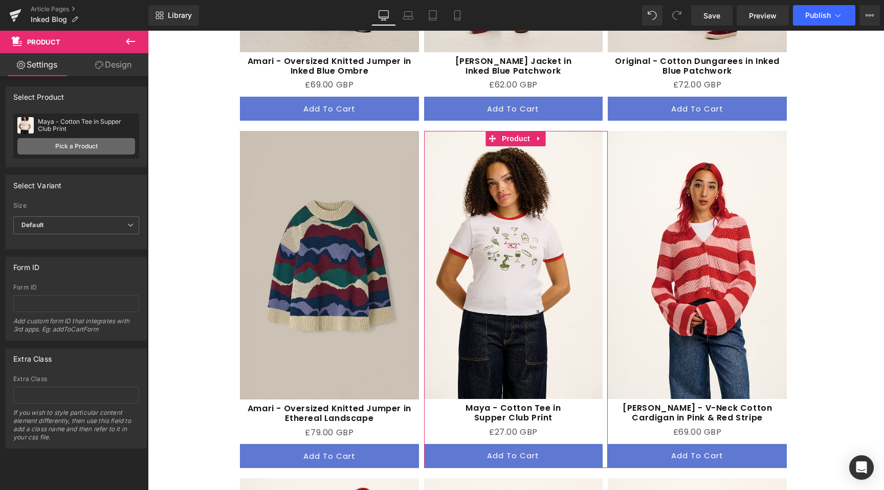
click at [63, 142] on link "Pick a Product" at bounding box center [76, 146] width 118 height 16
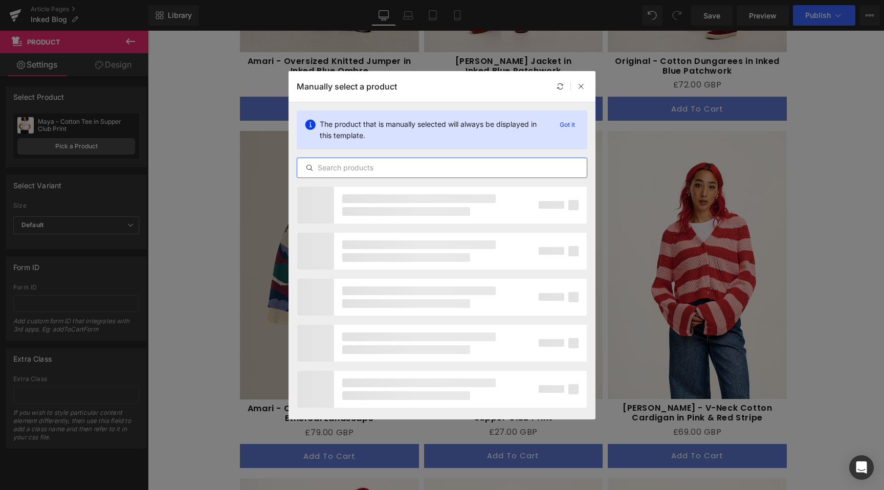
click at [359, 162] on input "text" at bounding box center [442, 168] width 290 height 12
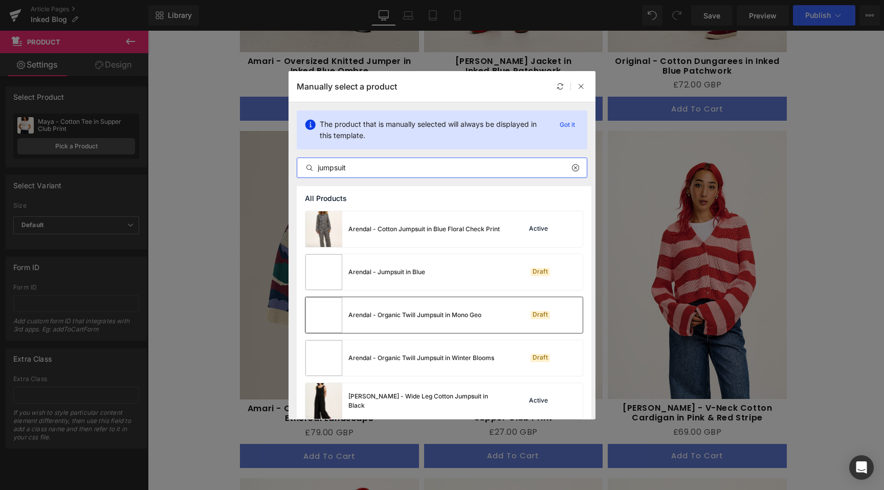
scroll to position [0, 0]
type input "jumpsuit"
click at [461, 223] on div "Arendal - Cotton Jumpsuit in Blue Floral Check Print" at bounding box center [402, 229] width 194 height 36
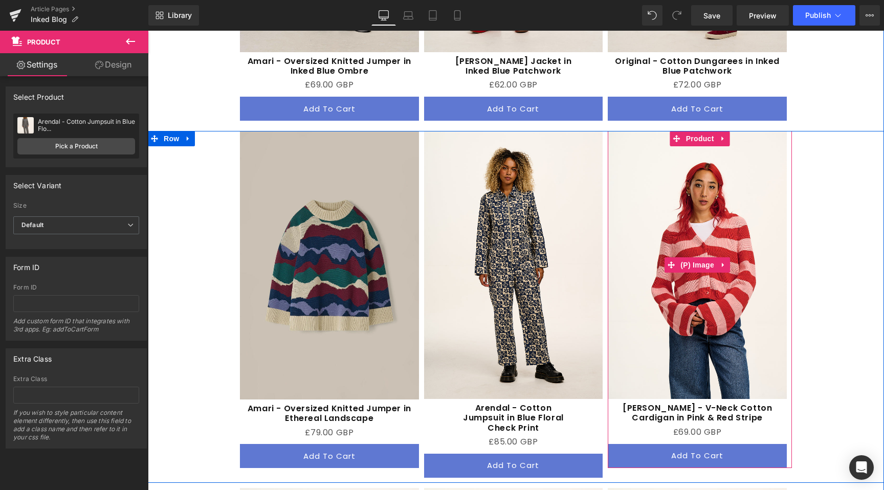
click at [764, 309] on img at bounding box center [697, 265] width 179 height 268
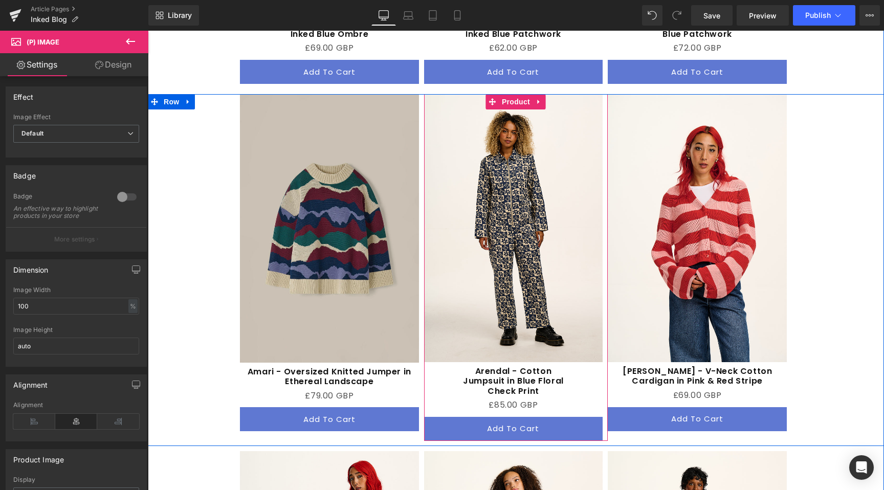
scroll to position [2125, 0]
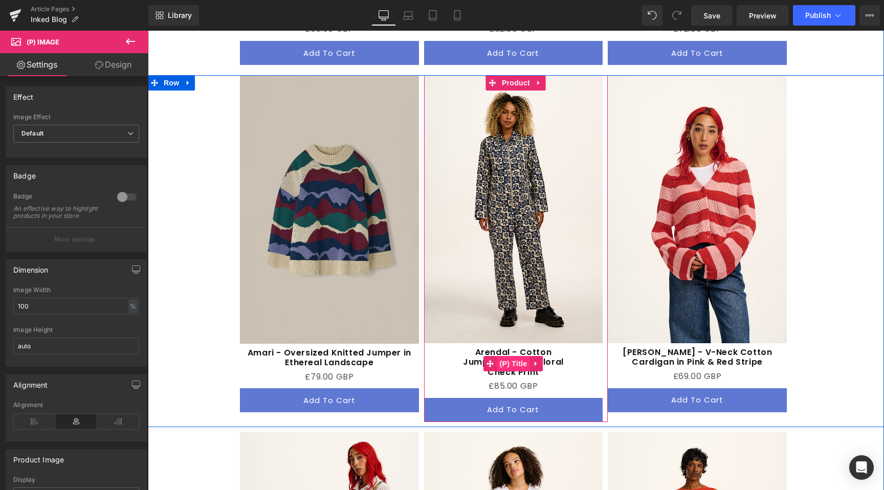
click at [507, 356] on span "(P) Title" at bounding box center [513, 363] width 33 height 15
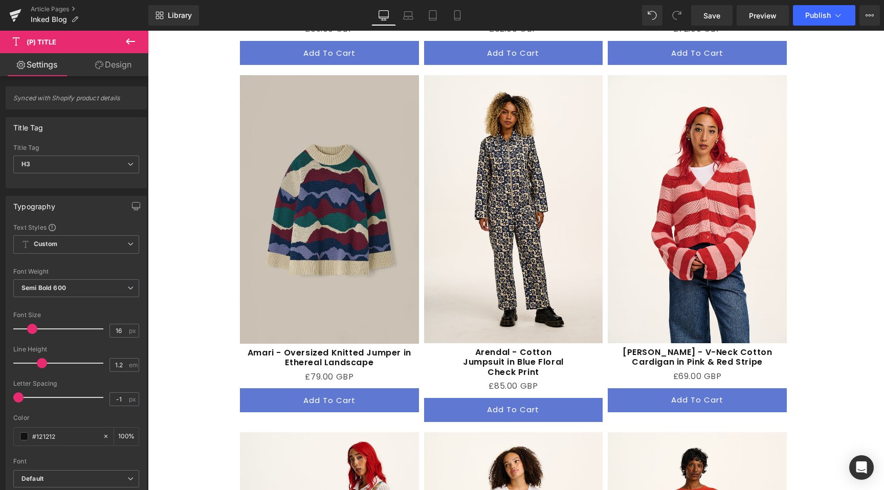
click at [91, 59] on link "Design" at bounding box center [113, 64] width 74 height 23
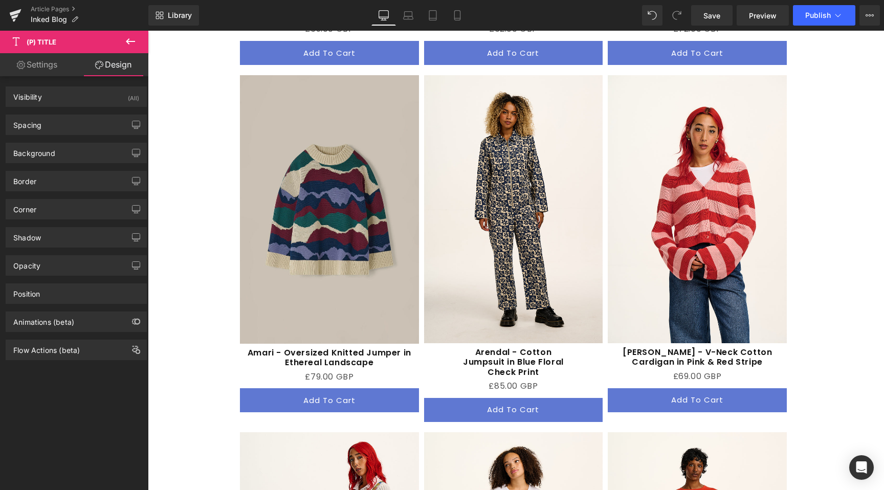
click at [61, 142] on div "Background Color & Image color Color transparent 0 % Image Replace Image Upload…" at bounding box center [76, 149] width 153 height 28
click at [62, 130] on div "Spacing" at bounding box center [76, 124] width 140 height 19
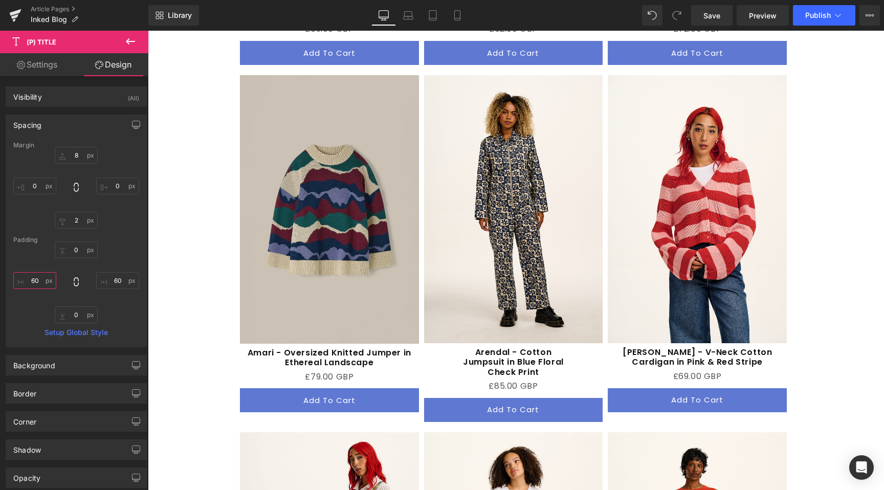
click at [35, 285] on input "60" at bounding box center [34, 280] width 43 height 17
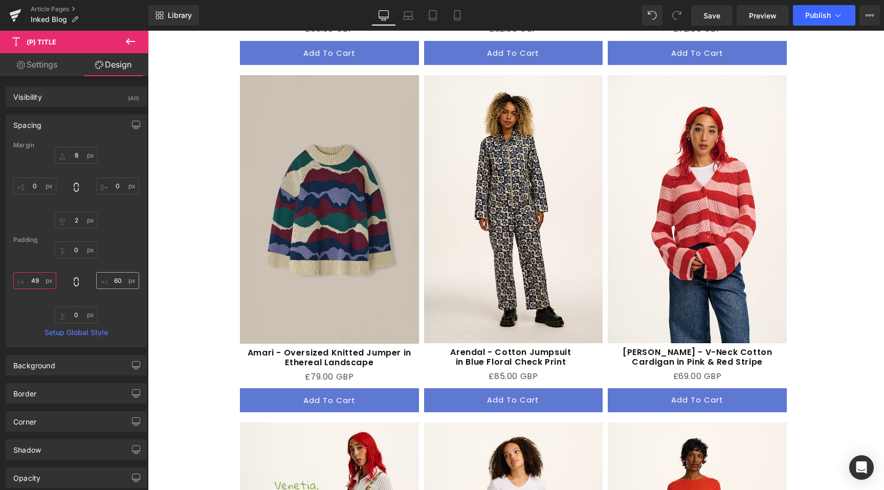
type input "50"
click at [119, 280] on input "60" at bounding box center [117, 280] width 43 height 17
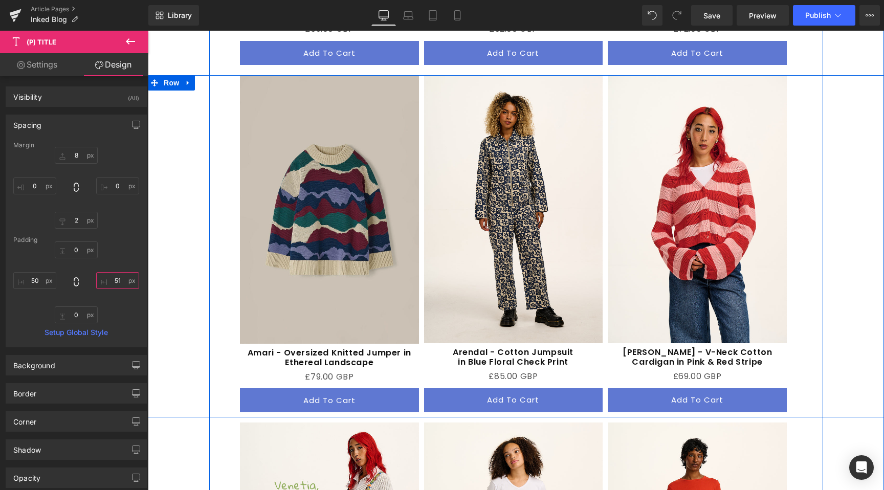
type input "50"
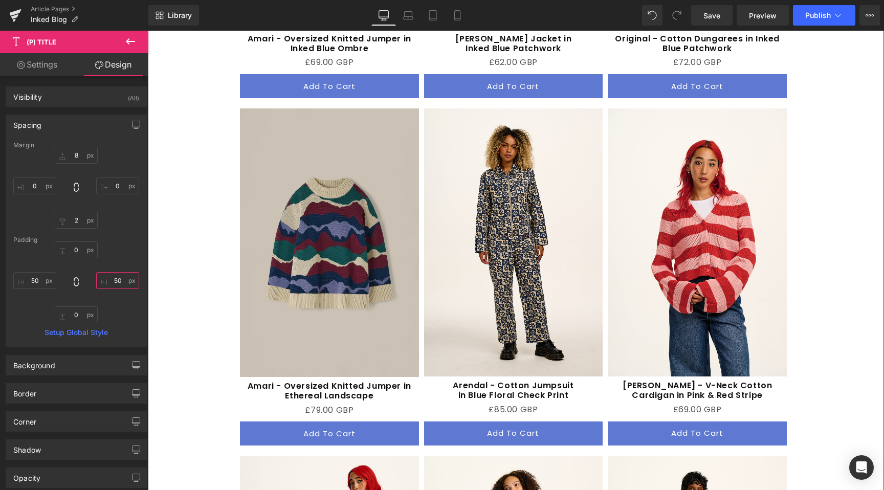
scroll to position [1987, 0]
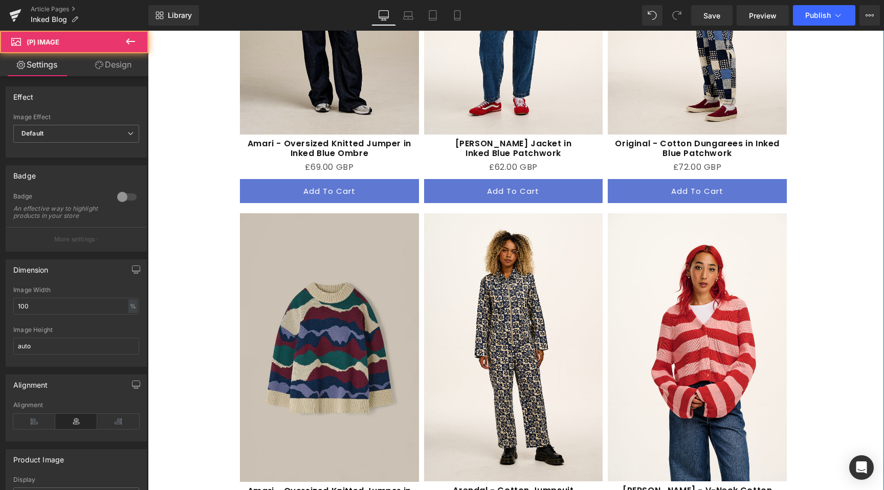
click at [668, 222] on img at bounding box center [697, 347] width 179 height 268
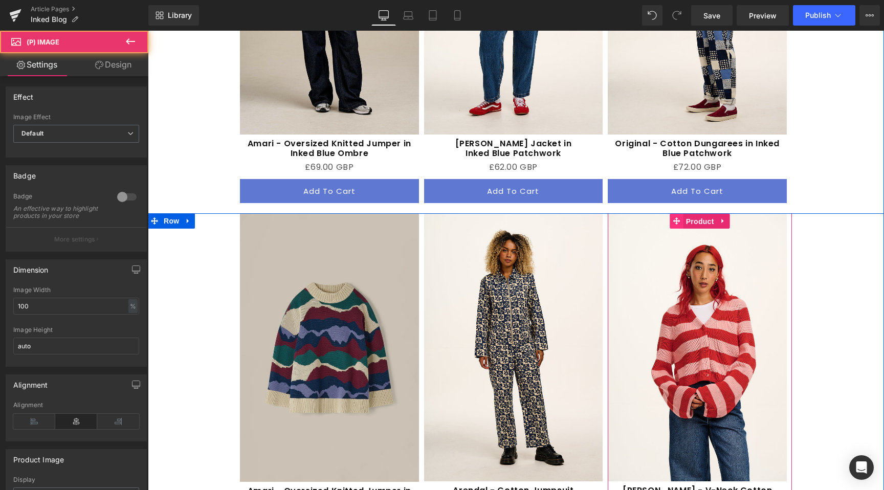
drag, startPoint x: 685, startPoint y: 195, endPoint x: 675, endPoint y: 198, distance: 10.7
click at [685, 214] on span "Product" at bounding box center [699, 221] width 33 height 15
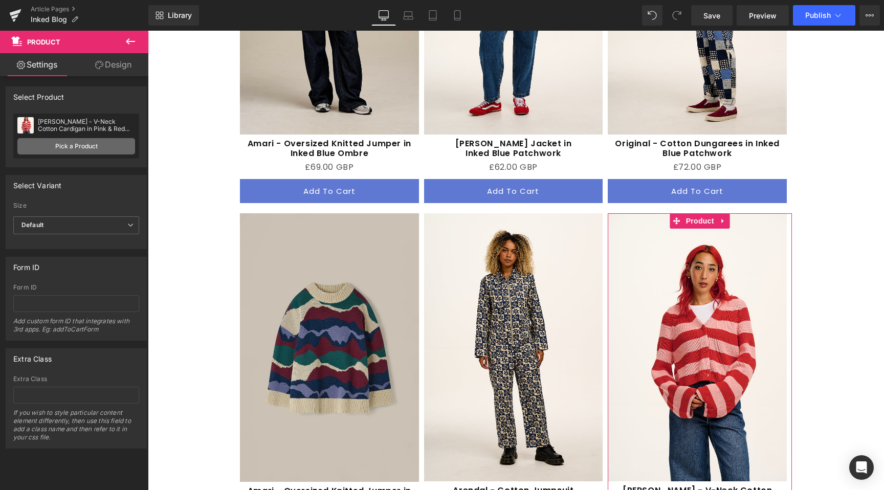
click at [88, 140] on link "Pick a Product" at bounding box center [76, 146] width 118 height 16
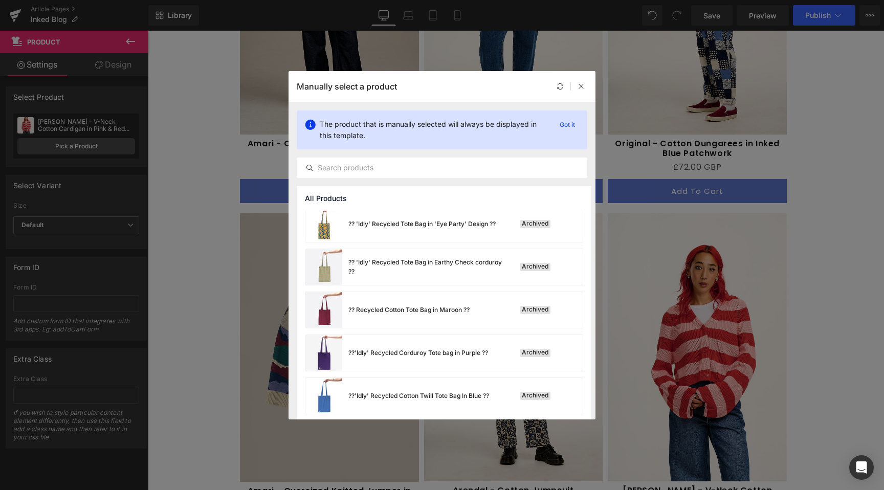
scroll to position [0, 0]
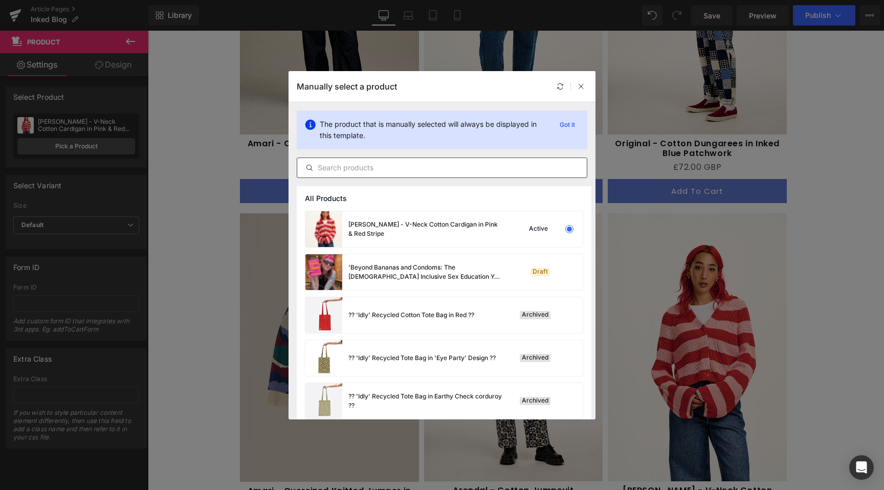
click at [369, 171] on input "text" at bounding box center [442, 168] width 290 height 12
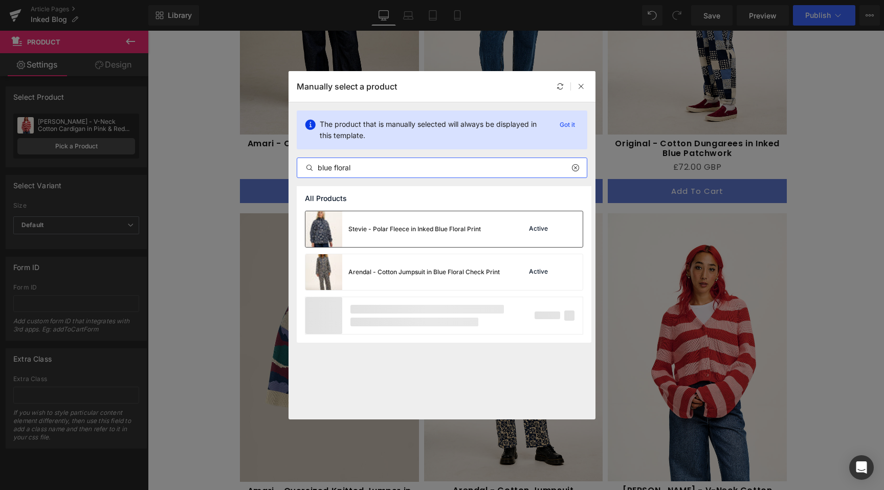
type input "blue floral"
click at [431, 217] on div "Stevie - Polar Fleece in Inked Blue Floral Print" at bounding box center [392, 229] width 175 height 36
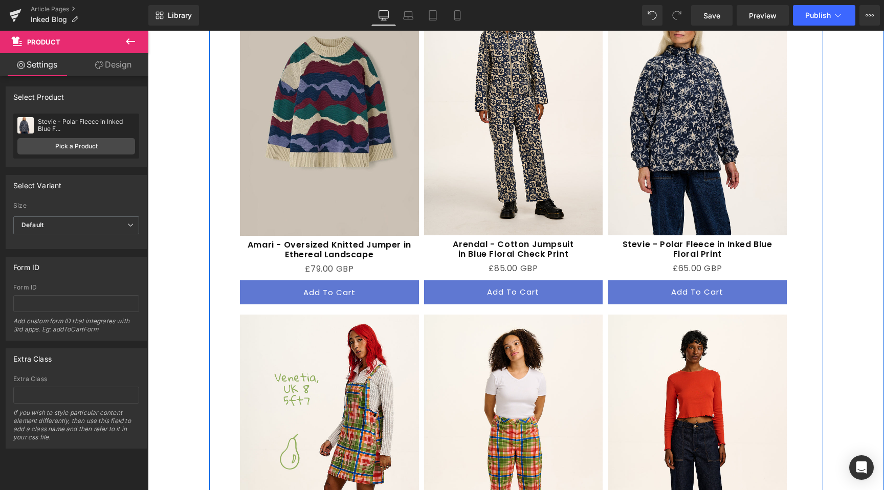
scroll to position [2299, 0]
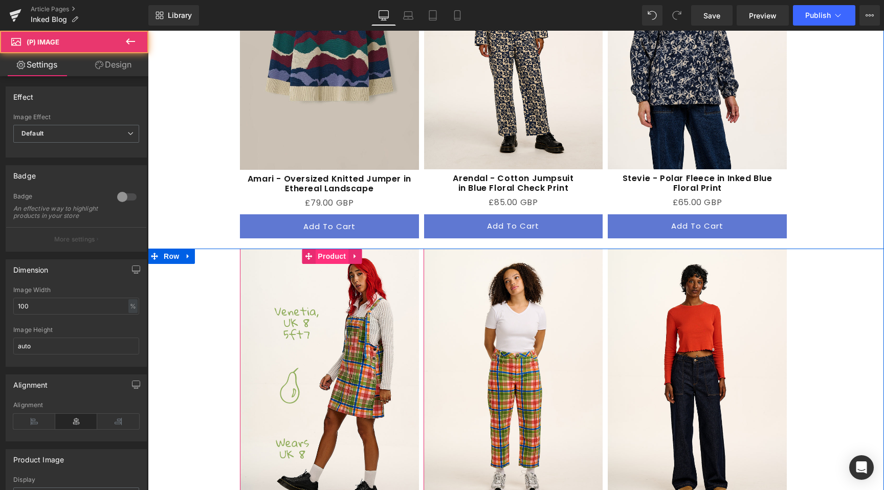
drag, startPoint x: 324, startPoint y: 229, endPoint x: 315, endPoint y: 229, distance: 9.2
click at [325, 249] on span "Product" at bounding box center [331, 256] width 33 height 15
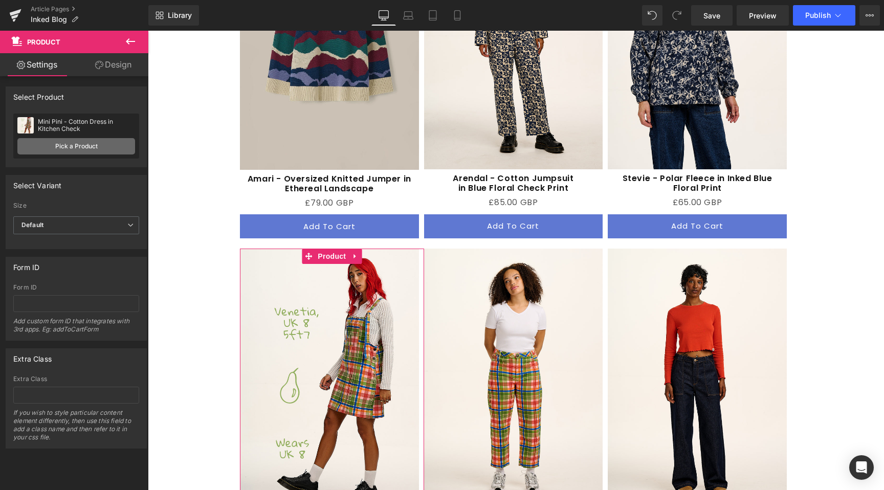
click at [78, 146] on link "Pick a Product" at bounding box center [76, 146] width 118 height 16
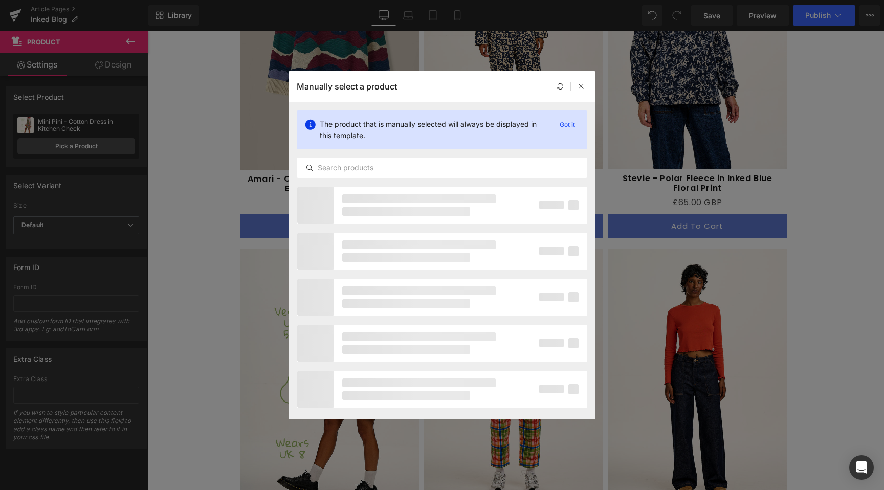
click at [361, 180] on div "The product that is manually selected will always be displayed in this template…" at bounding box center [441, 144] width 307 height 84
click at [367, 167] on input "text" at bounding box center [442, 168] width 290 height 12
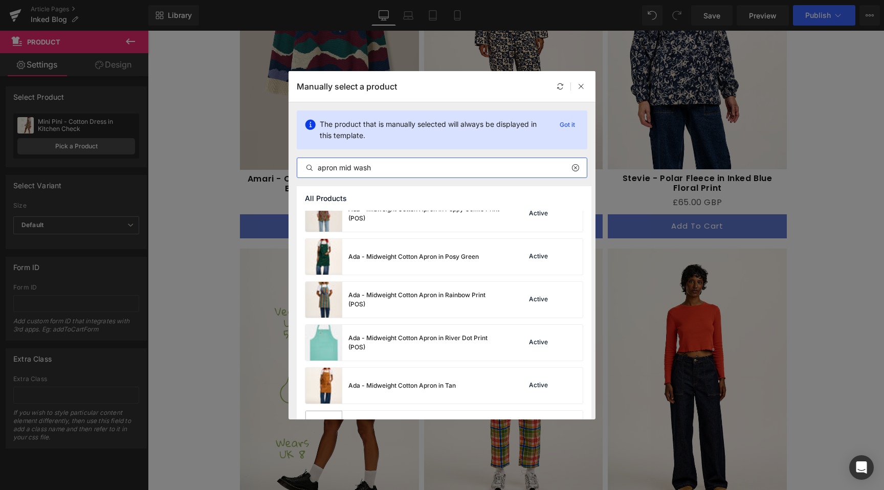
scroll to position [654, 0]
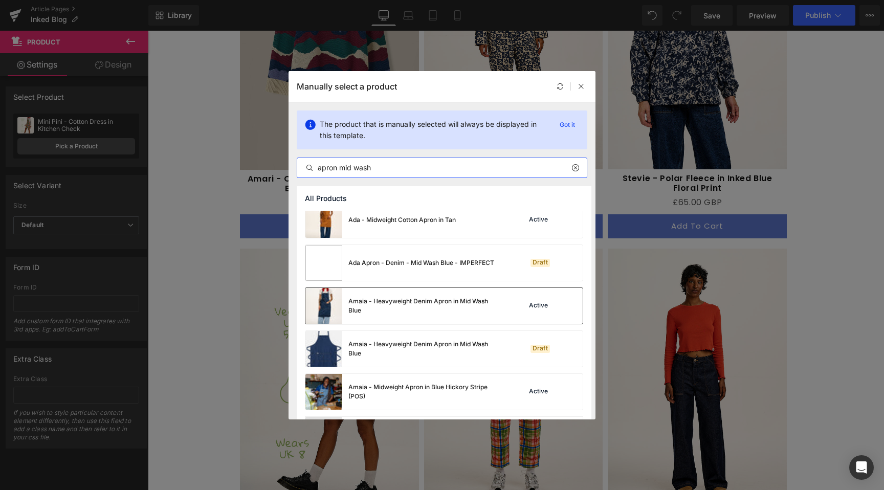
type input "apron mid wash"
drag, startPoint x: 488, startPoint y: 305, endPoint x: 382, endPoint y: 299, distance: 106.6
click at [488, 305] on div "Amaia - Heavyweight Denim Apron in Mid Wash Blue" at bounding box center [424, 306] width 153 height 18
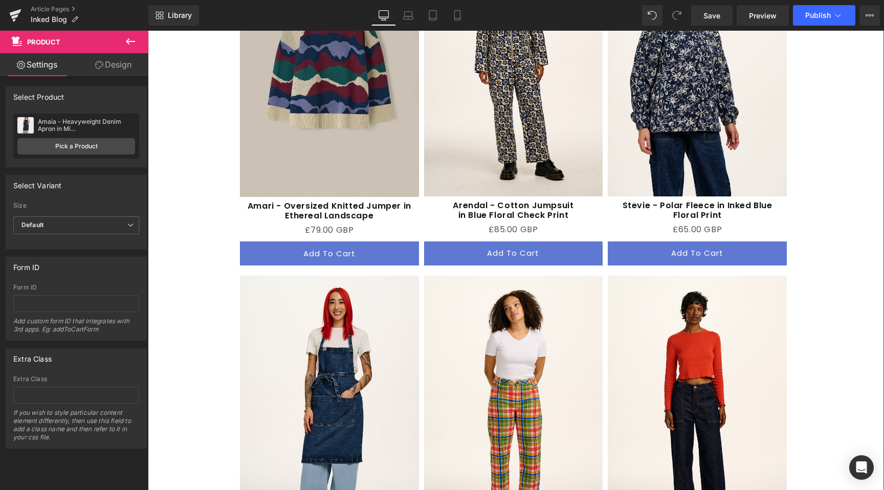
scroll to position [2276, 0]
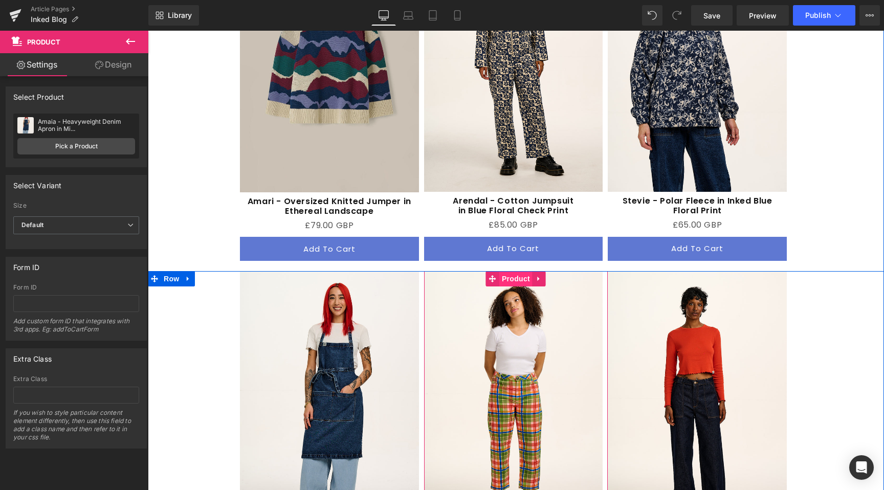
click at [515, 271] on span "Product" at bounding box center [515, 278] width 33 height 15
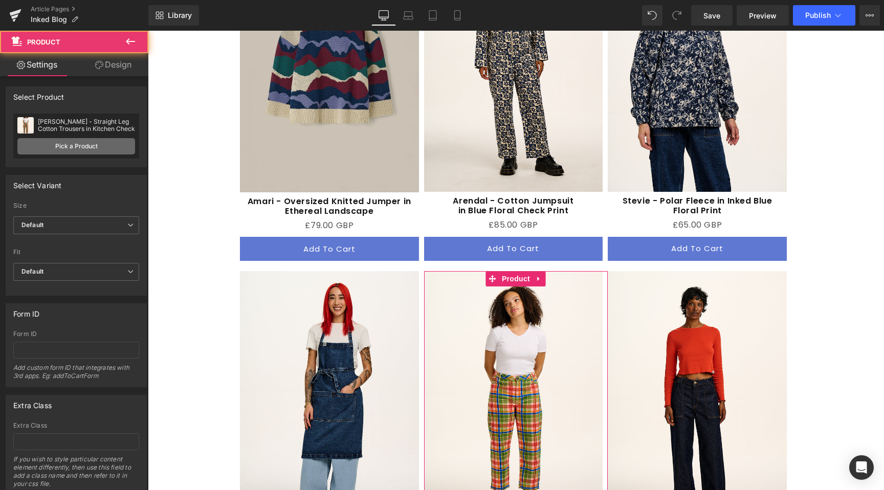
click at [107, 147] on link "Pick a Product" at bounding box center [76, 146] width 118 height 16
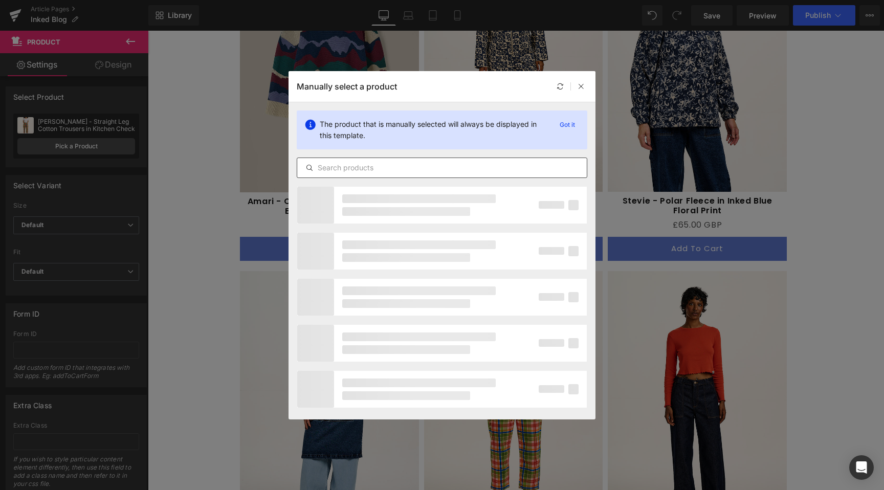
click at [376, 160] on div at bounding box center [442, 168] width 291 height 20
click at [372, 164] on input "text" at bounding box center [442, 168] width 290 height 12
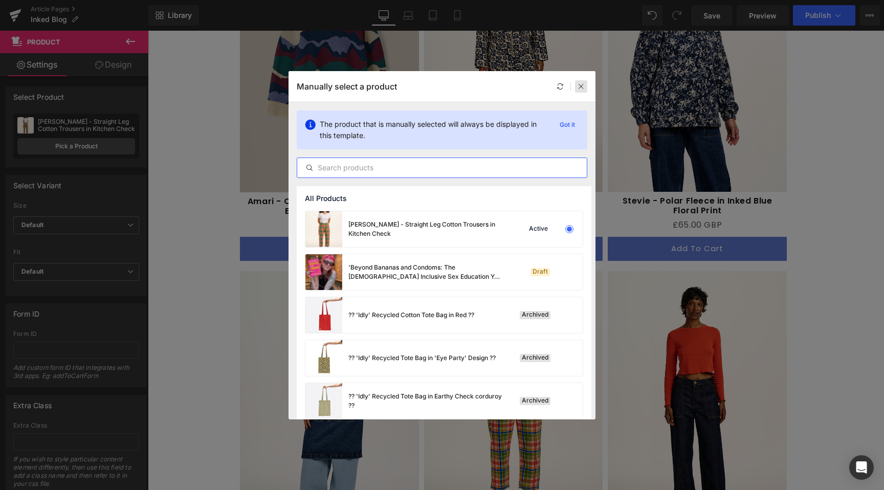
click at [581, 87] on icon at bounding box center [580, 86] width 7 height 7
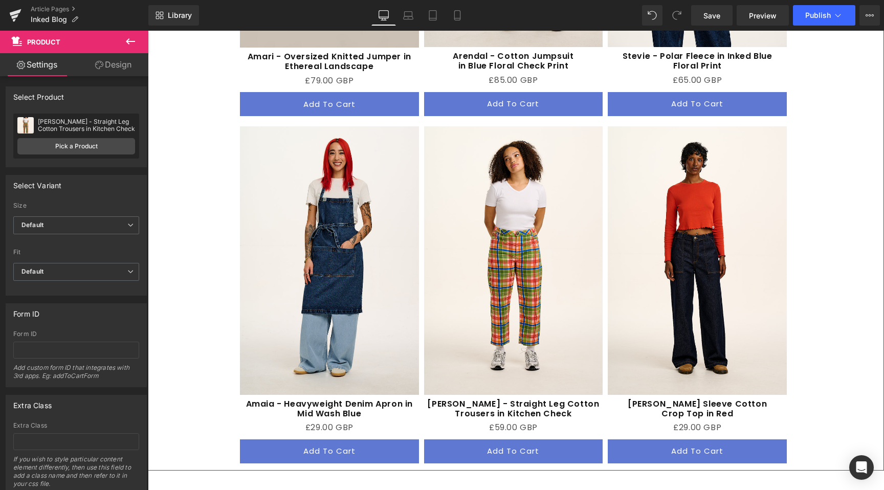
scroll to position [2418, 0]
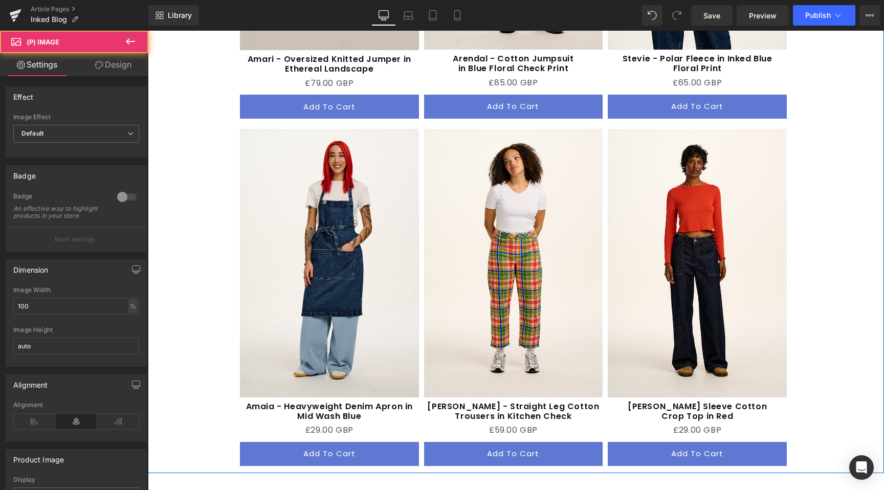
click at [441, 129] on img at bounding box center [513, 263] width 179 height 268
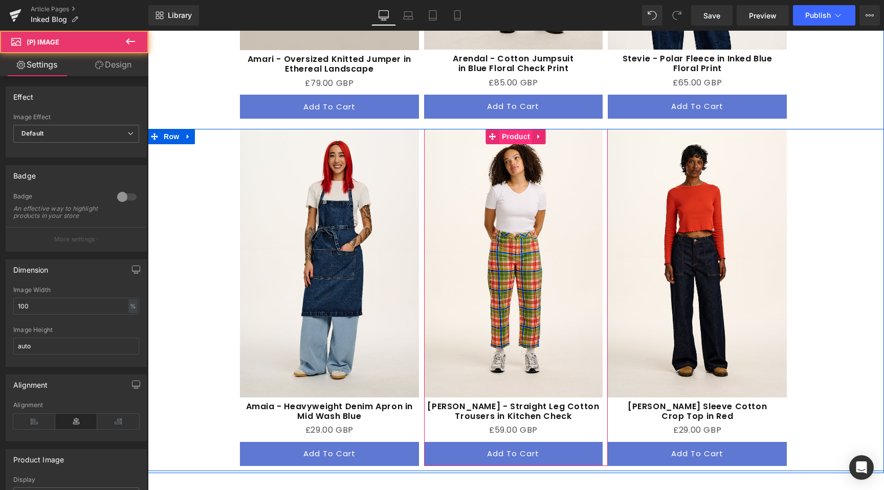
click at [512, 129] on span "Product" at bounding box center [515, 136] width 33 height 15
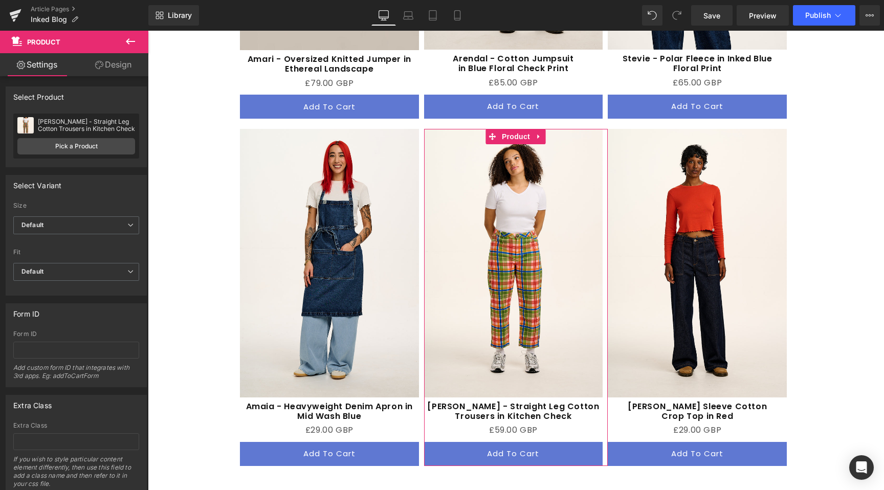
click at [88, 134] on div "[PERSON_NAME] - Straight Leg Cotton Trousers in Kitchen Check Drew - Straight L…" at bounding box center [76, 136] width 126 height 45
click at [92, 145] on link "Pick a Product" at bounding box center [76, 146] width 118 height 16
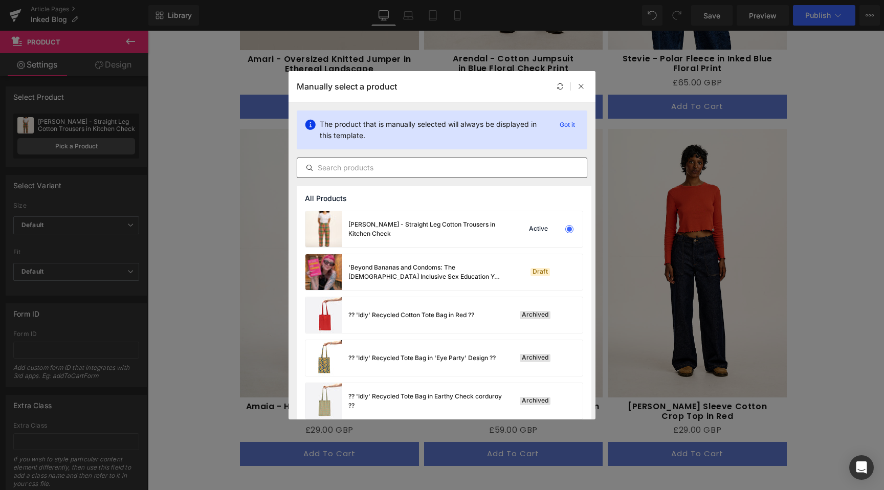
click at [437, 170] on input "text" at bounding box center [442, 168] width 290 height 12
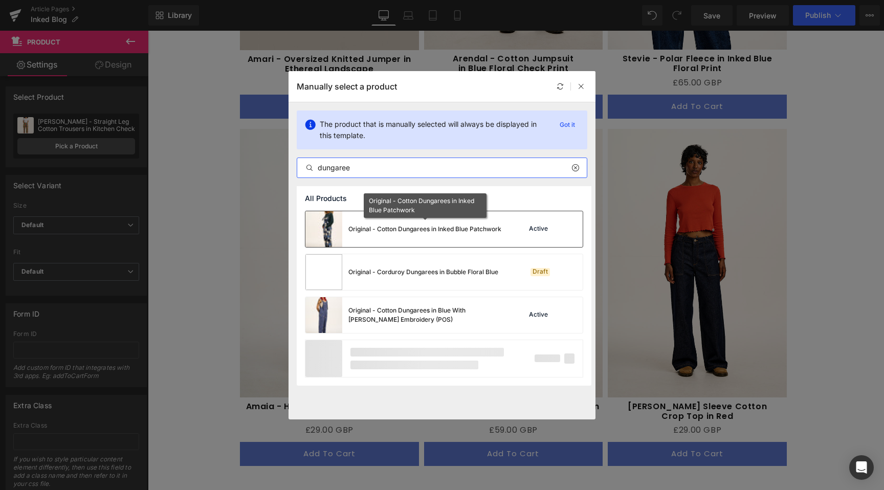
type input "dungaree"
drag, startPoint x: 465, startPoint y: 226, endPoint x: 599, endPoint y: 210, distance: 134.9
click at [465, 226] on div "Original - Cotton Dungarees in Inked Blue Patchwork" at bounding box center [424, 229] width 153 height 9
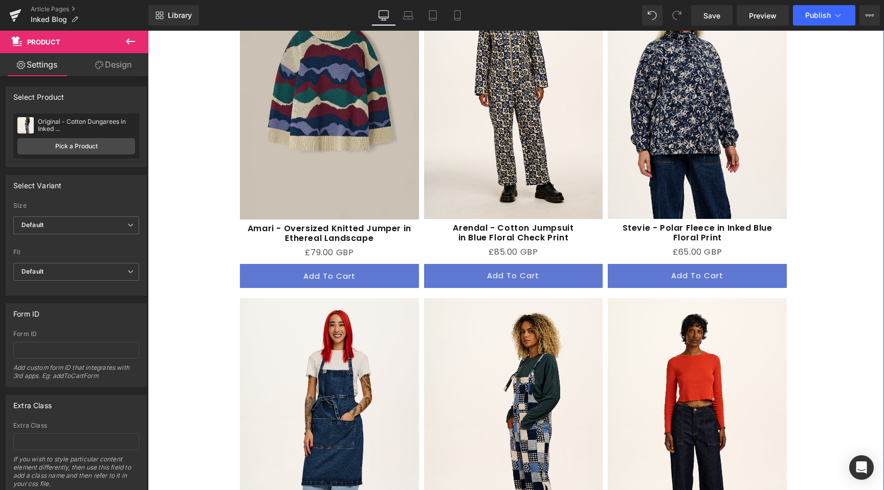
scroll to position [2395, 0]
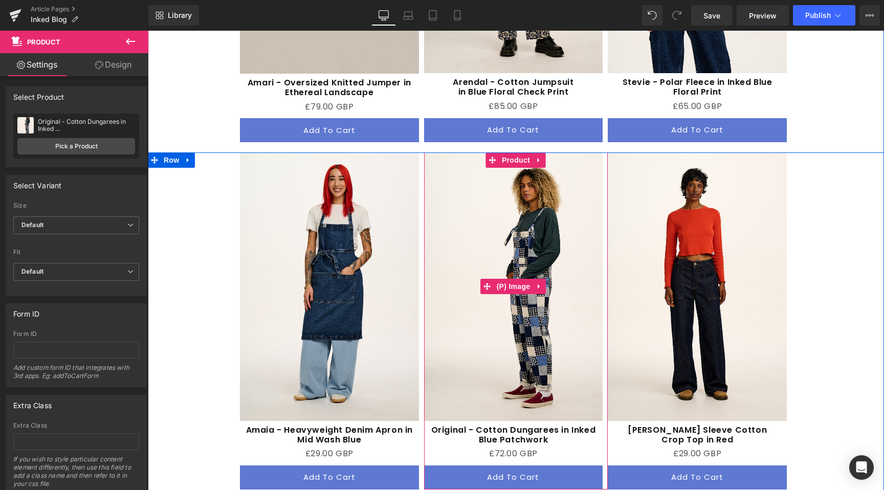
click at [561, 263] on img at bounding box center [513, 286] width 179 height 268
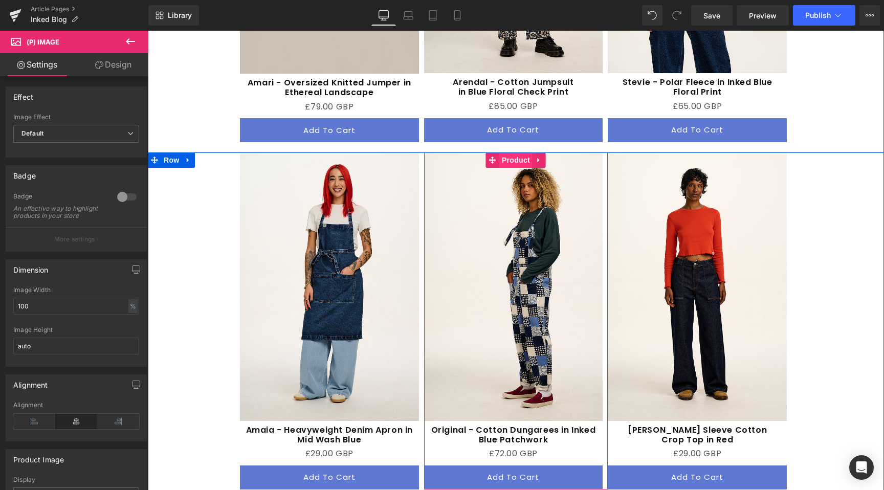
click at [519, 152] on span "Product" at bounding box center [515, 159] width 33 height 15
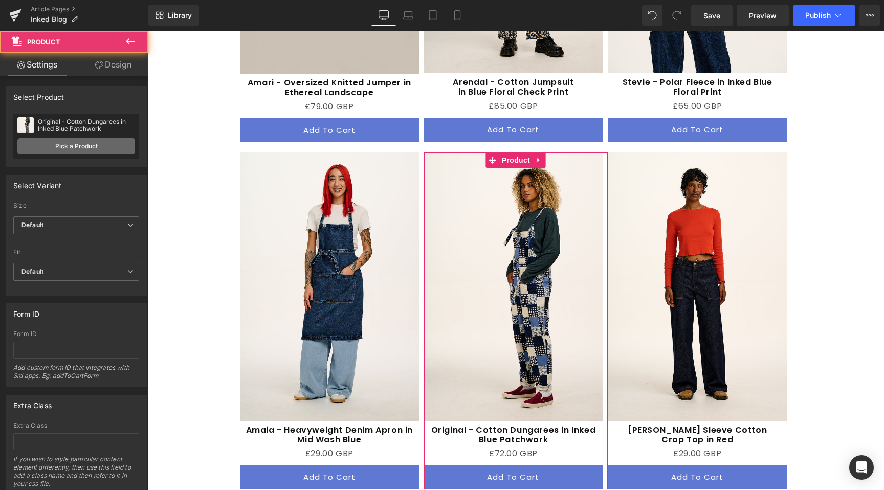
click at [66, 141] on link "Pick a Product" at bounding box center [76, 146] width 118 height 16
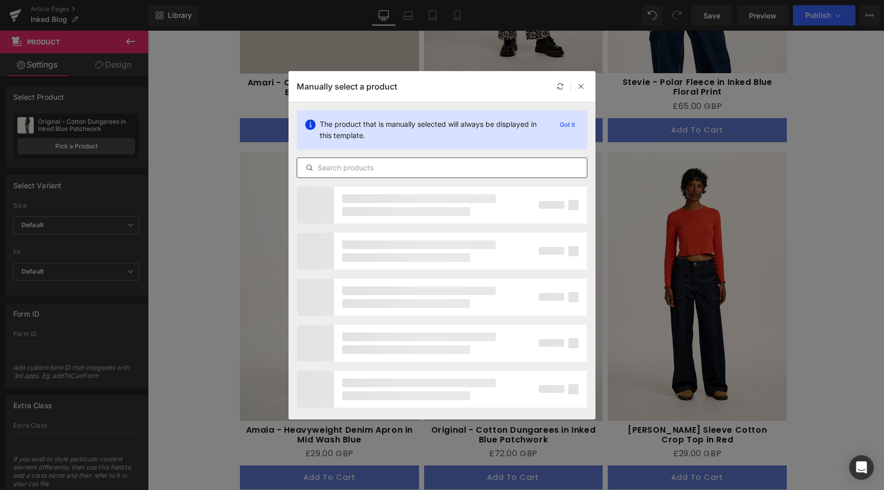
click at [395, 163] on input "text" at bounding box center [442, 168] width 290 height 12
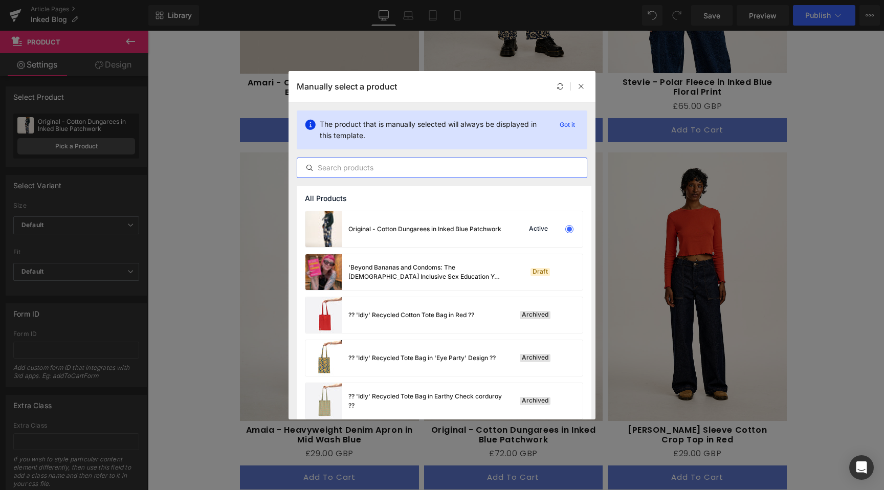
type input "d"
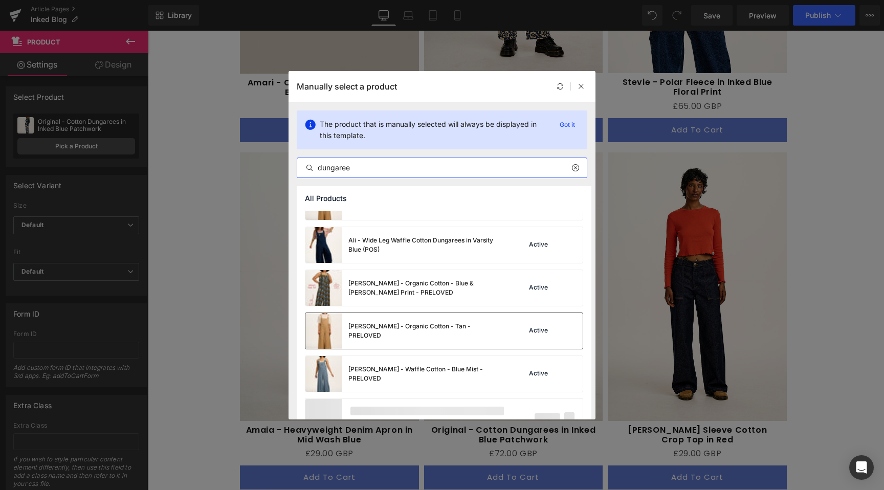
scroll to position [826, 0]
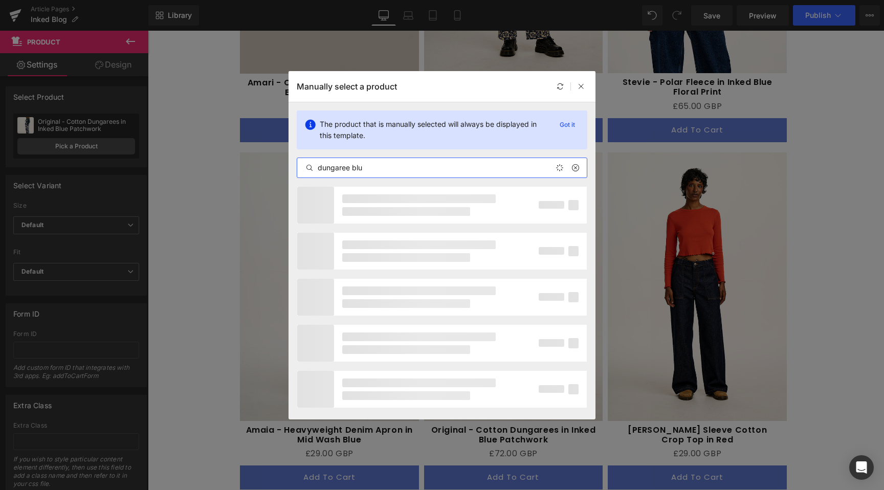
type input "dungaree blue"
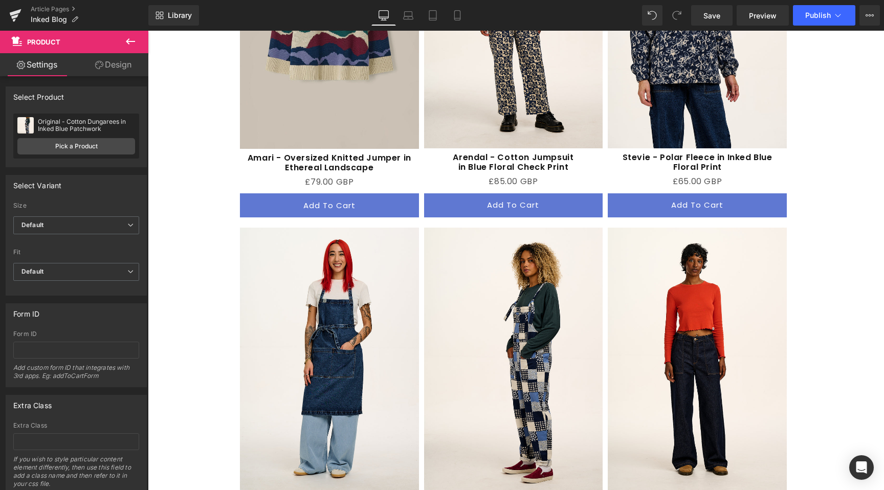
scroll to position [2427, 0]
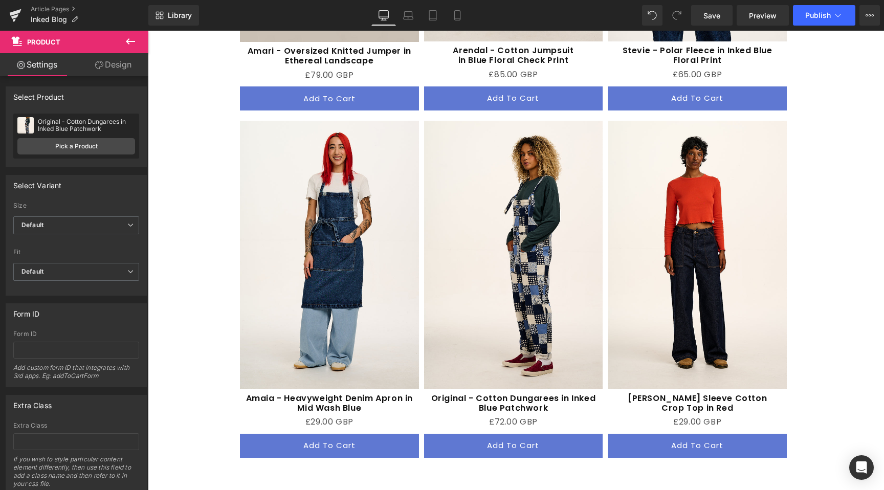
click at [472, 235] on img at bounding box center [513, 255] width 179 height 268
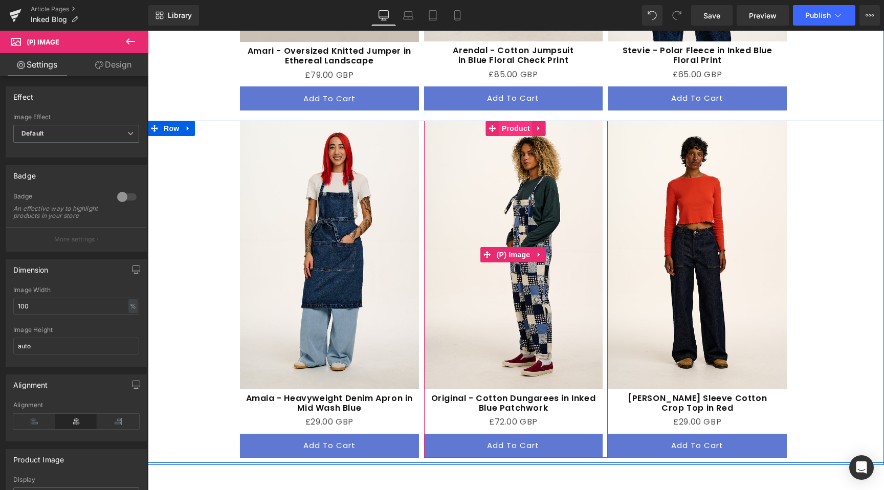
click at [517, 121] on span "Product" at bounding box center [515, 128] width 33 height 15
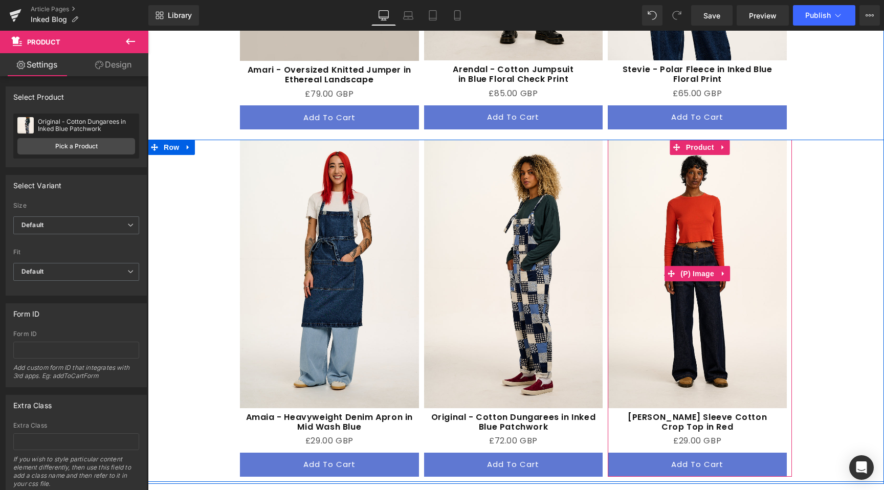
scroll to position [2407, 0]
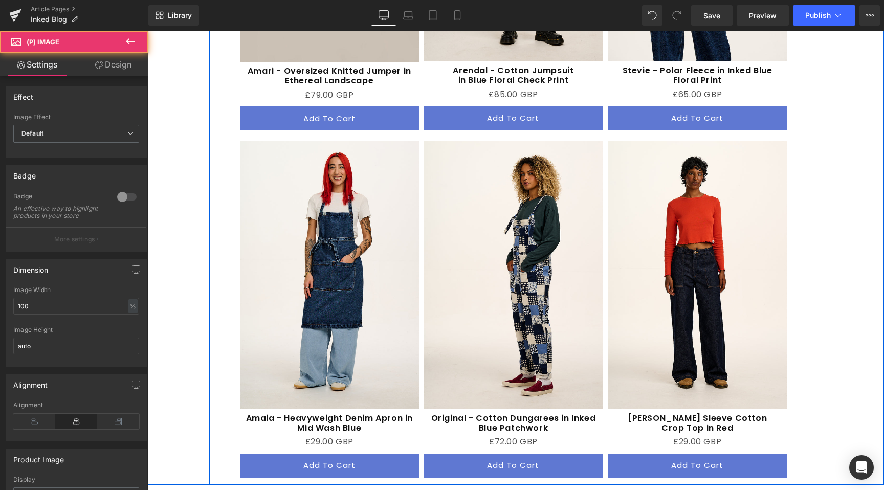
click at [688, 141] on div "Sale Off (P) Image [PERSON_NAME] Sleeve Cotton Crop Top in Red (P) Title £0 GBP…" at bounding box center [700, 309] width 184 height 337
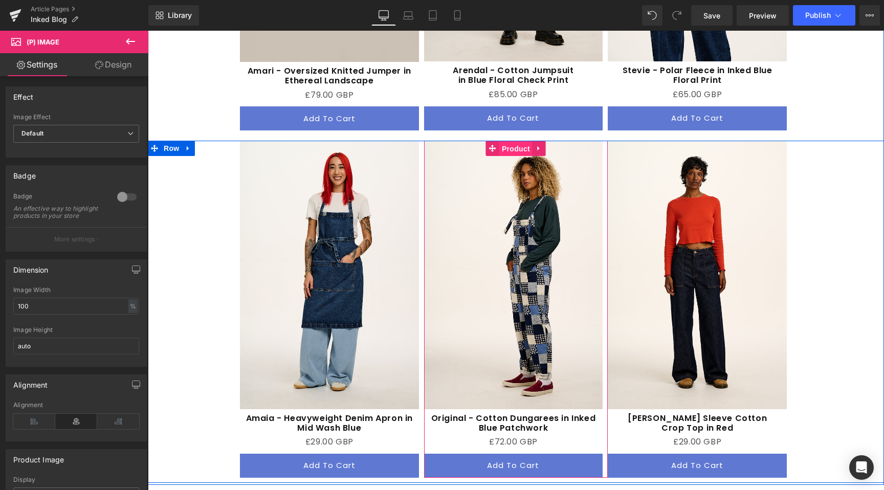
click at [504, 141] on span "Product" at bounding box center [515, 148] width 33 height 15
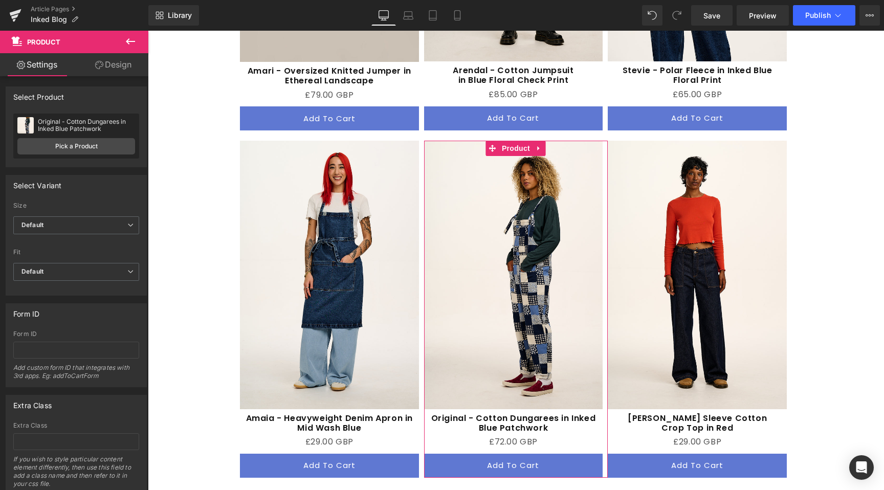
click at [56, 145] on link "Pick a Product" at bounding box center [76, 146] width 118 height 16
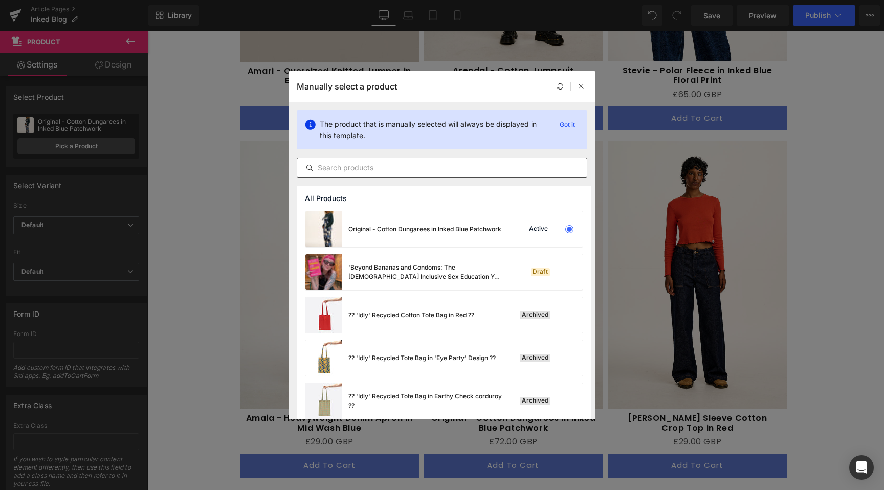
click at [362, 166] on input "text" at bounding box center [442, 168] width 290 height 12
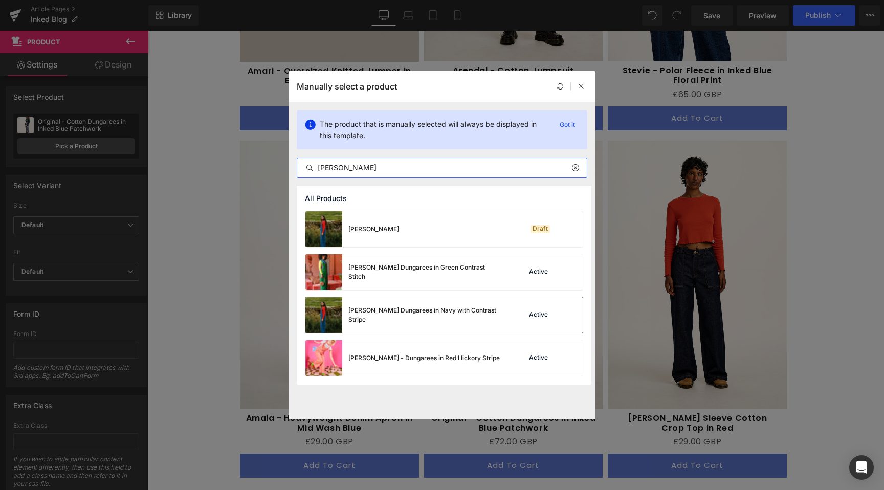
type input "[PERSON_NAME]"
click at [412, 325] on div "[PERSON_NAME] Dungarees in Navy with Contrast Stripe" at bounding box center [403, 315] width 196 height 36
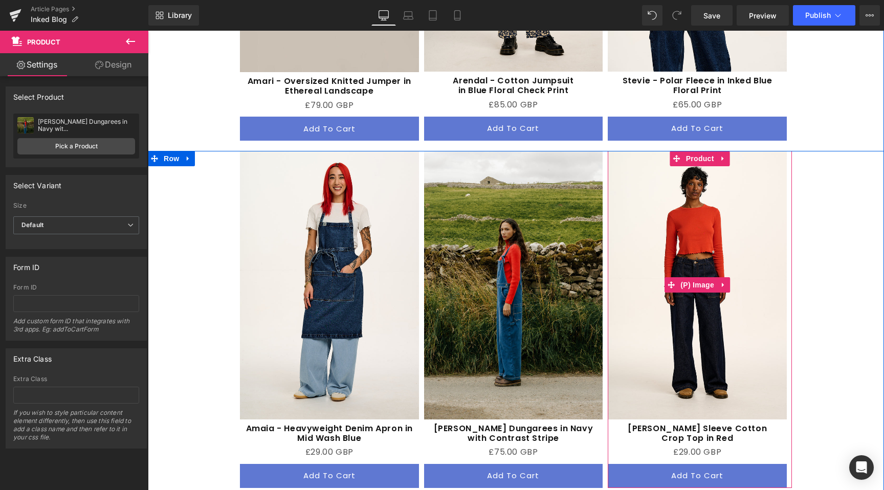
scroll to position [2394, 0]
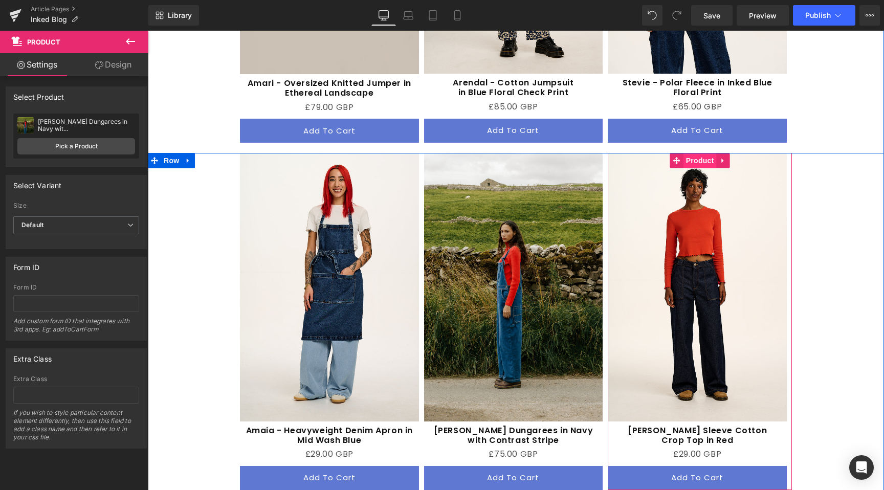
click at [699, 153] on span "Product" at bounding box center [699, 160] width 33 height 15
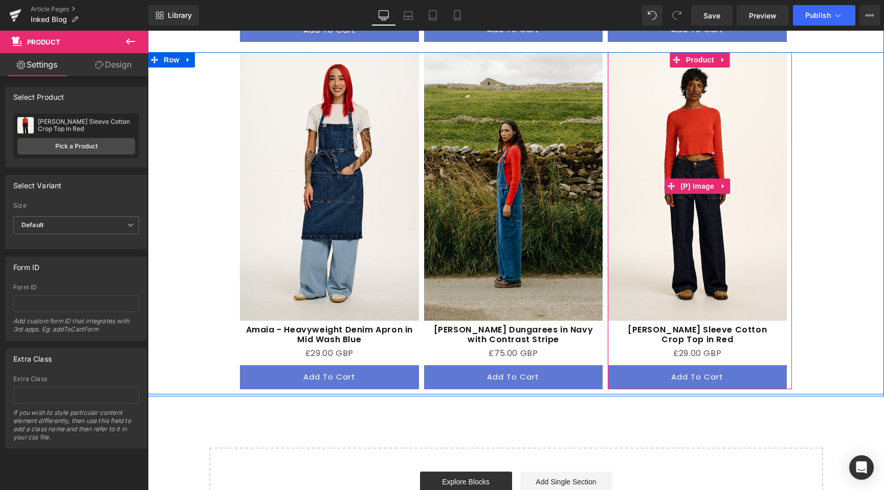
scroll to position [2328, 0]
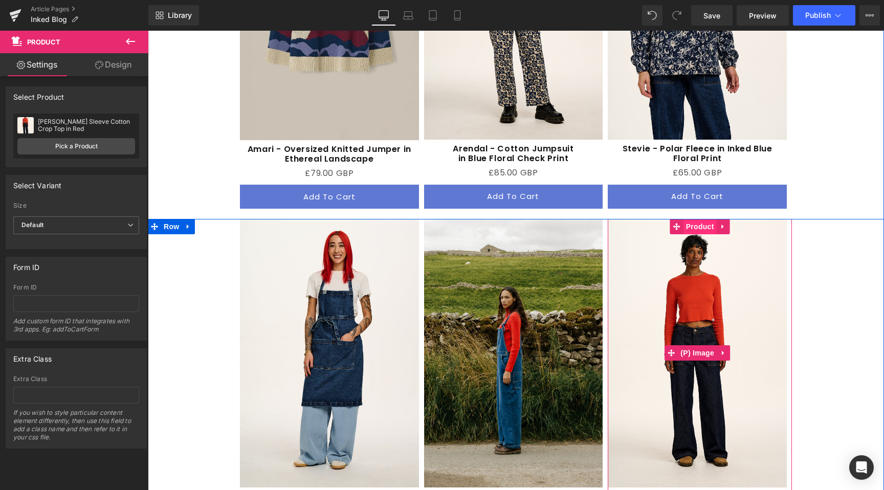
click at [695, 219] on span "Product" at bounding box center [699, 226] width 33 height 15
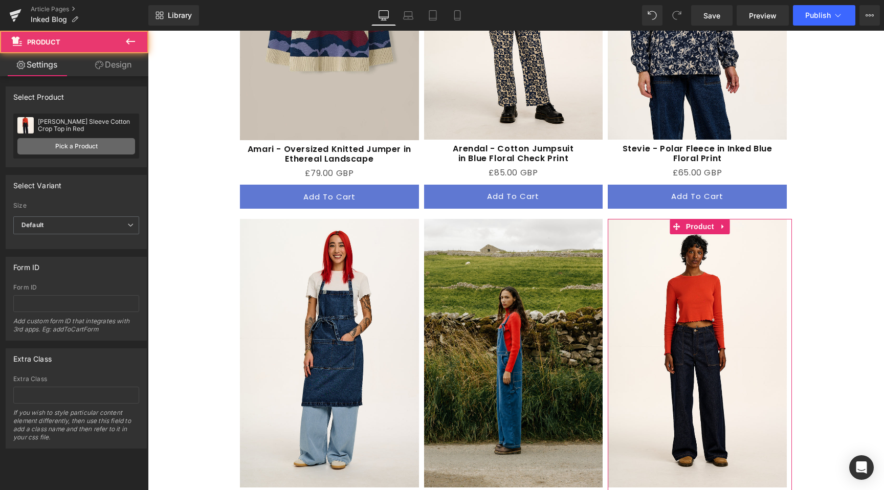
click at [98, 144] on link "Pick a Product" at bounding box center [76, 146] width 118 height 16
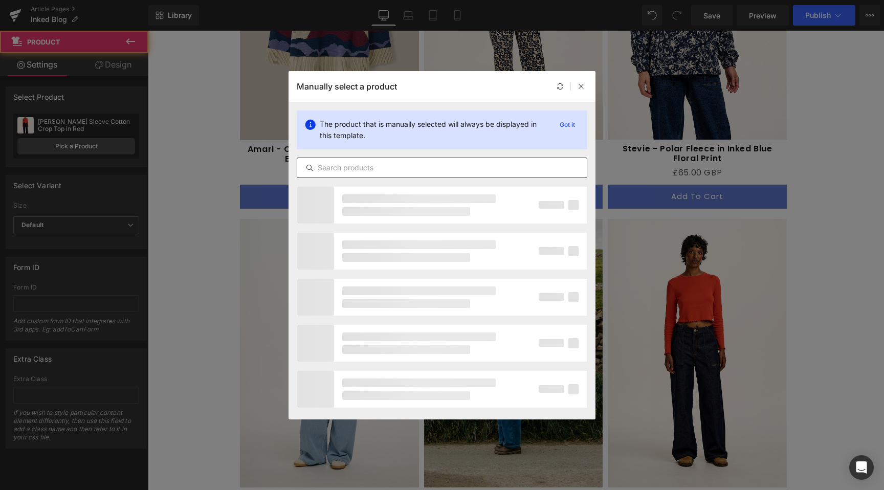
click at [431, 168] on input "text" at bounding box center [442, 168] width 290 height 12
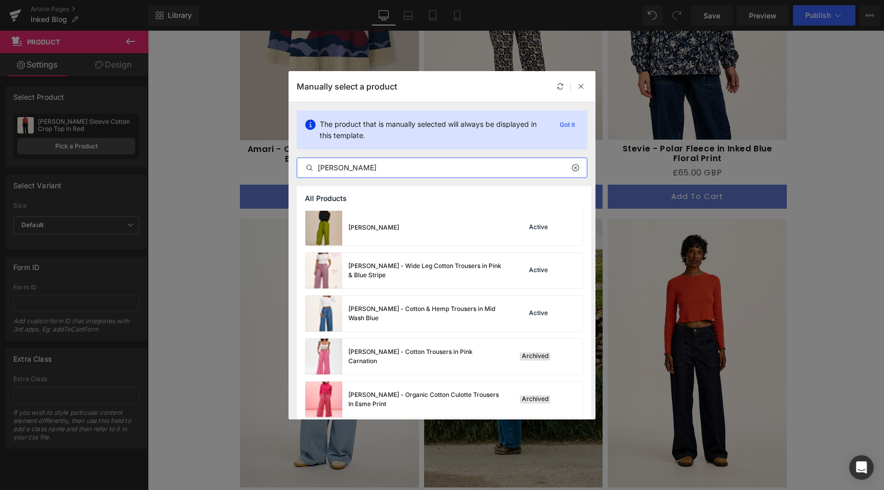
scroll to position [0, 0]
click at [359, 165] on input "[PERSON_NAME]" at bounding box center [442, 168] width 290 height 12
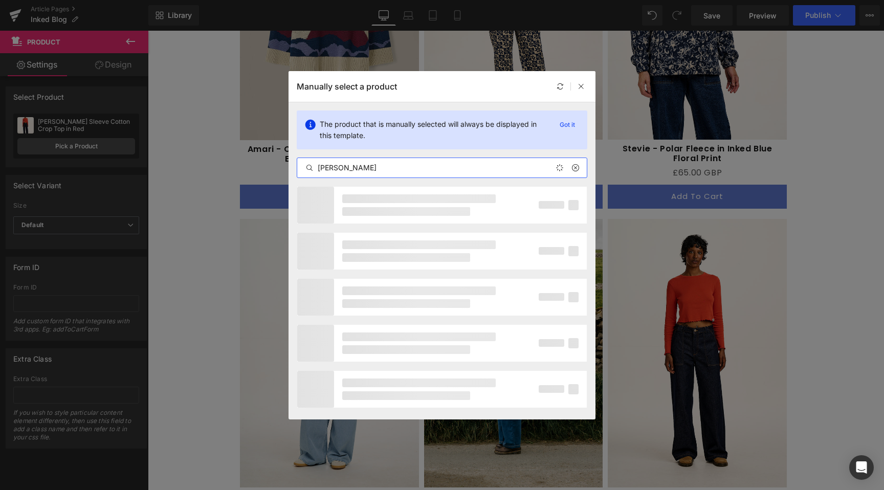
type input "[PERSON_NAME] check"
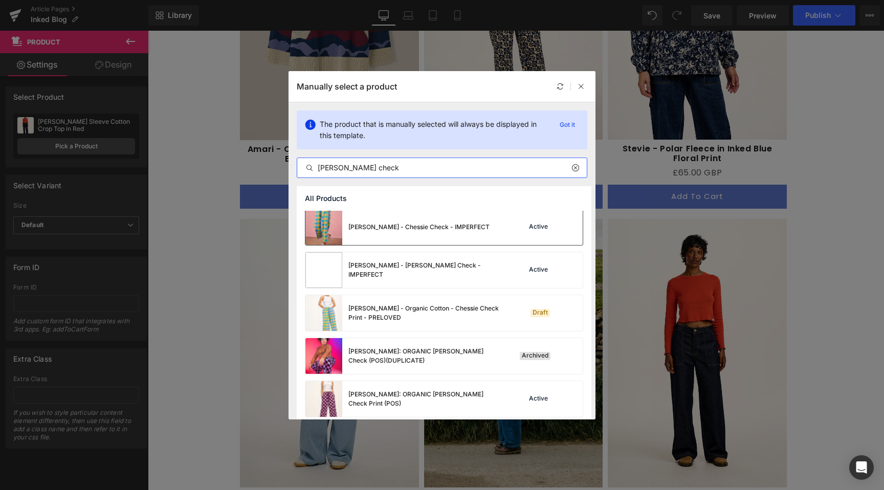
scroll to position [223, 0]
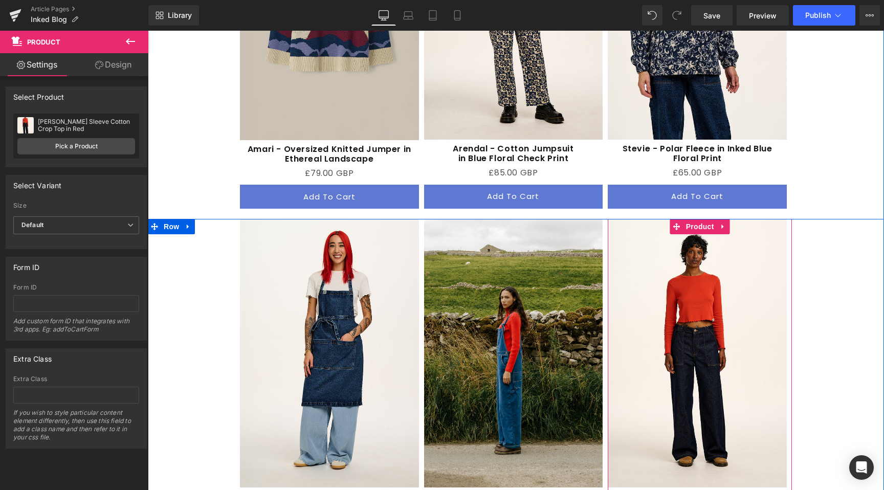
click at [698, 252] on img at bounding box center [697, 353] width 179 height 268
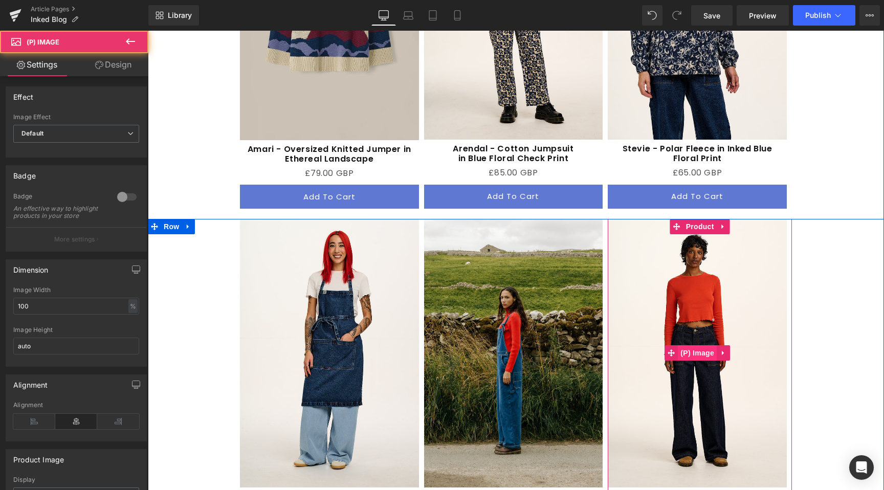
click at [683, 345] on span "(P) Image" at bounding box center [697, 352] width 39 height 15
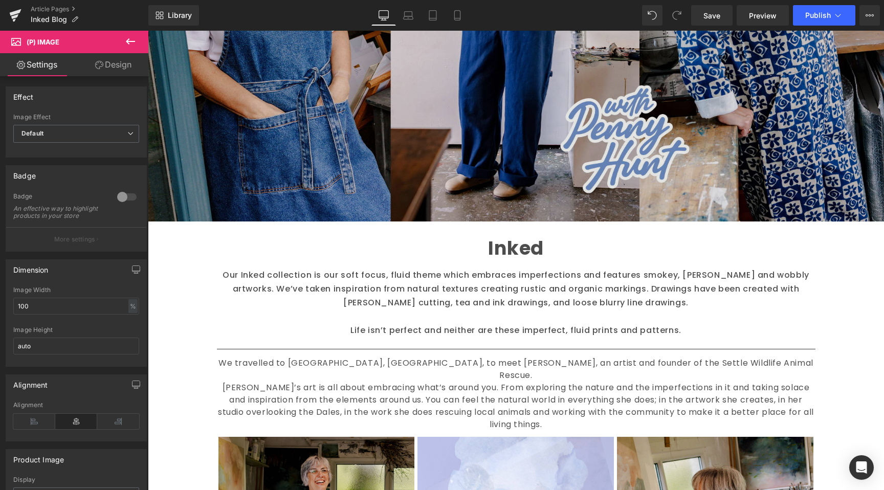
scroll to position [317, 0]
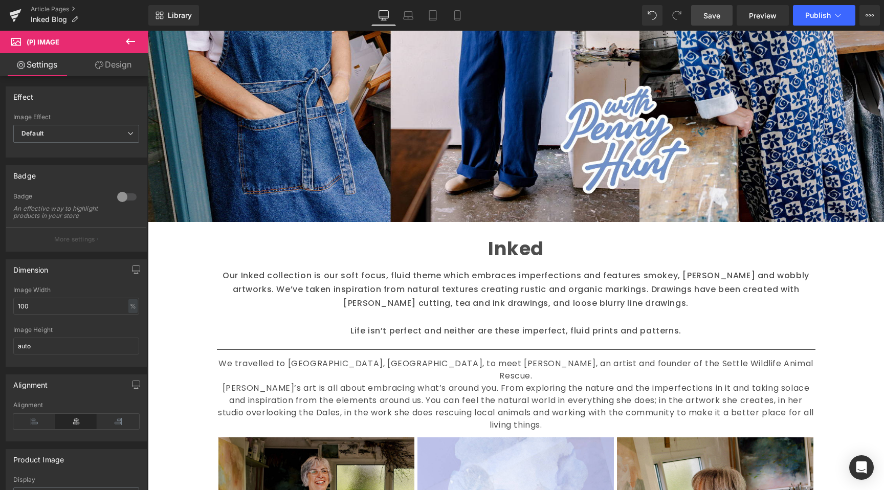
click at [722, 15] on link "Save" at bounding box center [711, 15] width 41 height 20
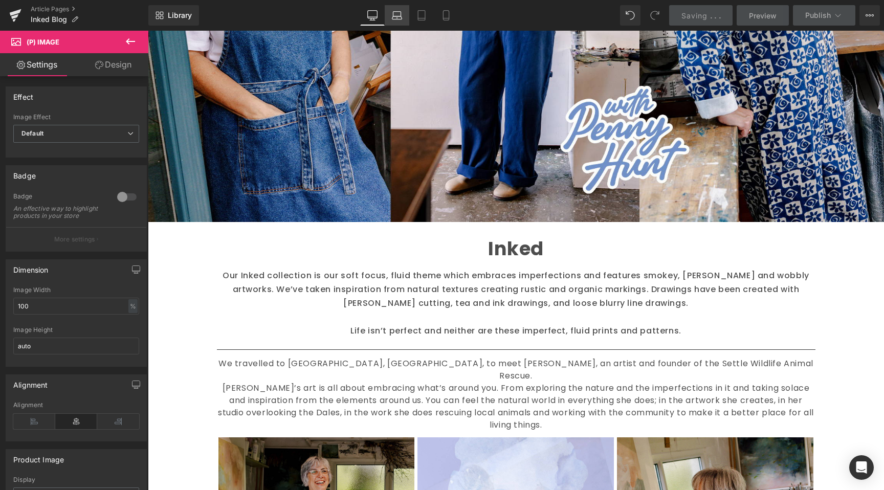
click at [394, 16] on icon at bounding box center [397, 15] width 10 height 10
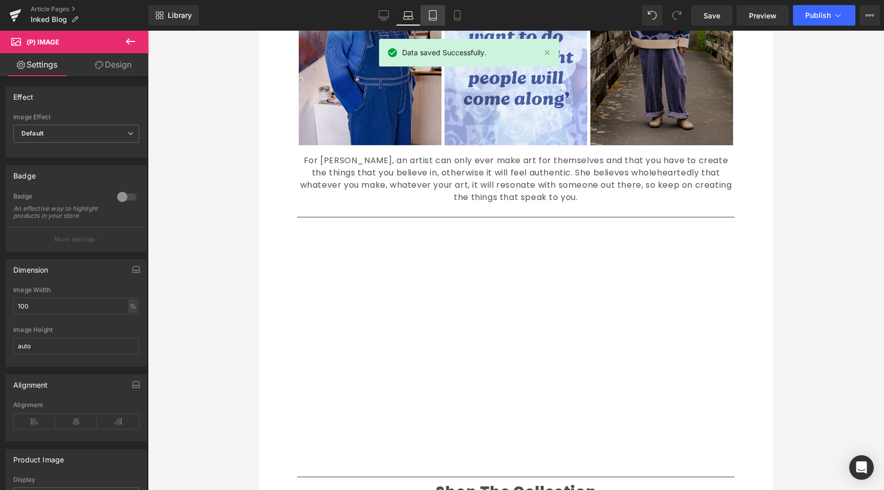
click at [425, 10] on link "Tablet" at bounding box center [432, 15] width 25 height 20
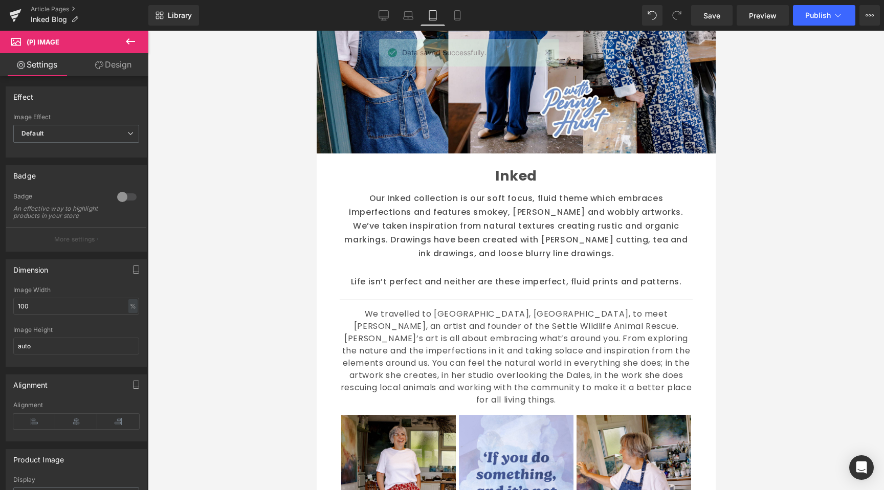
click at [508, 252] on p "Our Inked collection is our soft focus, fluid theme which embraces imperfection…" at bounding box center [515, 226] width 353 height 70
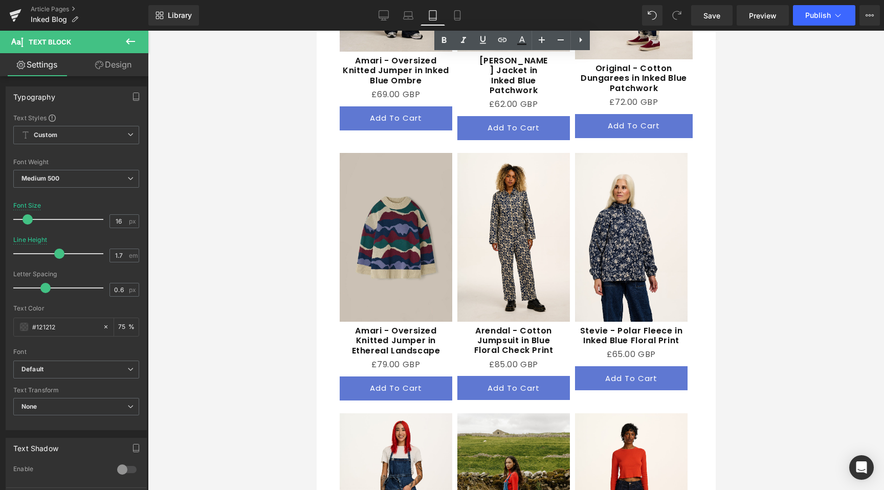
scroll to position [1726, 0]
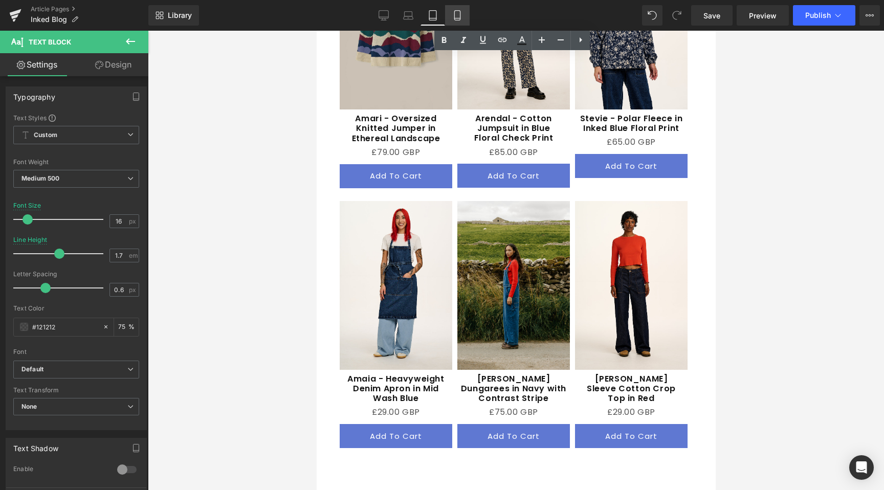
click at [460, 15] on icon at bounding box center [457, 16] width 6 height 10
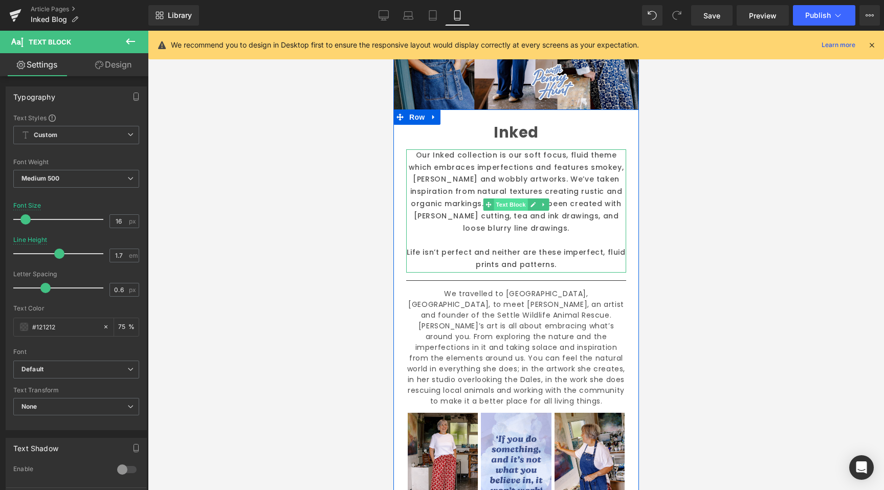
scroll to position [159, 0]
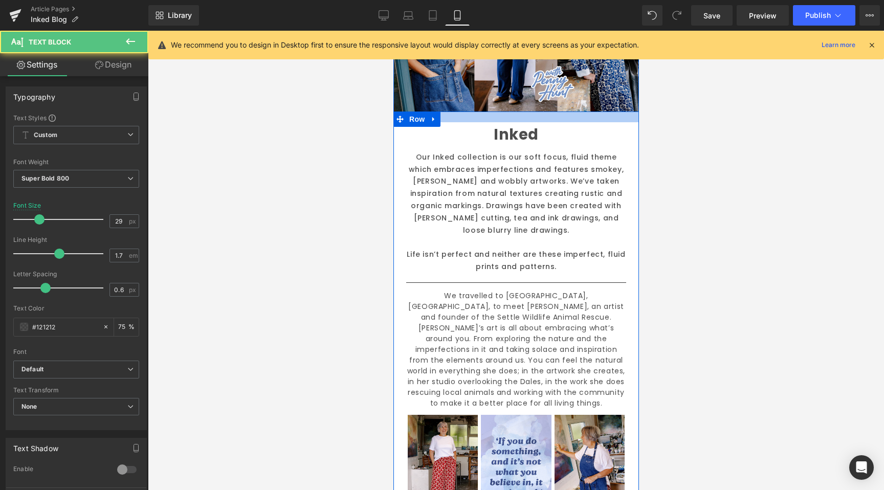
drag, startPoint x: 510, startPoint y: 124, endPoint x: 513, endPoint y: 116, distance: 8.1
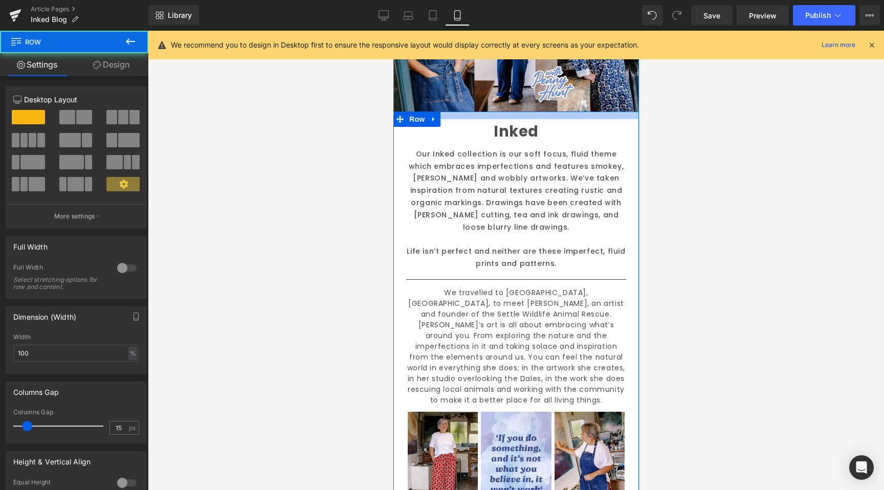
click at [513, 117] on div at bounding box center [516, 116] width 246 height 8
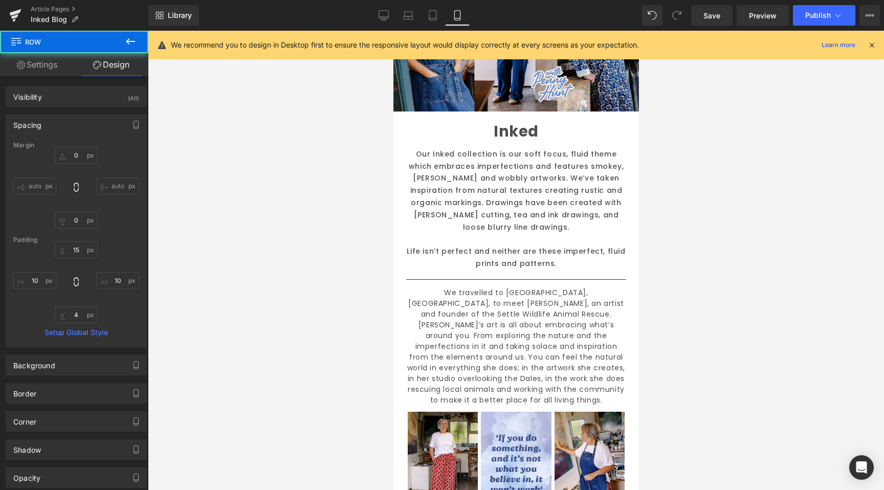
click at [243, 203] on div at bounding box center [516, 260] width 736 height 459
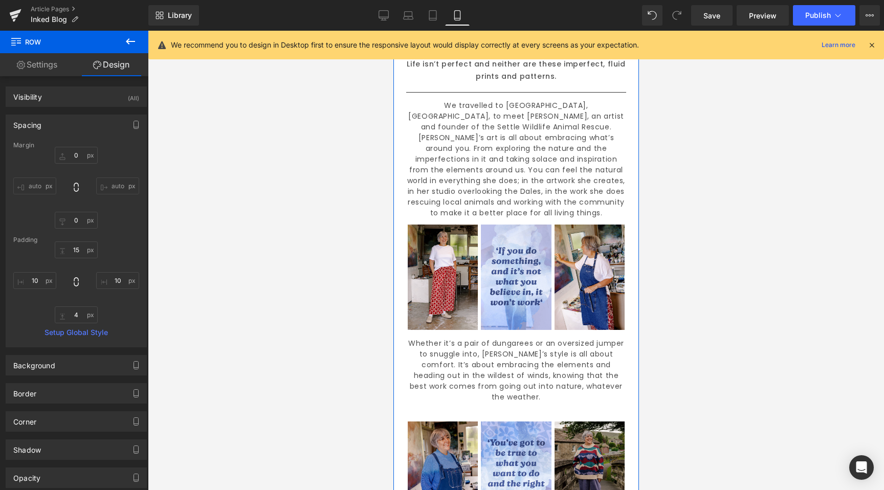
scroll to position [341, 0]
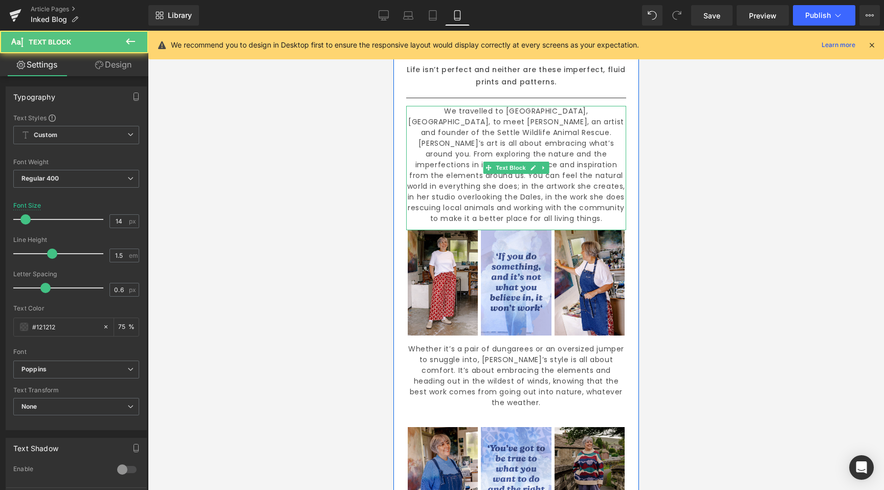
click at [406, 138] on p "[PERSON_NAME]’s art is all about embracing what’s around you. From exploring th…" at bounding box center [516, 181] width 220 height 86
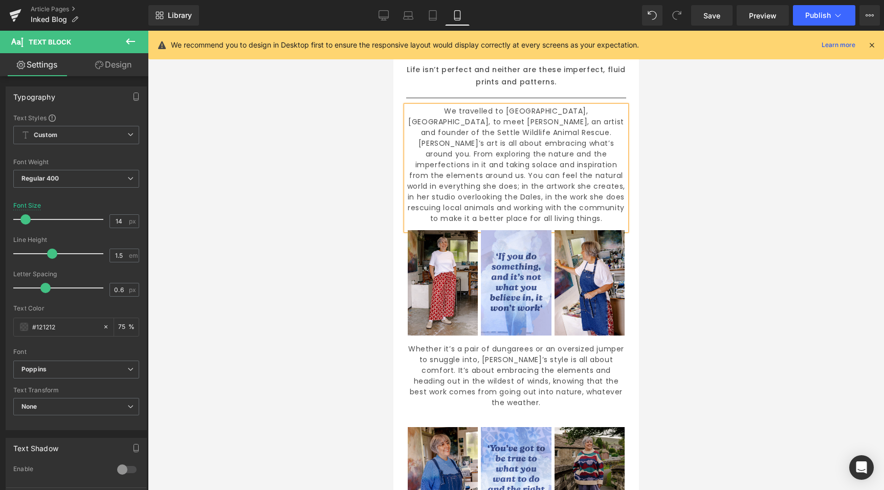
click at [325, 207] on div at bounding box center [516, 260] width 736 height 459
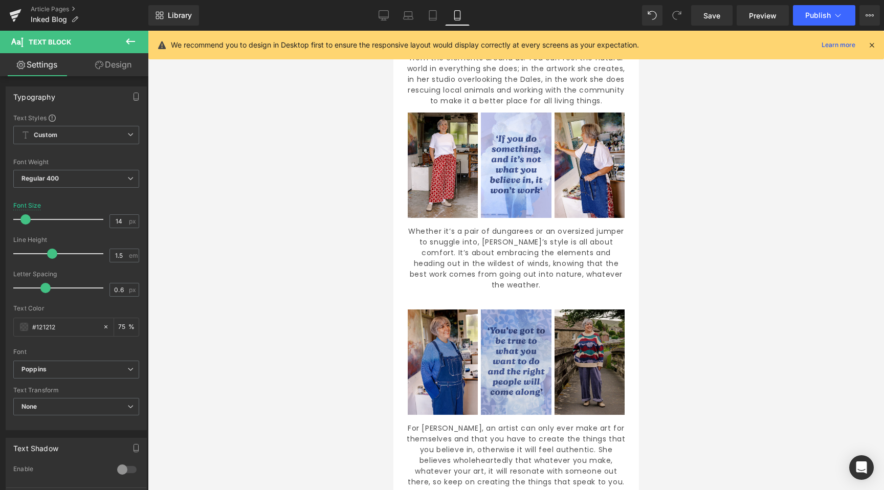
scroll to position [500, 0]
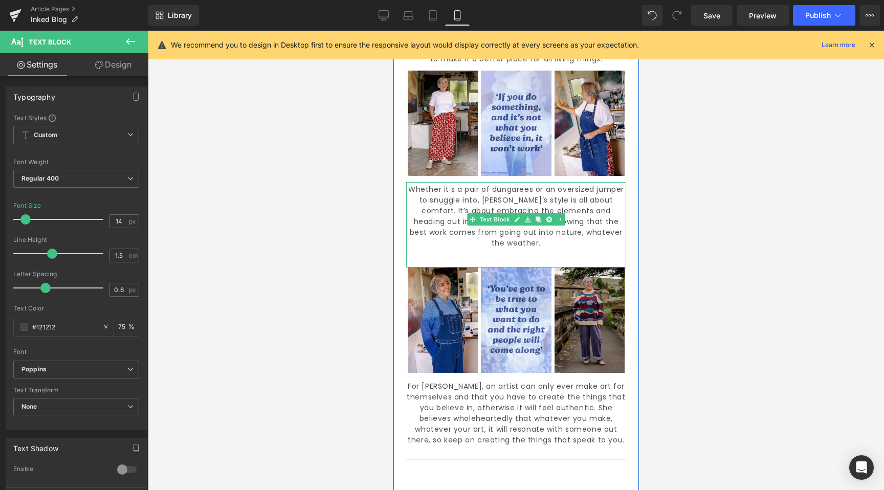
click at [526, 225] on div "Whether it’s a pair of dungarees or an oversized jumper to snuggle into, [PERSO…" at bounding box center [516, 224] width 220 height 85
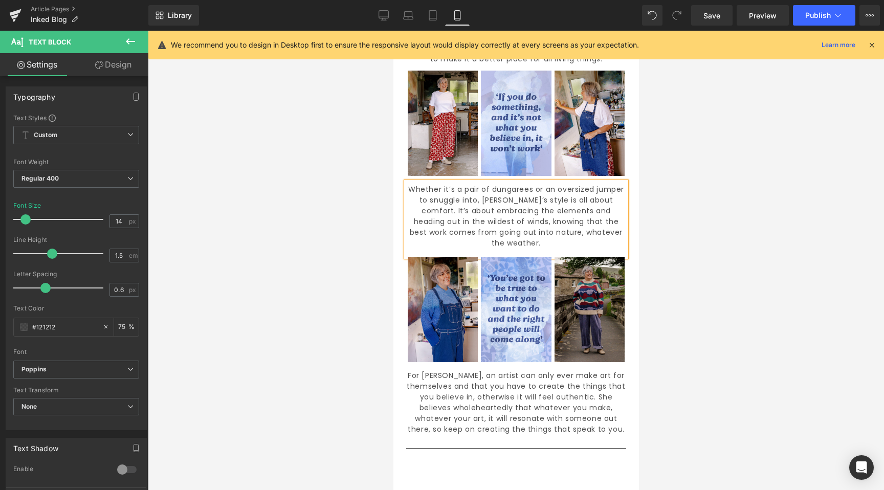
click at [376, 251] on div at bounding box center [516, 260] width 736 height 459
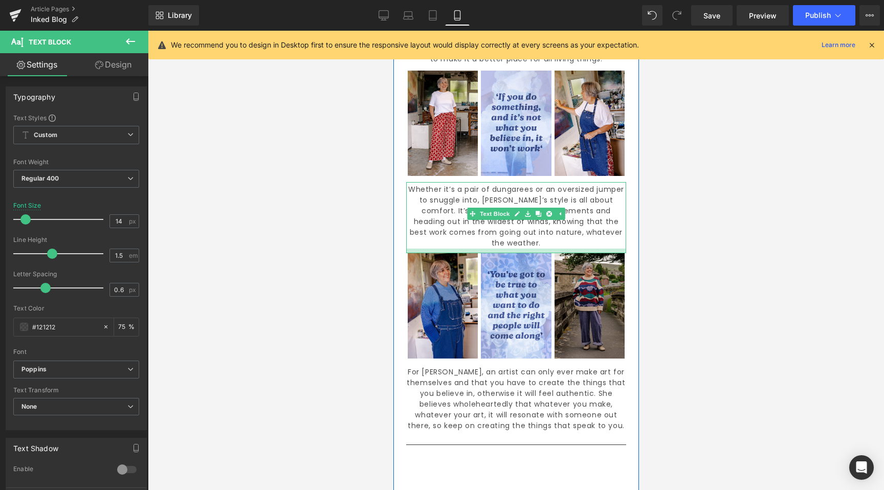
click at [518, 249] on div at bounding box center [516, 251] width 220 height 5
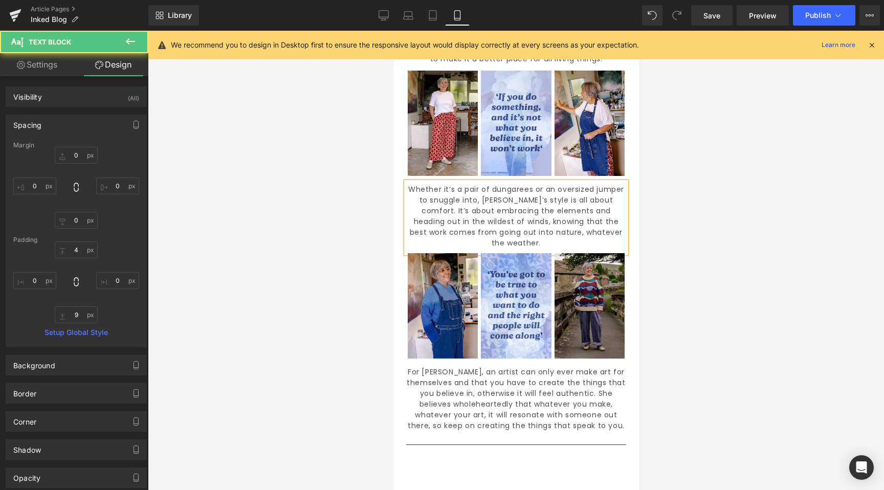
click at [299, 208] on div at bounding box center [516, 260] width 736 height 459
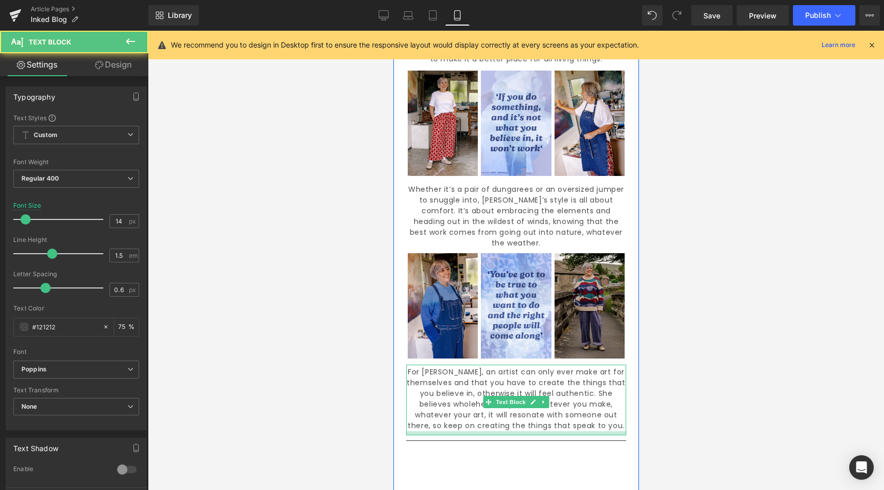
drag, startPoint x: 510, startPoint y: 403, endPoint x: 408, endPoint y: 395, distance: 102.6
click at [507, 431] on div at bounding box center [516, 433] width 220 height 4
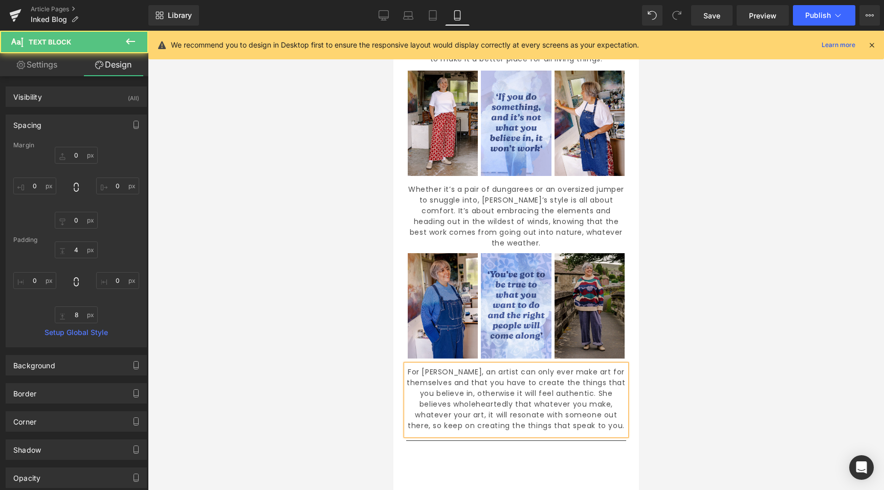
click at [324, 371] on div at bounding box center [516, 260] width 736 height 459
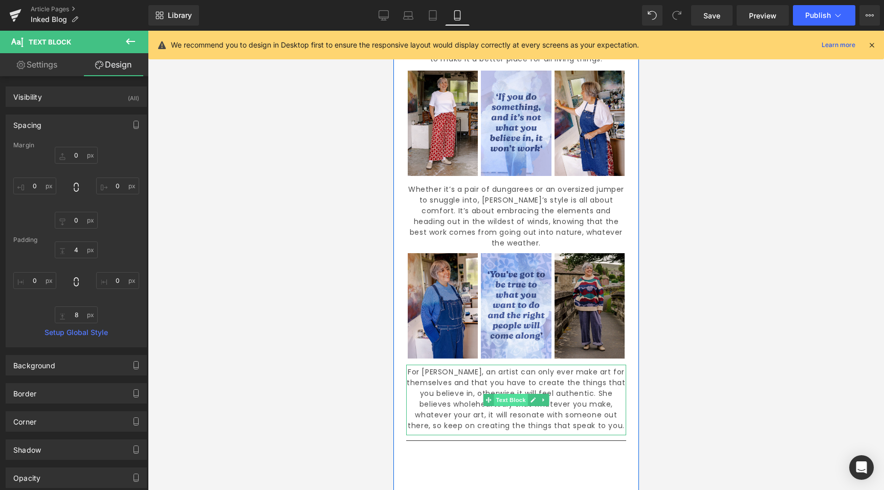
click at [505, 394] on span "Text Block" at bounding box center [510, 400] width 34 height 12
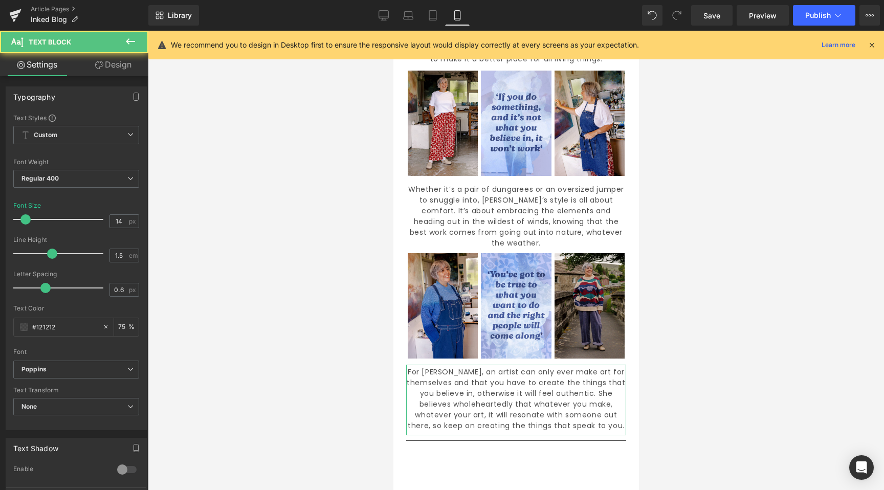
click at [110, 65] on link "Design" at bounding box center [113, 64] width 74 height 23
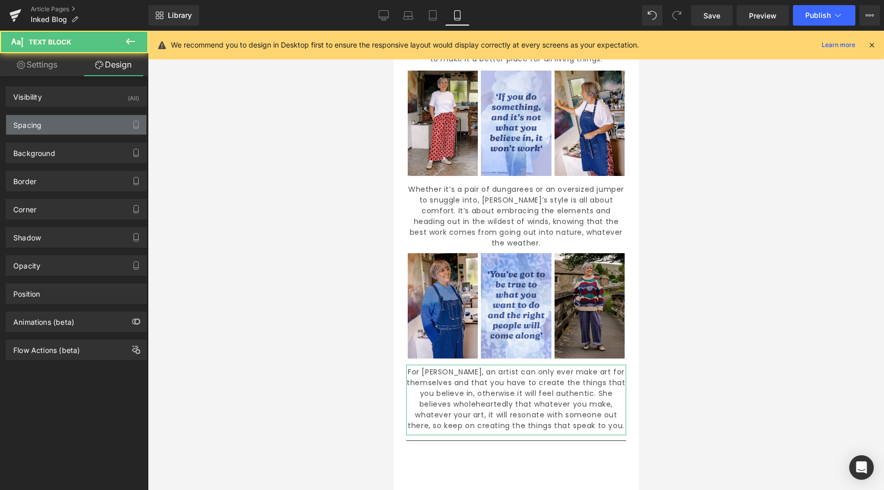
click at [43, 116] on div "Spacing" at bounding box center [76, 124] width 140 height 19
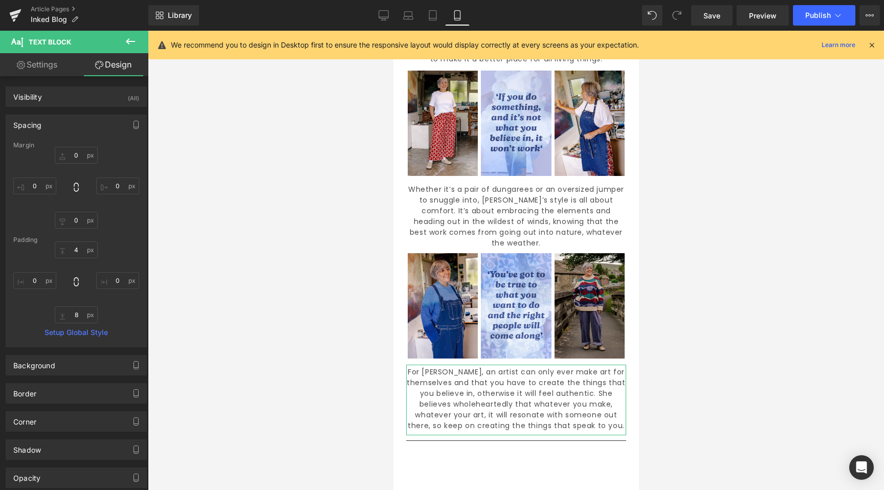
click at [30, 288] on div at bounding box center [76, 282] width 126 height 82
click at [30, 279] on input "text" at bounding box center [34, 280] width 43 height 17
type input "10"
click at [114, 284] on input "text" at bounding box center [117, 280] width 43 height 17
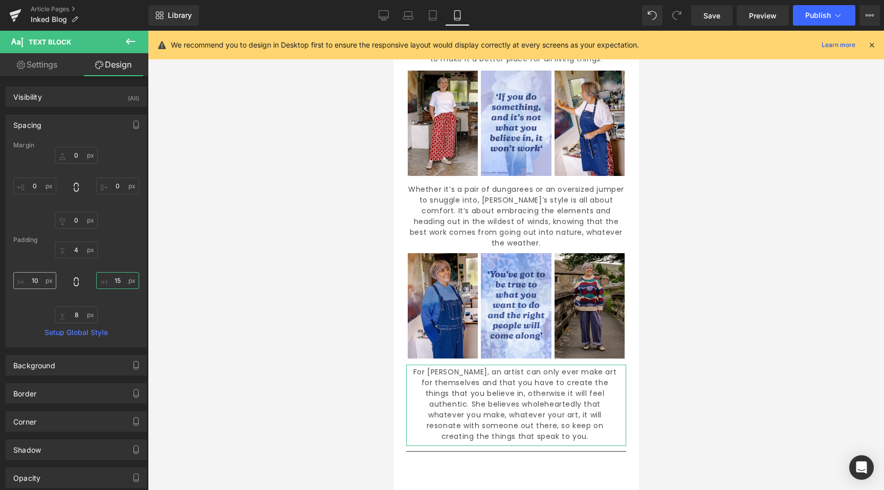
type input "15"
click at [33, 282] on input "10" at bounding box center [34, 280] width 43 height 17
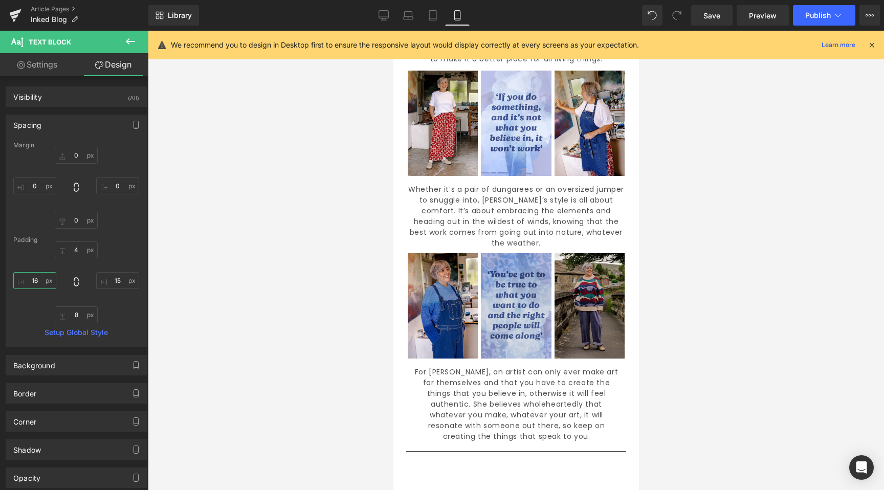
type input "15"
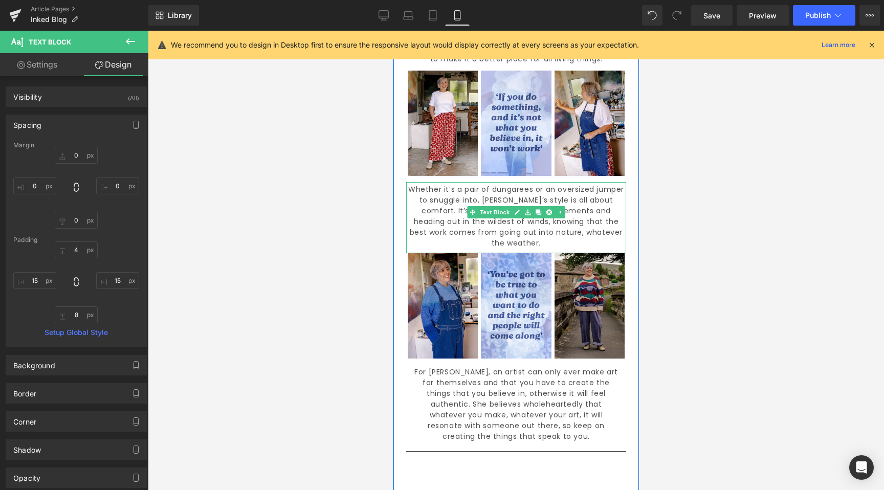
click at [468, 184] on font "Whether it’s a pair of dungarees or an oversized jumper to snuggle into, [PERSO…" at bounding box center [516, 216] width 216 height 64
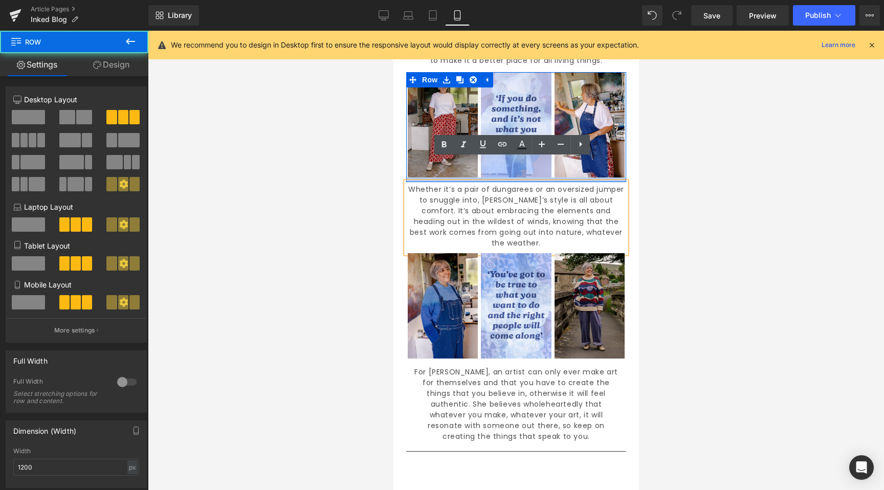
scroll to position [496, 0]
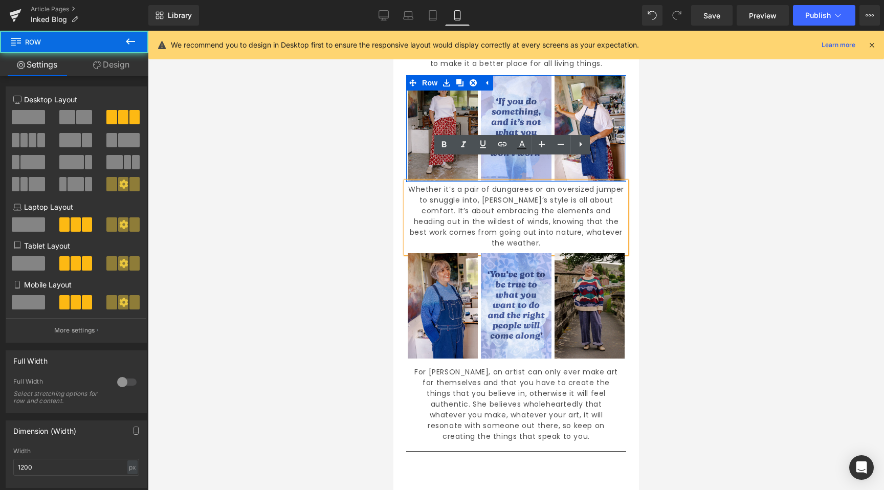
click at [429, 154] on div "Image Image Image Row" at bounding box center [516, 128] width 220 height 107
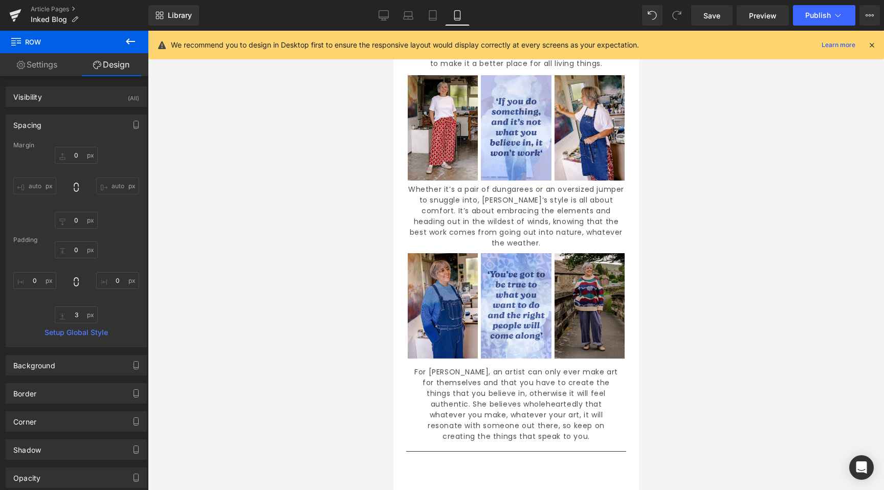
click at [342, 233] on div at bounding box center [516, 260] width 736 height 459
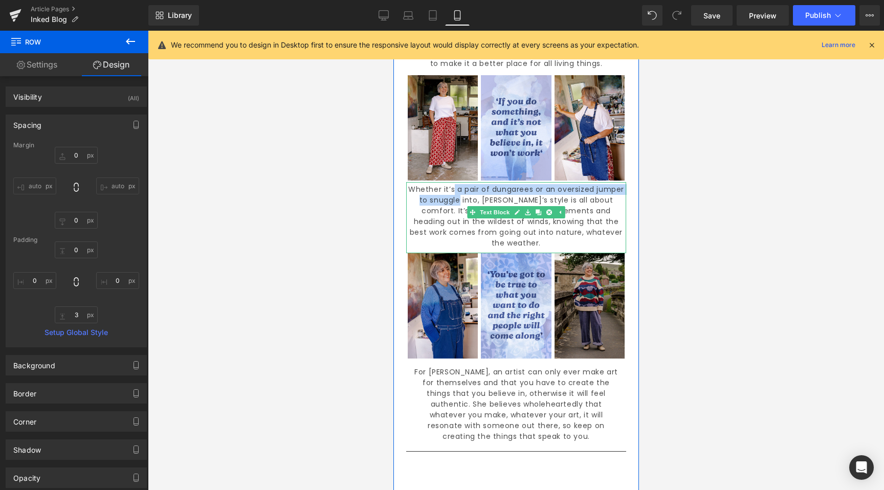
click at [449, 184] on p "Whether it’s a pair of dungarees or an oversized jumper to snuggle into, [PERSO…" at bounding box center [516, 216] width 220 height 64
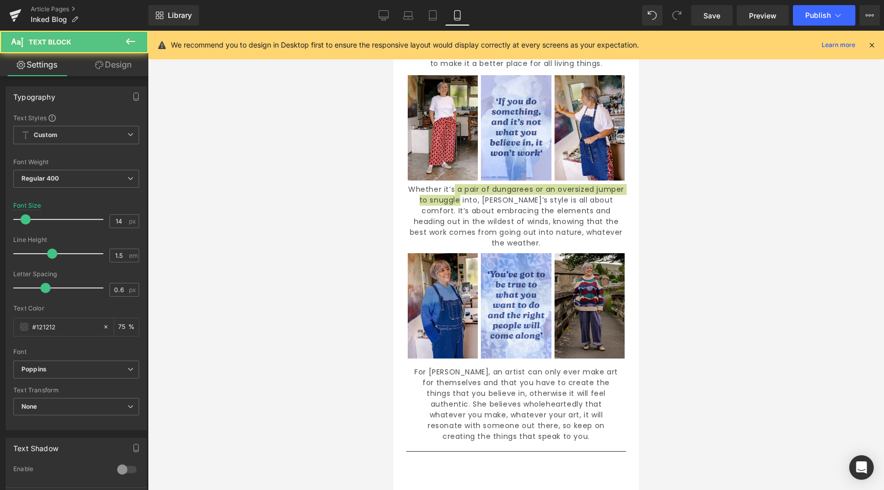
click at [114, 75] on link "Design" at bounding box center [113, 64] width 74 height 23
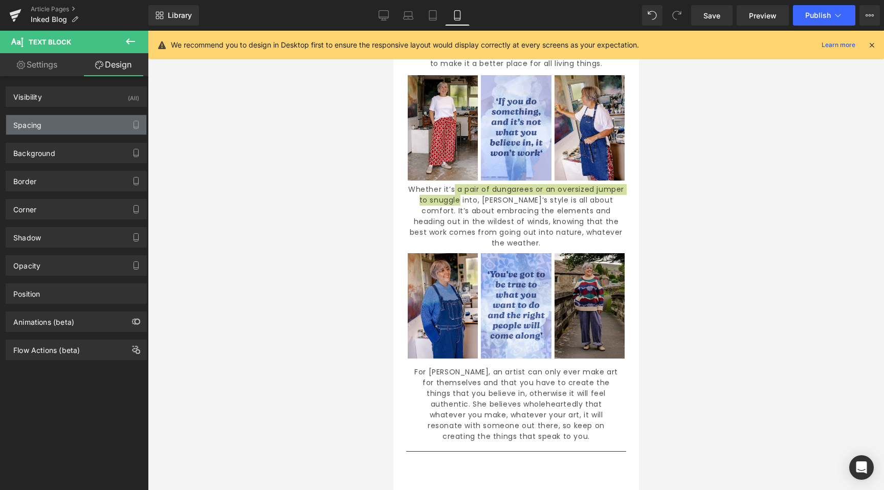
click at [35, 115] on div "Spacing" at bounding box center [27, 122] width 28 height 14
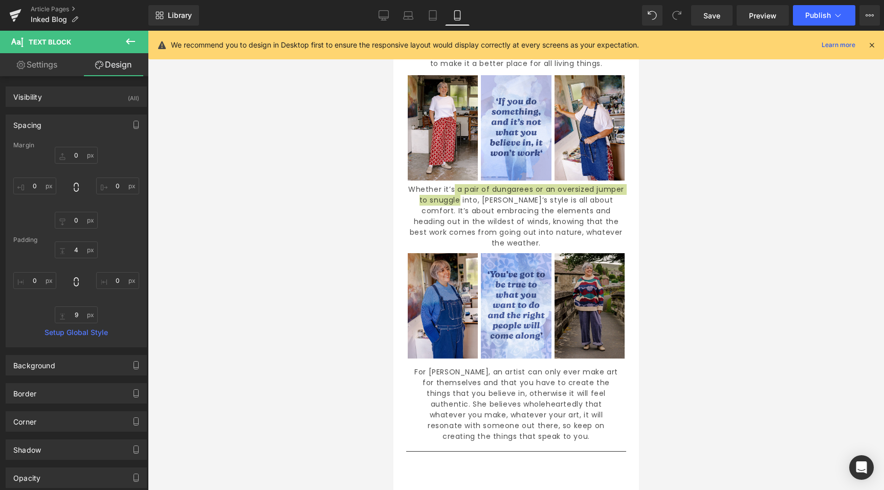
drag, startPoint x: 38, startPoint y: 126, endPoint x: 40, endPoint y: 132, distance: 6.5
click at [38, 126] on div "Spacing" at bounding box center [27, 122] width 28 height 14
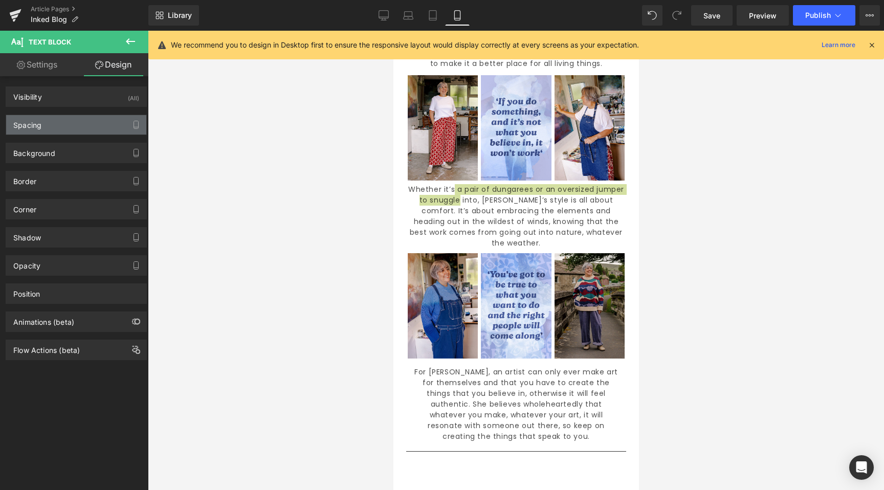
click at [42, 127] on div "Spacing" at bounding box center [76, 124] width 140 height 19
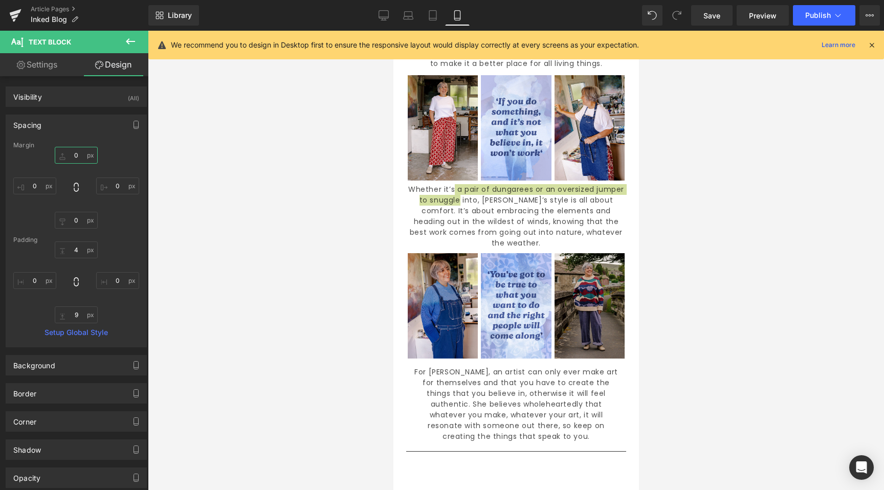
click at [73, 152] on input "0" at bounding box center [76, 155] width 43 height 17
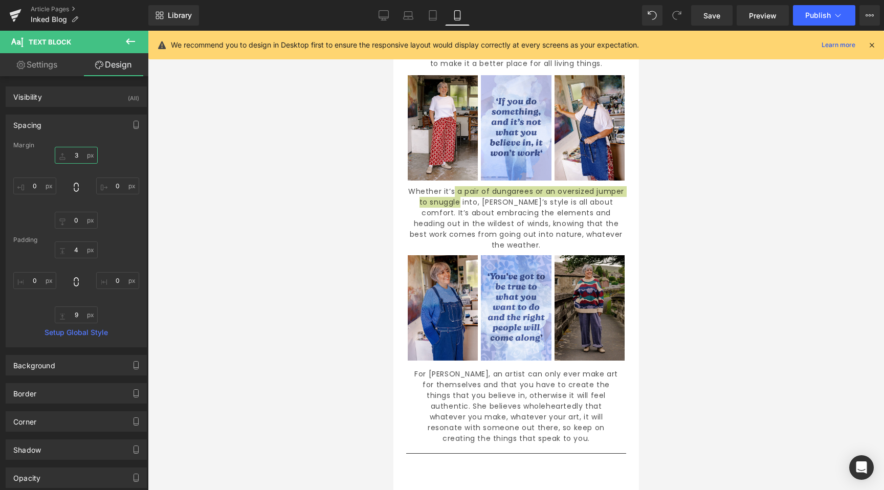
type input "4"
click at [74, 215] on input "0" at bounding box center [76, 220] width 43 height 17
type input "2"
click at [21, 278] on input "0" at bounding box center [34, 280] width 43 height 17
type input "15"
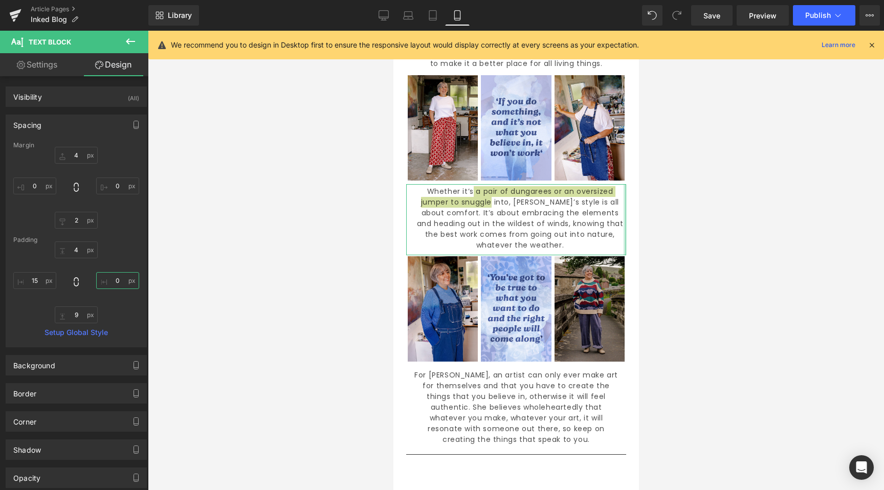
click at [118, 280] on input "0" at bounding box center [117, 280] width 43 height 17
click at [117, 280] on input "0" at bounding box center [117, 280] width 43 height 17
drag, startPoint x: 117, startPoint y: 280, endPoint x: 71, endPoint y: 278, distance: 45.5
click at [71, 278] on div "4 0 9 15" at bounding box center [76, 282] width 126 height 82
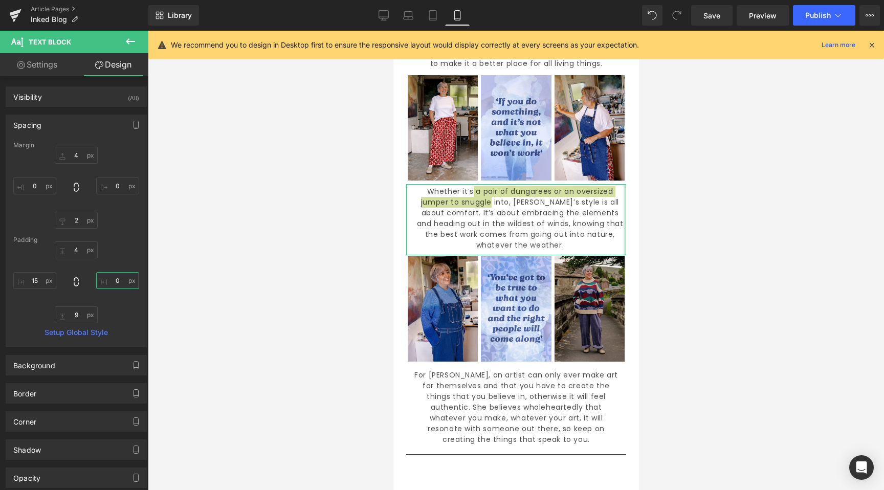
drag, startPoint x: 110, startPoint y: 280, endPoint x: 118, endPoint y: 280, distance: 8.2
click at [118, 280] on input "0" at bounding box center [117, 280] width 43 height 17
type input "15"
click at [284, 330] on div at bounding box center [516, 260] width 736 height 459
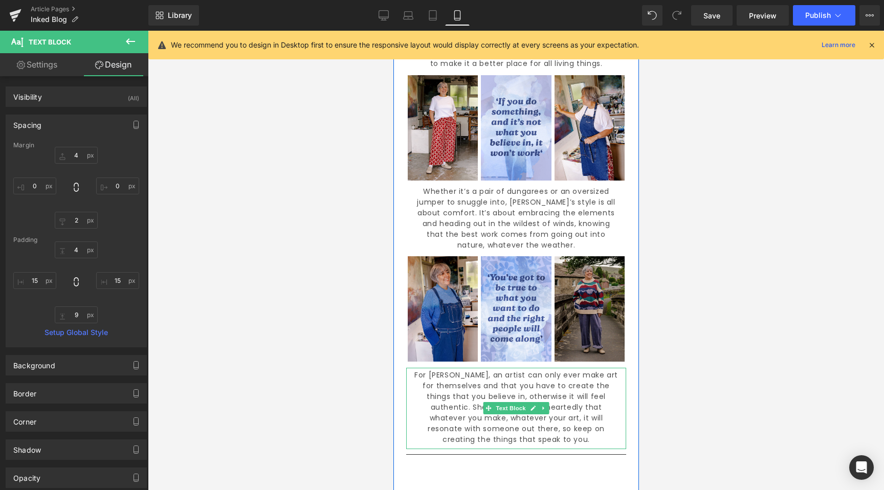
click at [541, 370] on font "For [PERSON_NAME], an artist can only ever make art for themselves and that you…" at bounding box center [516, 407] width 204 height 75
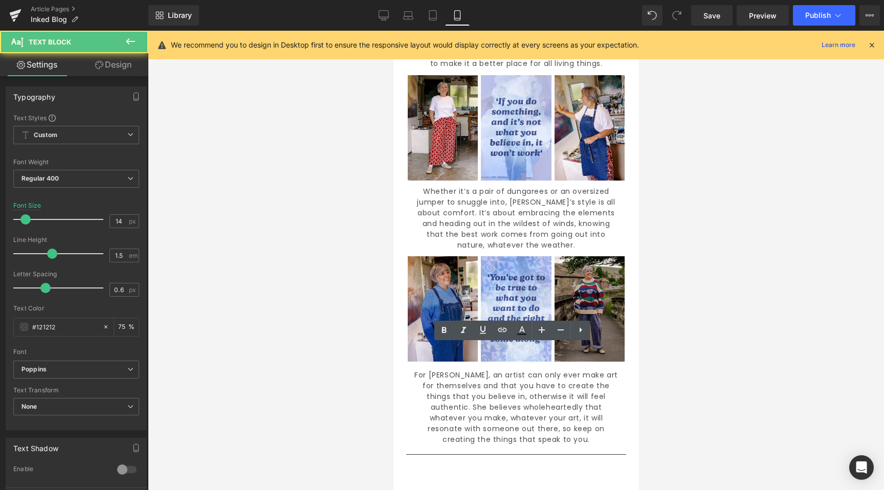
drag, startPoint x: 250, startPoint y: 315, endPoint x: 166, endPoint y: 210, distance: 134.0
click at [250, 315] on div at bounding box center [516, 260] width 736 height 459
click at [528, 403] on font "For [PERSON_NAME], an artist can only ever make art for themselves and that you…" at bounding box center [516, 407] width 204 height 75
click at [105, 57] on link "Design" at bounding box center [113, 64] width 74 height 23
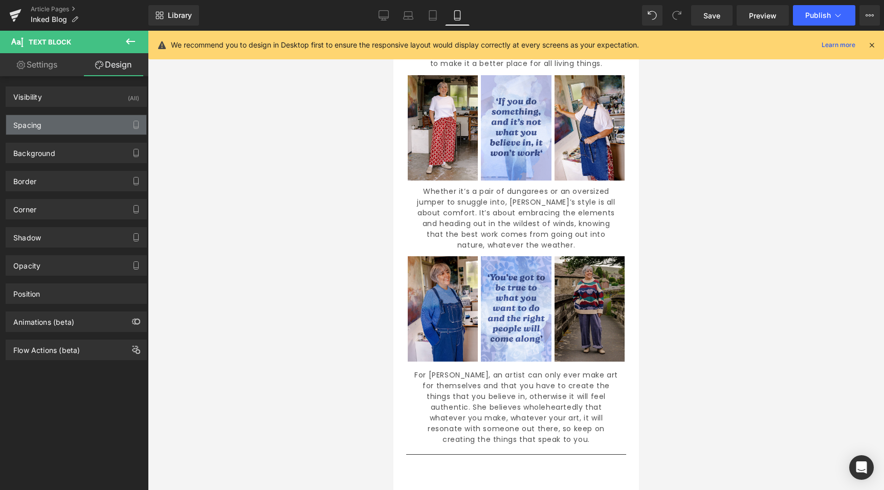
drag, startPoint x: 41, startPoint y: 118, endPoint x: 42, endPoint y: 127, distance: 8.8
click at [42, 118] on div "Spacing" at bounding box center [76, 124] width 140 height 19
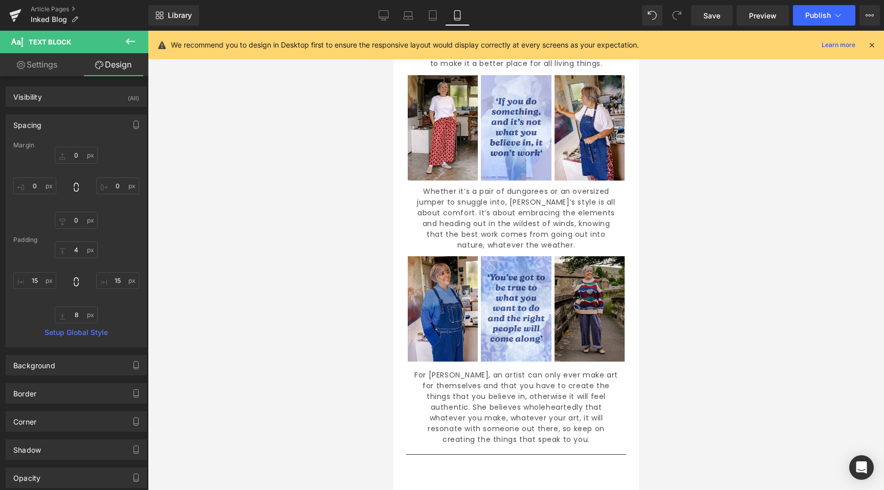
click at [39, 128] on div "Spacing" at bounding box center [27, 122] width 28 height 14
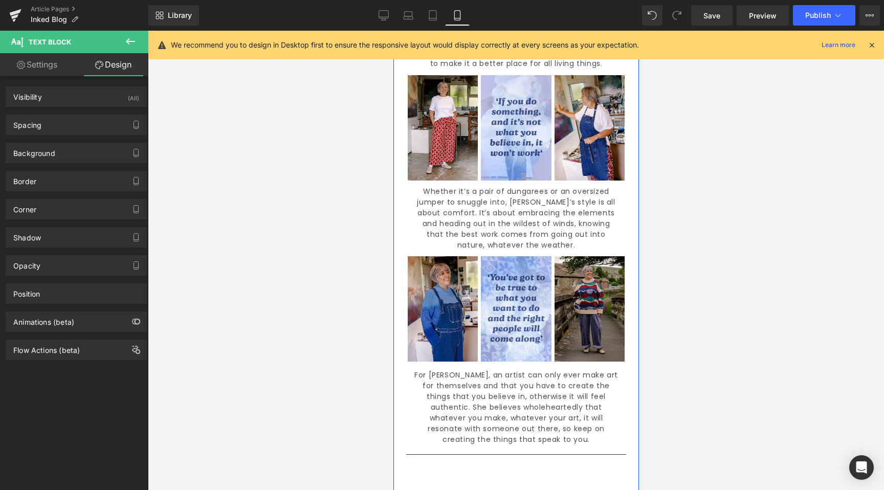
click at [502, 186] on font "Whether it’s a pair of dungarees or an oversized jumper to snuggle into, [PERSO…" at bounding box center [515, 218] width 198 height 64
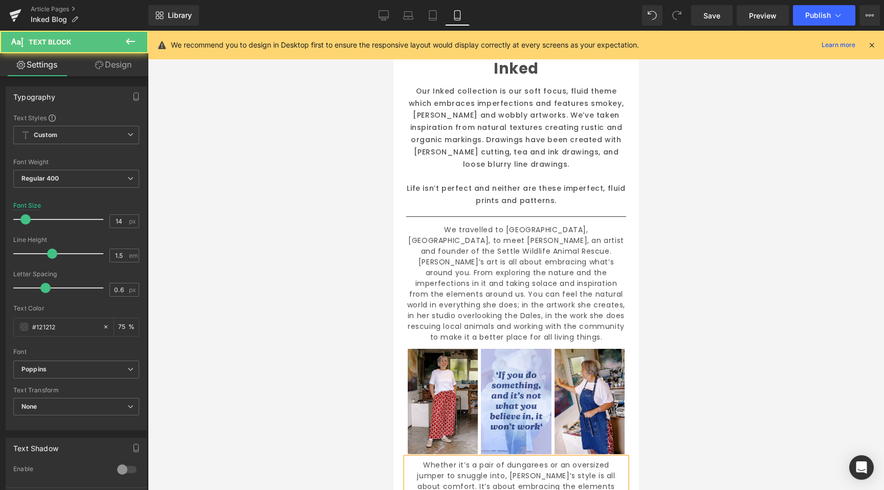
scroll to position [276, 0]
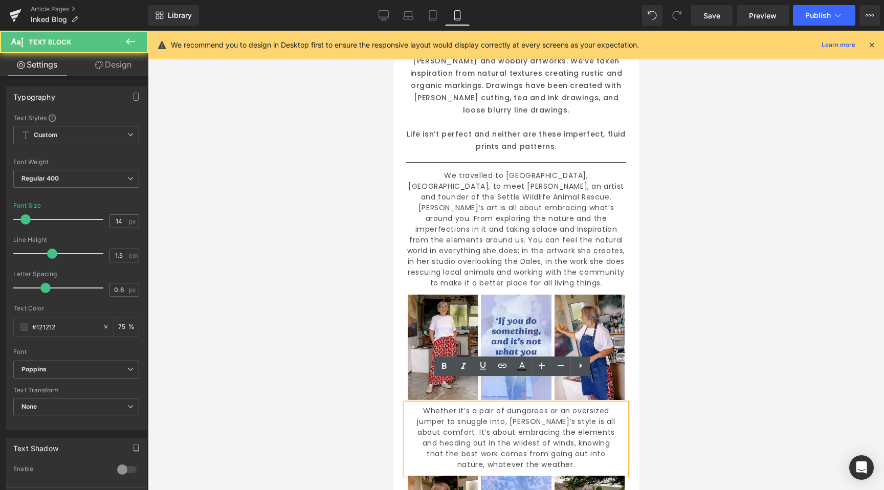
click at [499, 231] on span "[PERSON_NAME]’s art is all about embracing what’s around you. From exploring th…" at bounding box center [516, 245] width 218 height 85
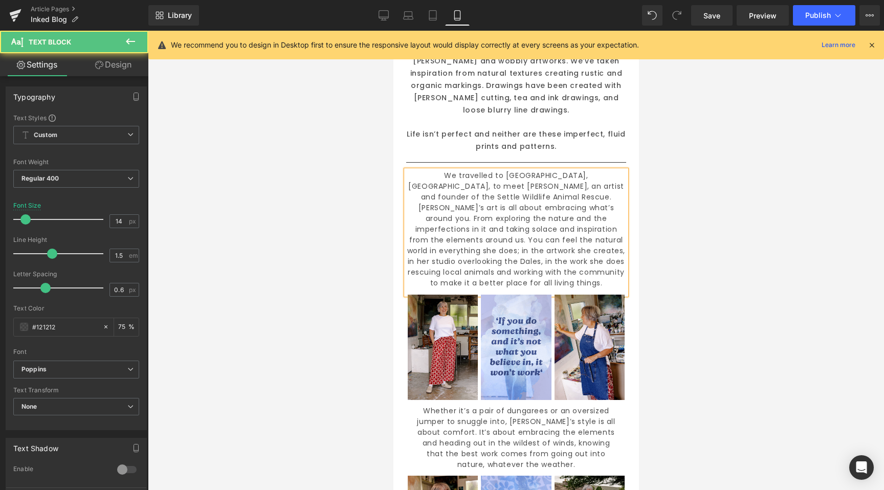
click at [122, 65] on link "Design" at bounding box center [113, 64] width 74 height 23
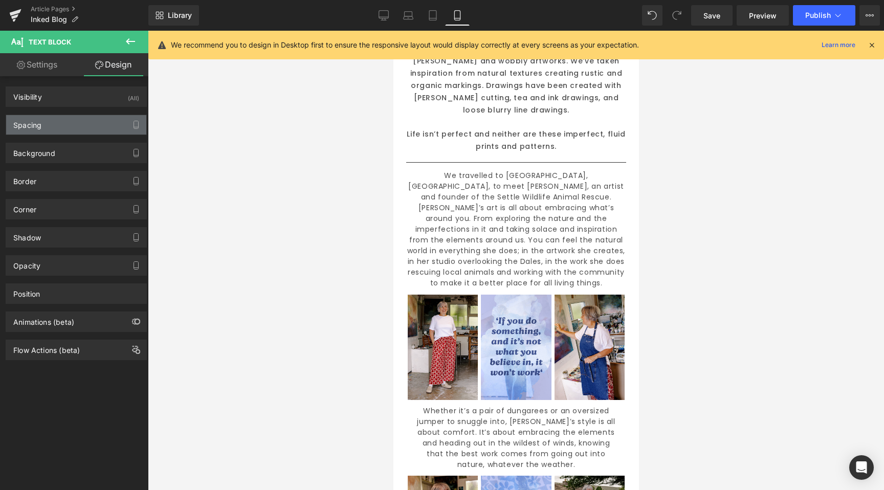
click at [31, 130] on div "Spacing" at bounding box center [76, 124] width 140 height 19
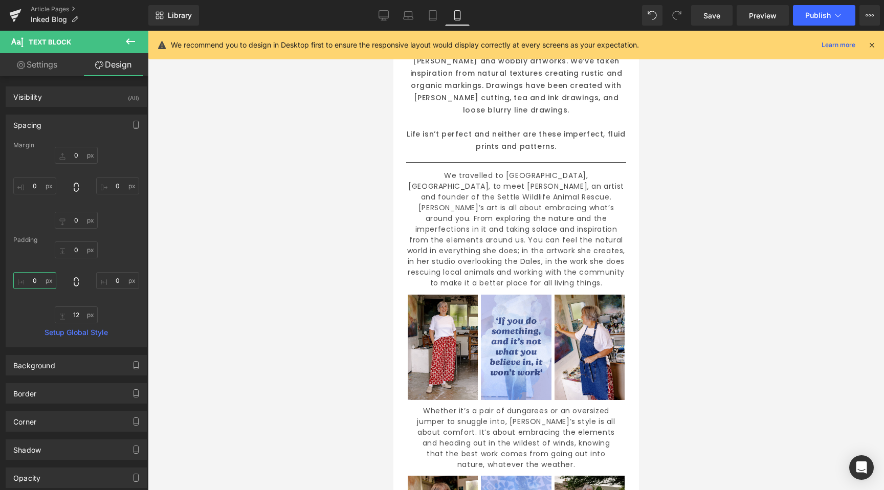
click at [37, 278] on input "0" at bounding box center [34, 280] width 43 height 17
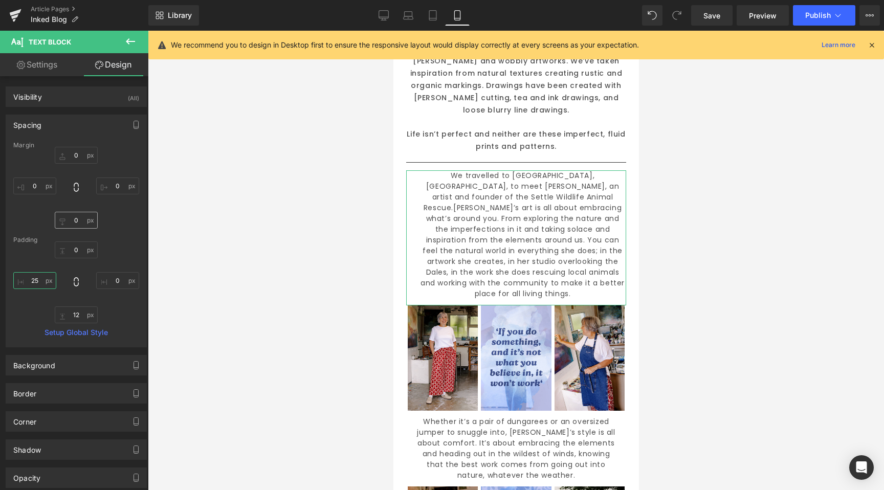
type input "2"
type input "15"
drag, startPoint x: 108, startPoint y: 279, endPoint x: 130, endPoint y: 272, distance: 23.1
click at [130, 272] on input "0" at bounding box center [117, 280] width 43 height 17
drag, startPoint x: 103, startPoint y: 279, endPoint x: 131, endPoint y: 277, distance: 28.7
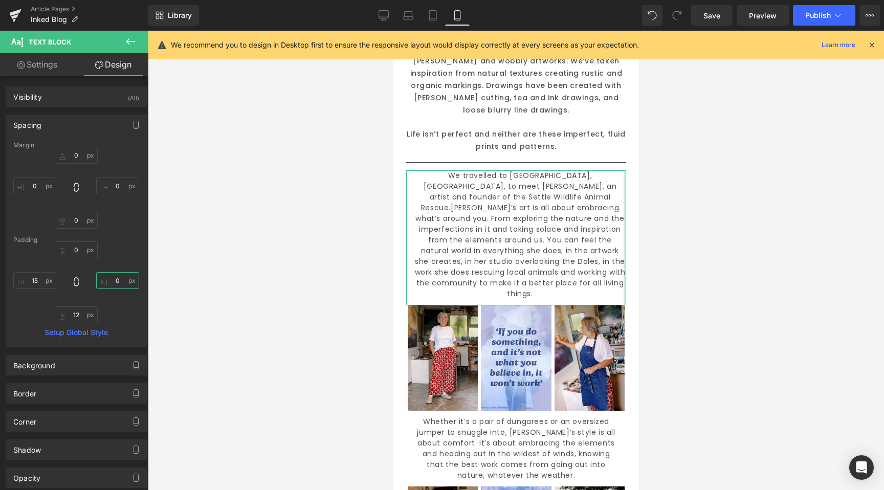
click at [131, 276] on input "0" at bounding box center [117, 280] width 43 height 17
drag, startPoint x: 115, startPoint y: 280, endPoint x: 103, endPoint y: 279, distance: 11.8
click at [104, 277] on input "0" at bounding box center [117, 280] width 43 height 17
type input "15"
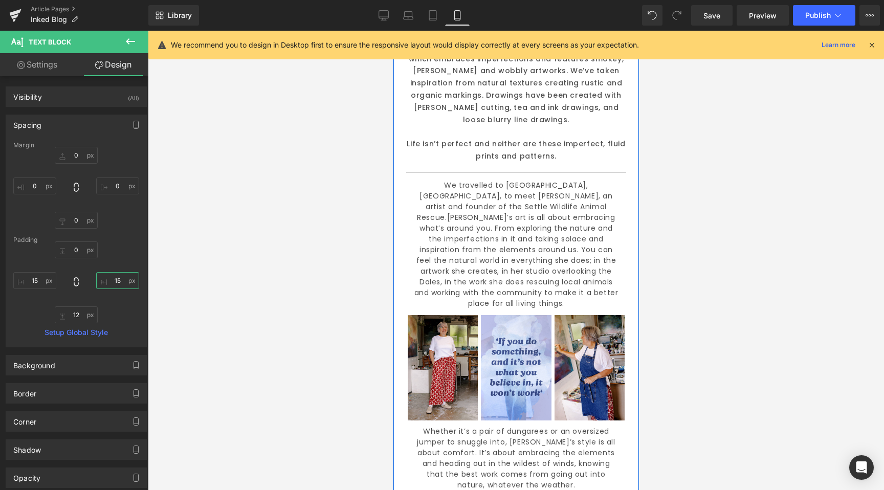
scroll to position [264, 0]
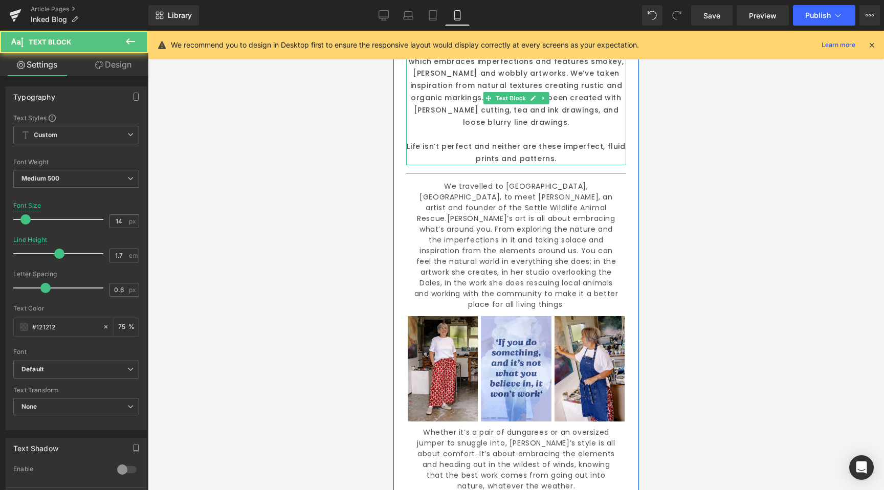
drag, startPoint x: 506, startPoint y: 152, endPoint x: 492, endPoint y: 150, distance: 14.5
click at [506, 149] on div "Our Inked collection is our soft focus, fluid theme which embraces imperfection…" at bounding box center [516, 104] width 220 height 122
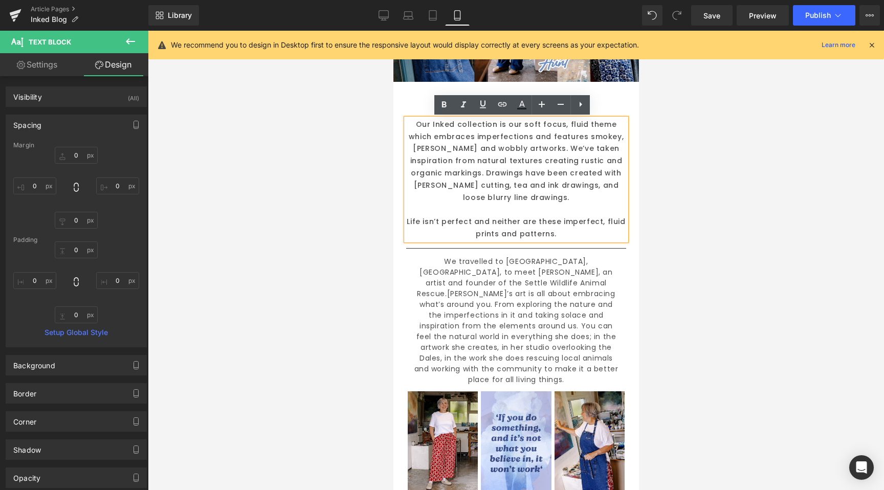
scroll to position [188, 0]
click at [505, 148] on p "Our Inked collection is our soft focus, fluid theme which embraces imperfection…" at bounding box center [516, 161] width 220 height 85
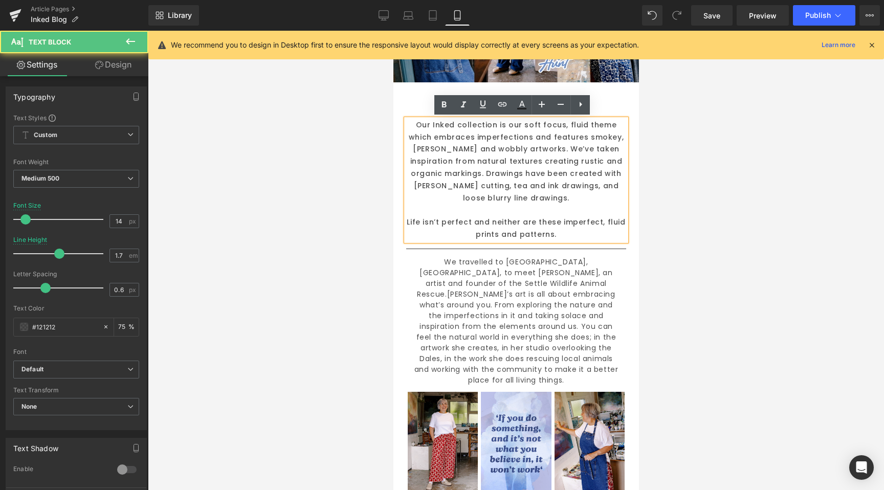
click at [230, 176] on div at bounding box center [516, 260] width 736 height 459
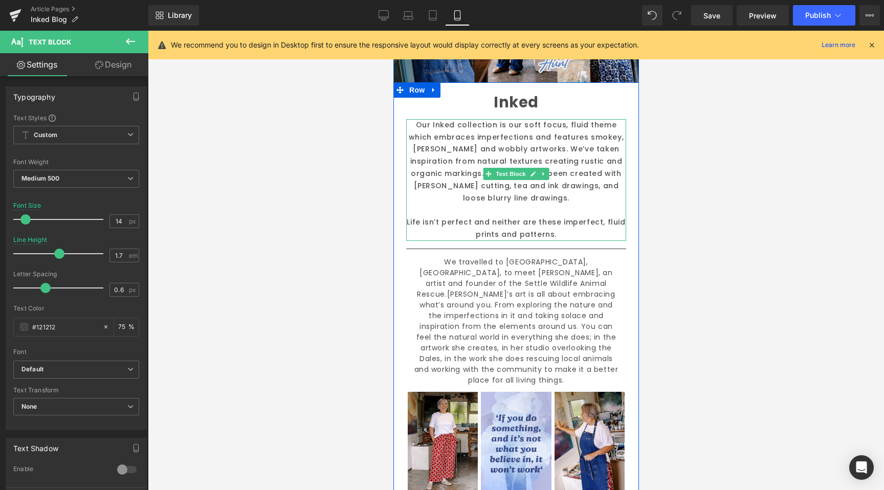
click at [502, 171] on span "Text Block" at bounding box center [510, 174] width 34 height 12
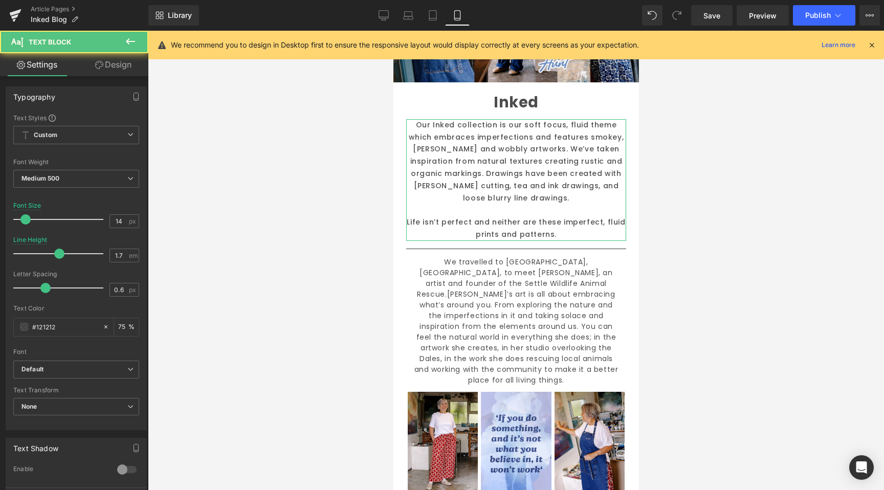
click at [114, 68] on link "Design" at bounding box center [113, 64] width 74 height 23
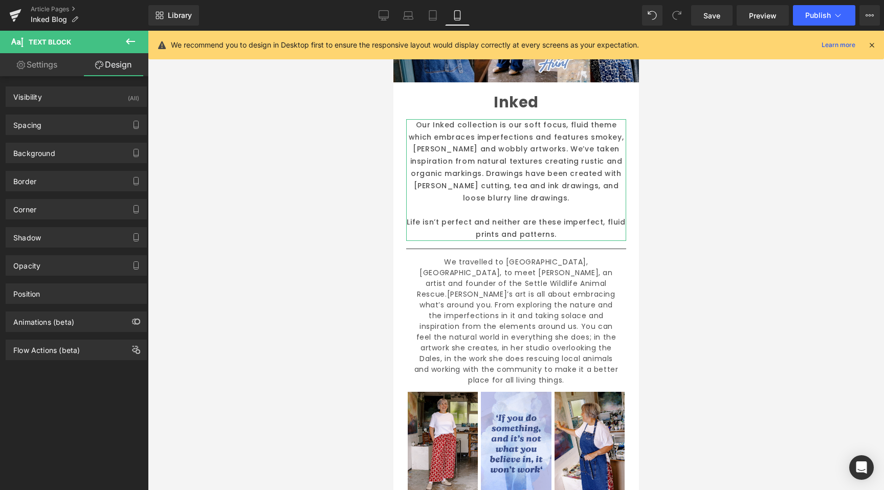
click at [39, 142] on div "Background Color & Image color Color transparent 0 % Image Replace Image Upload…" at bounding box center [76, 149] width 153 height 28
click at [42, 131] on div "Spacing" at bounding box center [76, 124] width 140 height 19
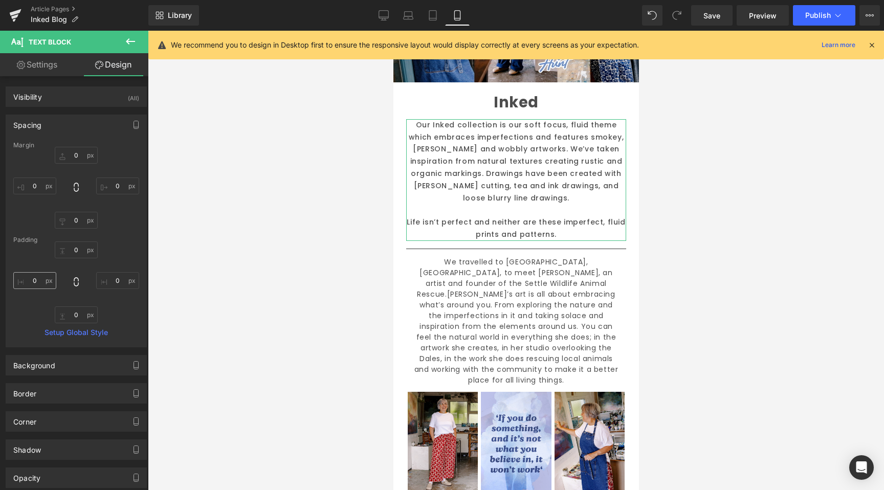
drag, startPoint x: 29, startPoint y: 290, endPoint x: 32, endPoint y: 282, distance: 7.8
click at [30, 286] on div "0 0 0 0" at bounding box center [76, 282] width 126 height 82
drag, startPoint x: 31, startPoint y: 281, endPoint x: 36, endPoint y: 280, distance: 5.1
click at [34, 280] on input "0" at bounding box center [34, 280] width 43 height 17
click at [28, 279] on input "0" at bounding box center [34, 280] width 43 height 17
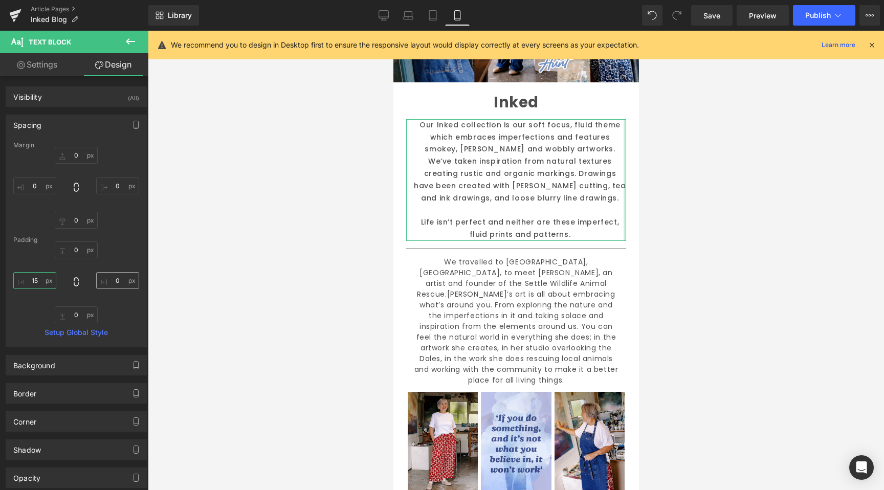
type input "15"
drag, startPoint x: 107, startPoint y: 278, endPoint x: 114, endPoint y: 278, distance: 6.7
click at [114, 278] on input "0" at bounding box center [117, 280] width 43 height 17
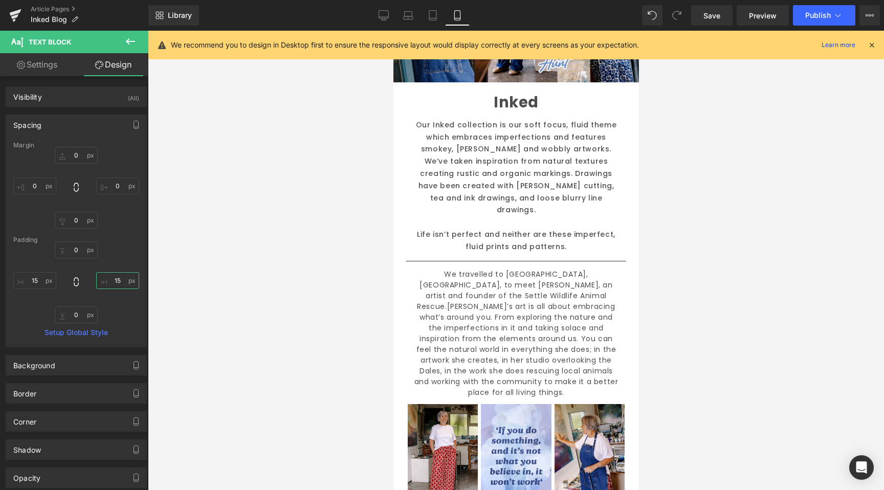
type input "15"
click at [250, 298] on div at bounding box center [516, 260] width 736 height 459
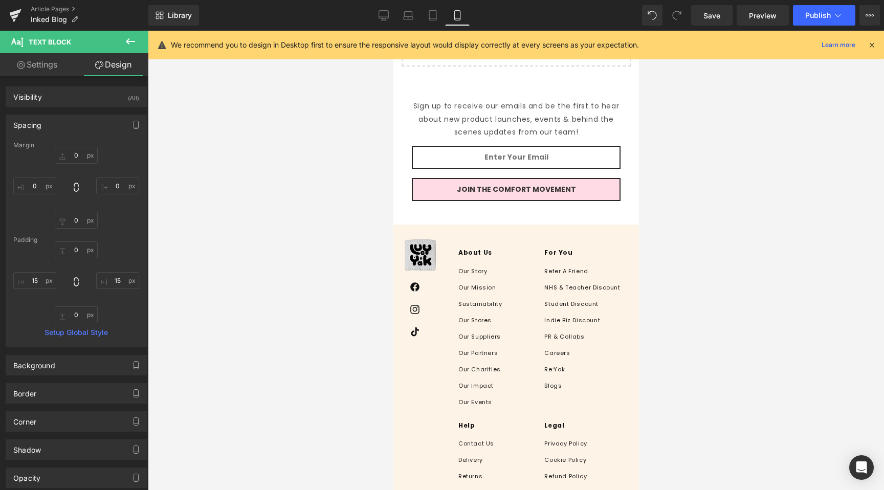
scroll to position [4701, 0]
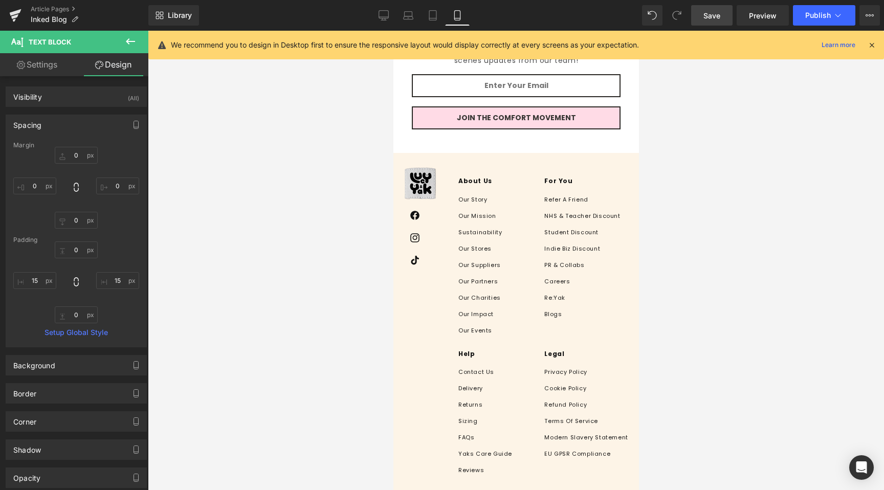
click at [700, 14] on link "Save" at bounding box center [711, 15] width 41 height 20
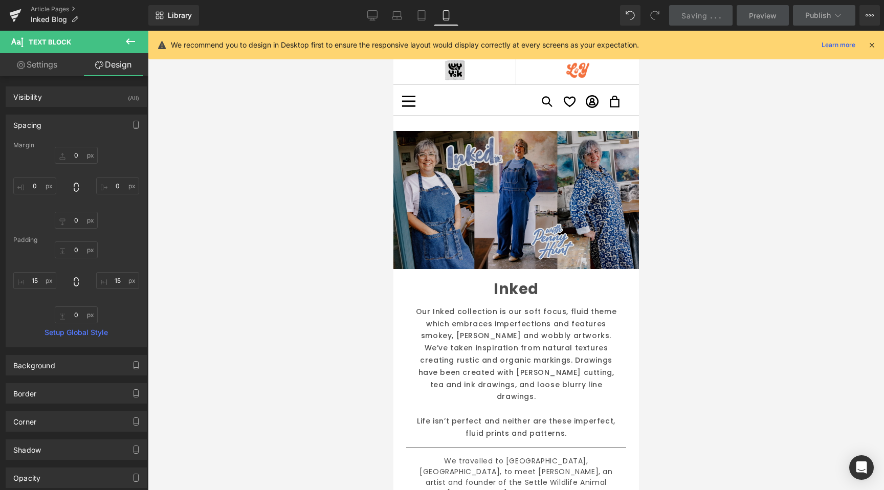
scroll to position [0, 0]
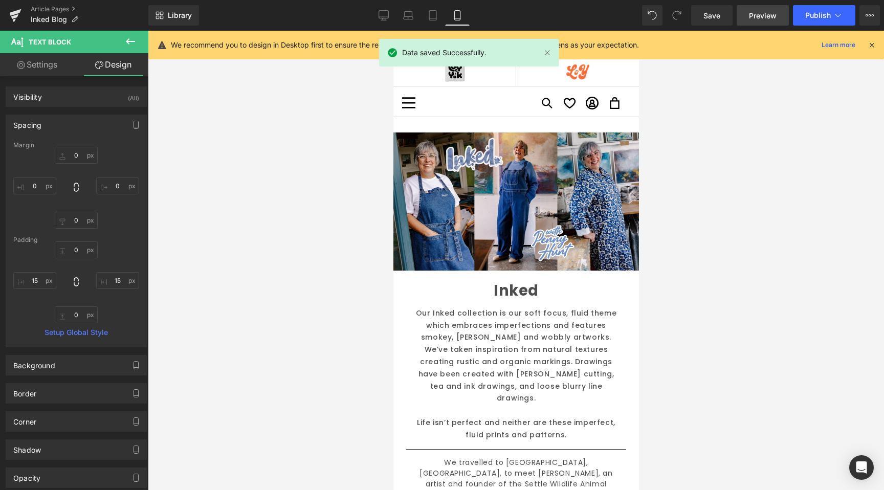
click at [774, 16] on span "Preview" at bounding box center [763, 15] width 28 height 11
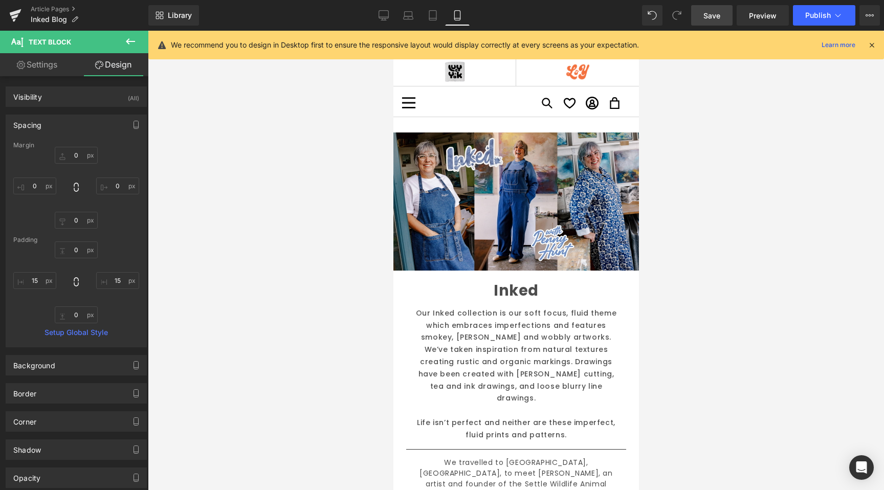
click at [708, 10] on span "Save" at bounding box center [711, 15] width 17 height 11
